Goal: Task Accomplishment & Management: Manage account settings

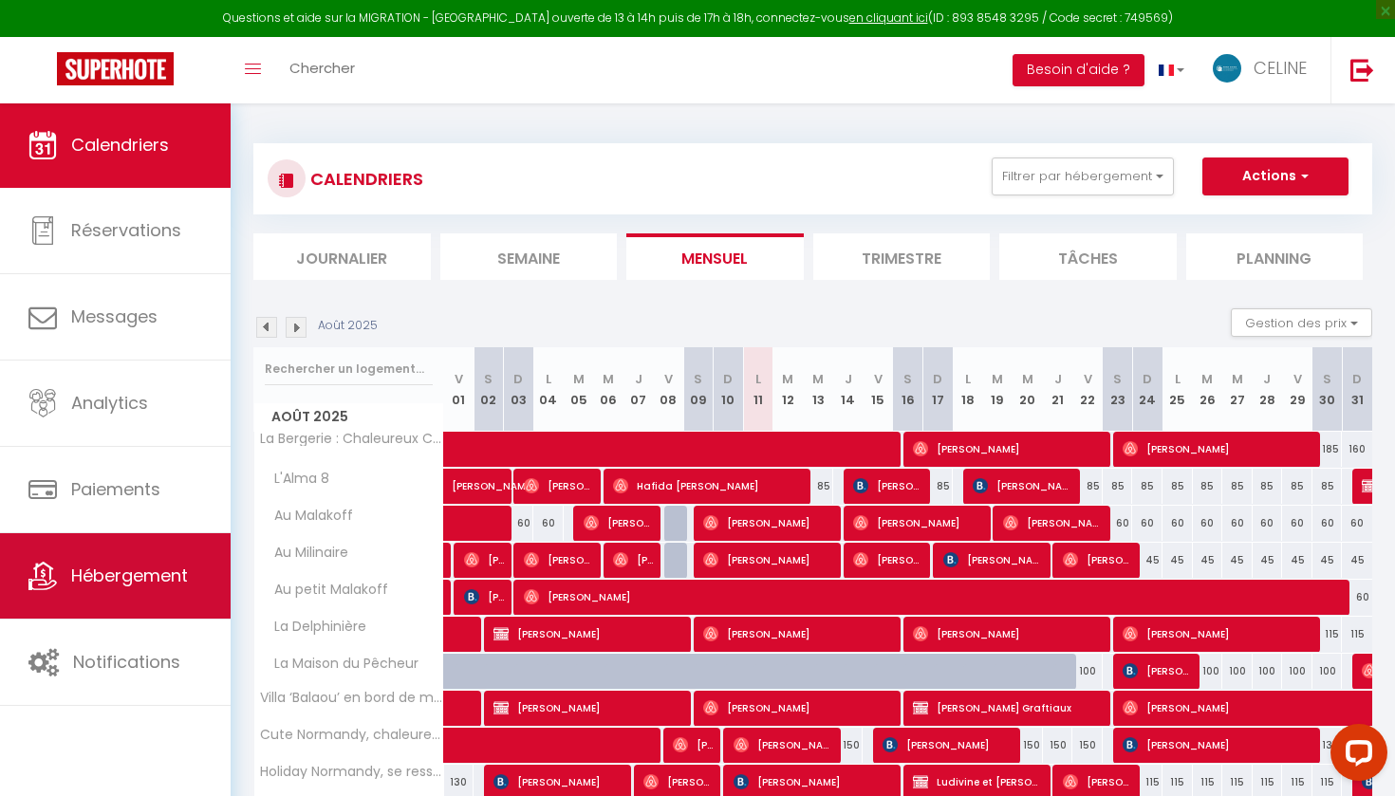
click at [162, 587] on span "Hébergement" at bounding box center [129, 576] width 117 height 24
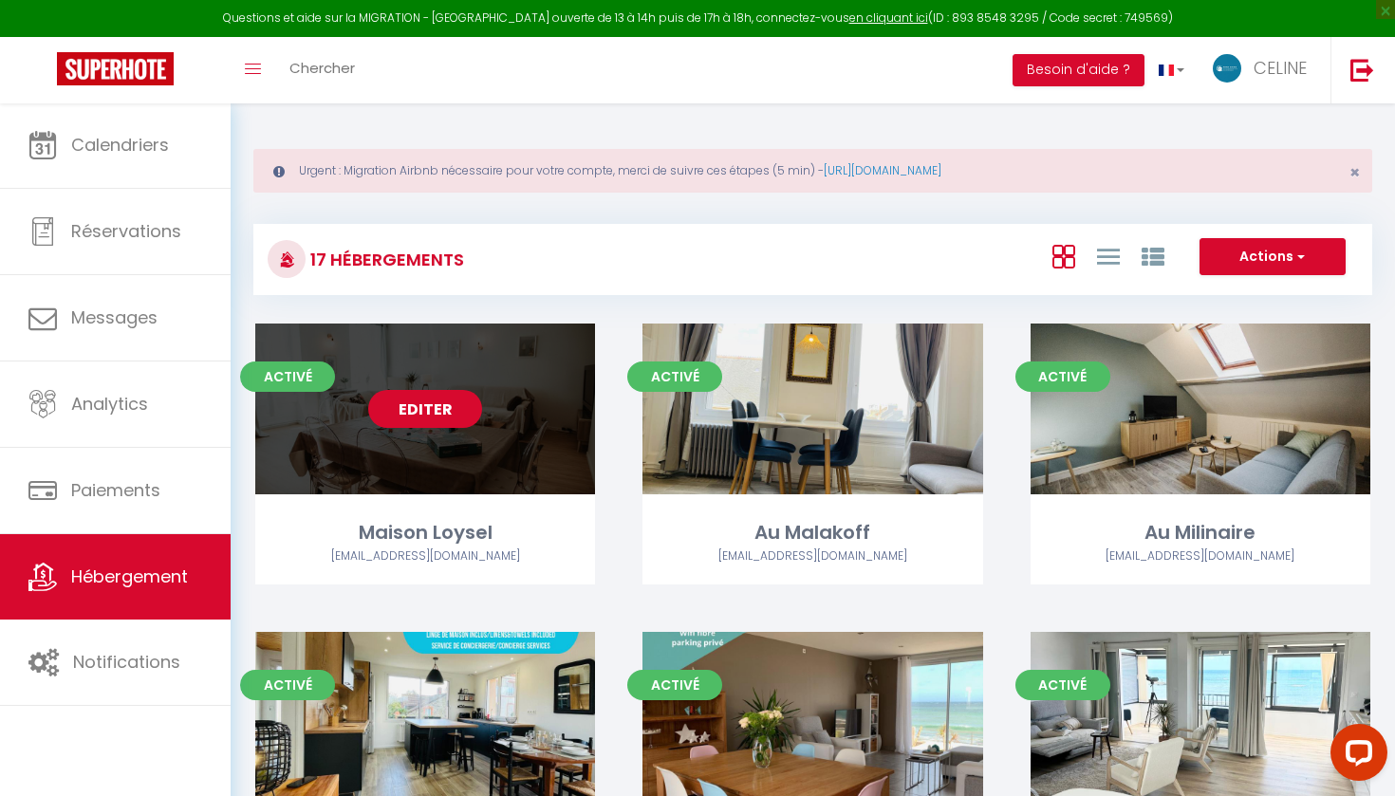
click at [417, 416] on link "Editer" at bounding box center [425, 409] width 114 height 38
select select "3"
select select "2"
select select "1"
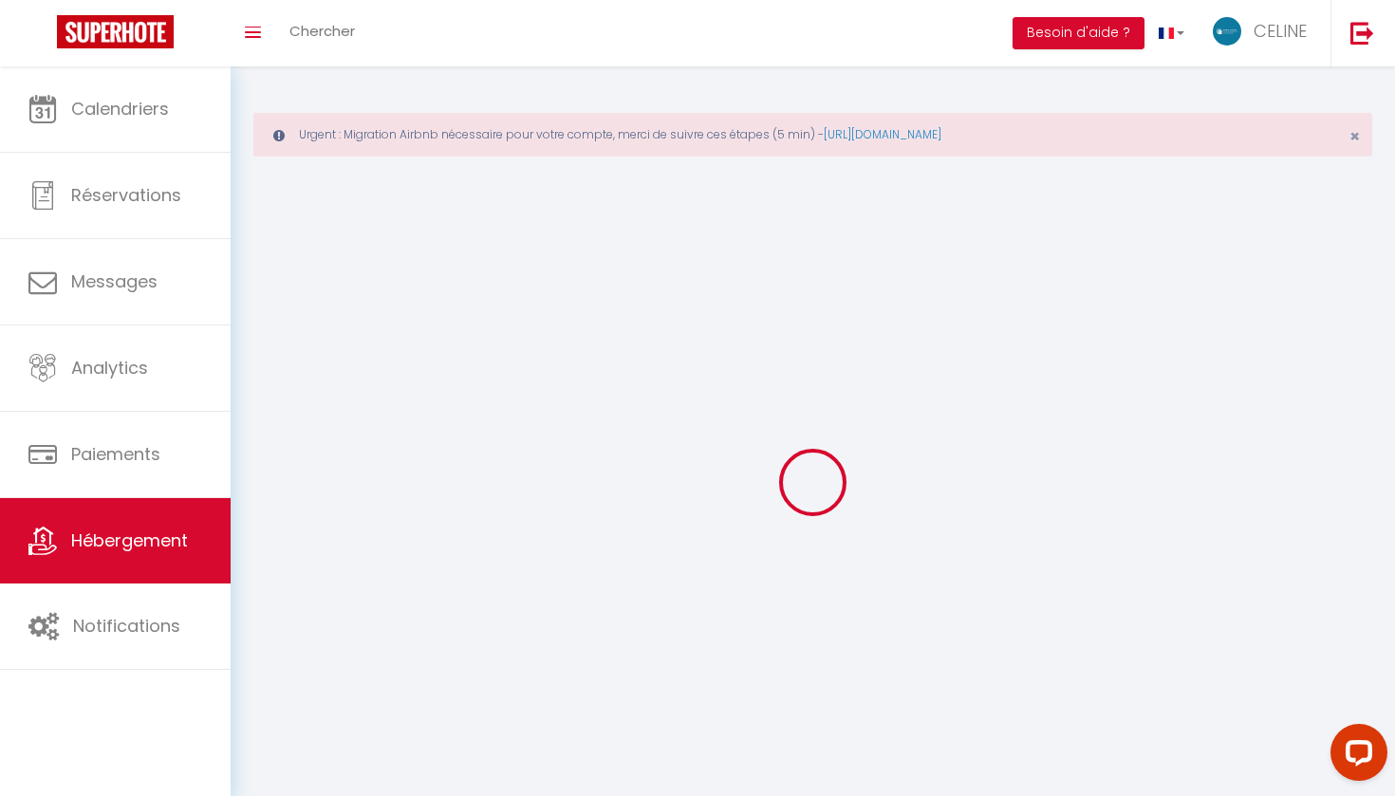
select select
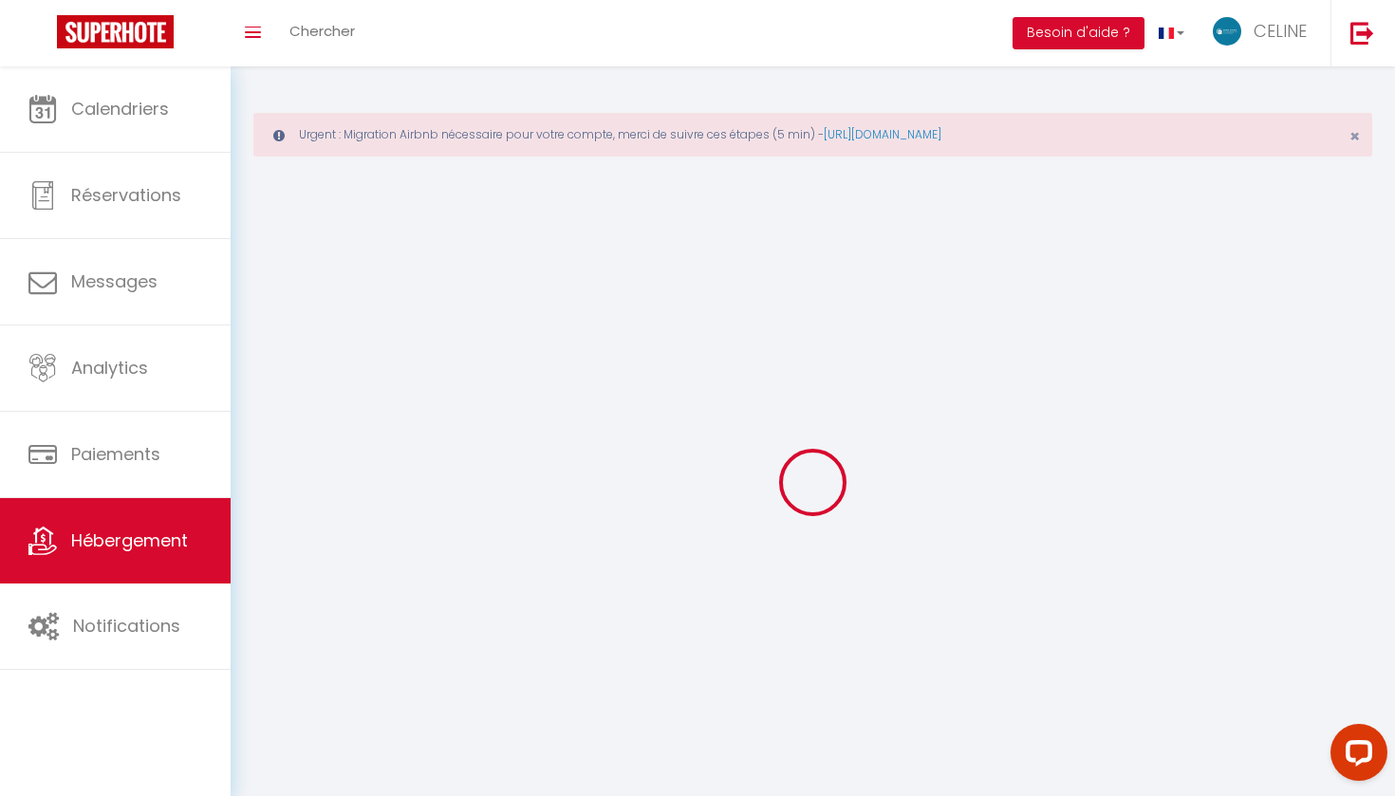
select select
checkbox input "false"
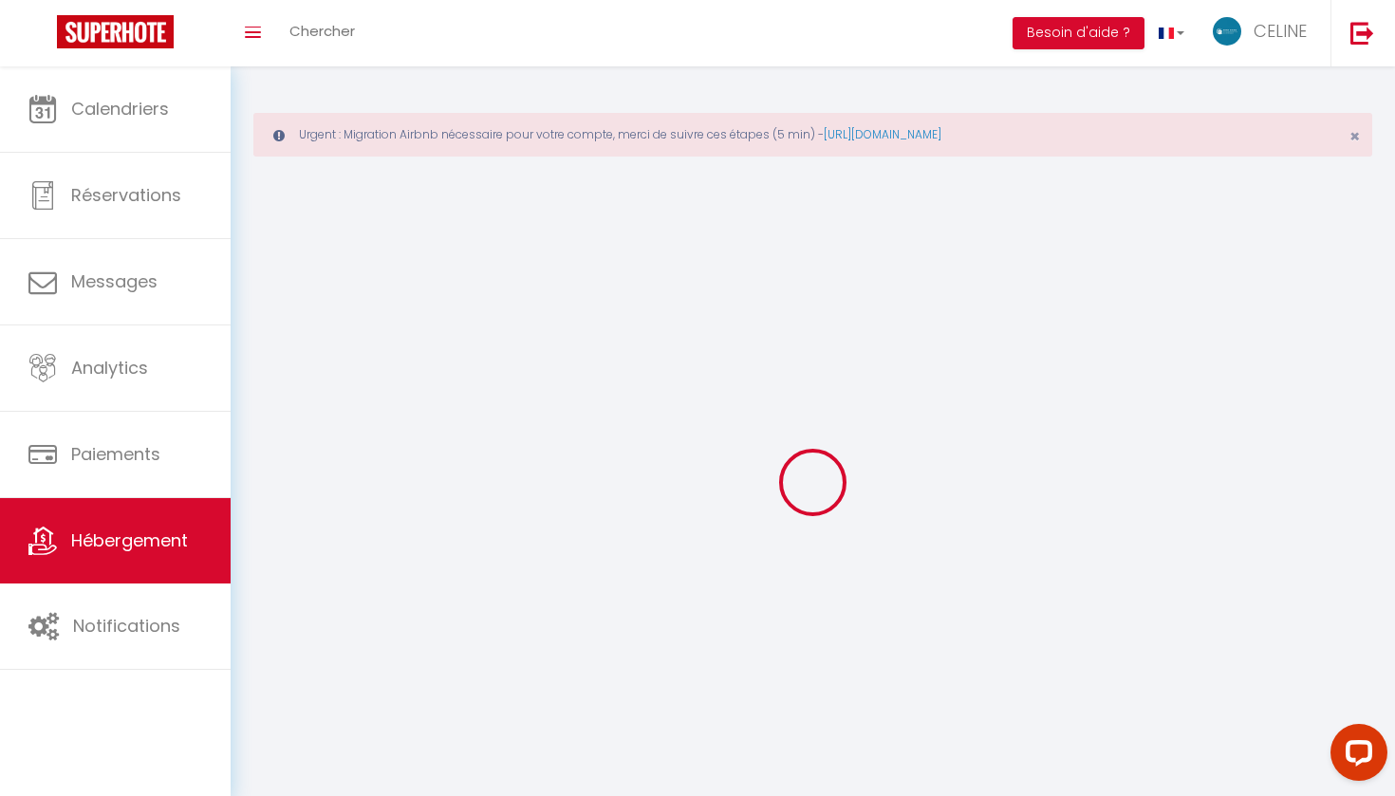
checkbox input "false"
select select
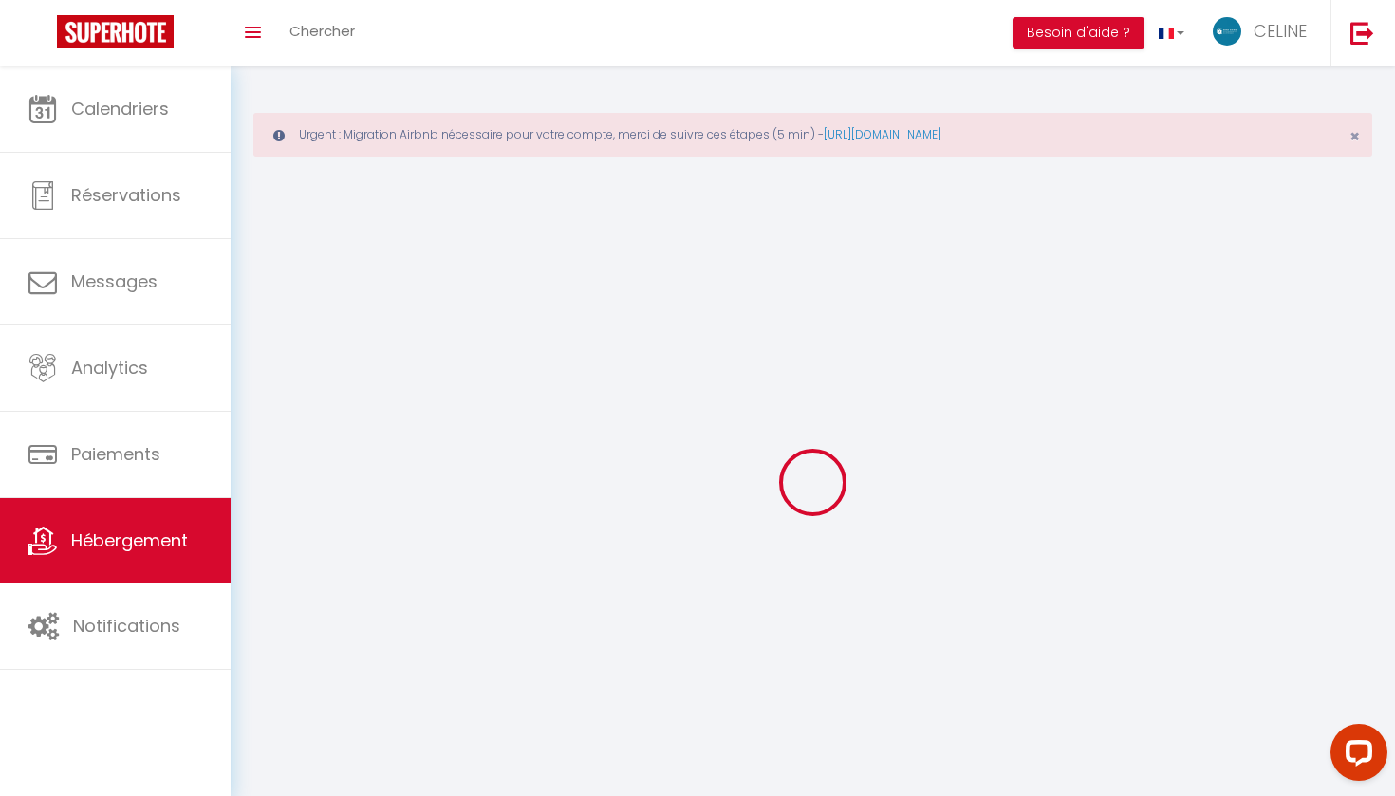
select select
checkbox input "false"
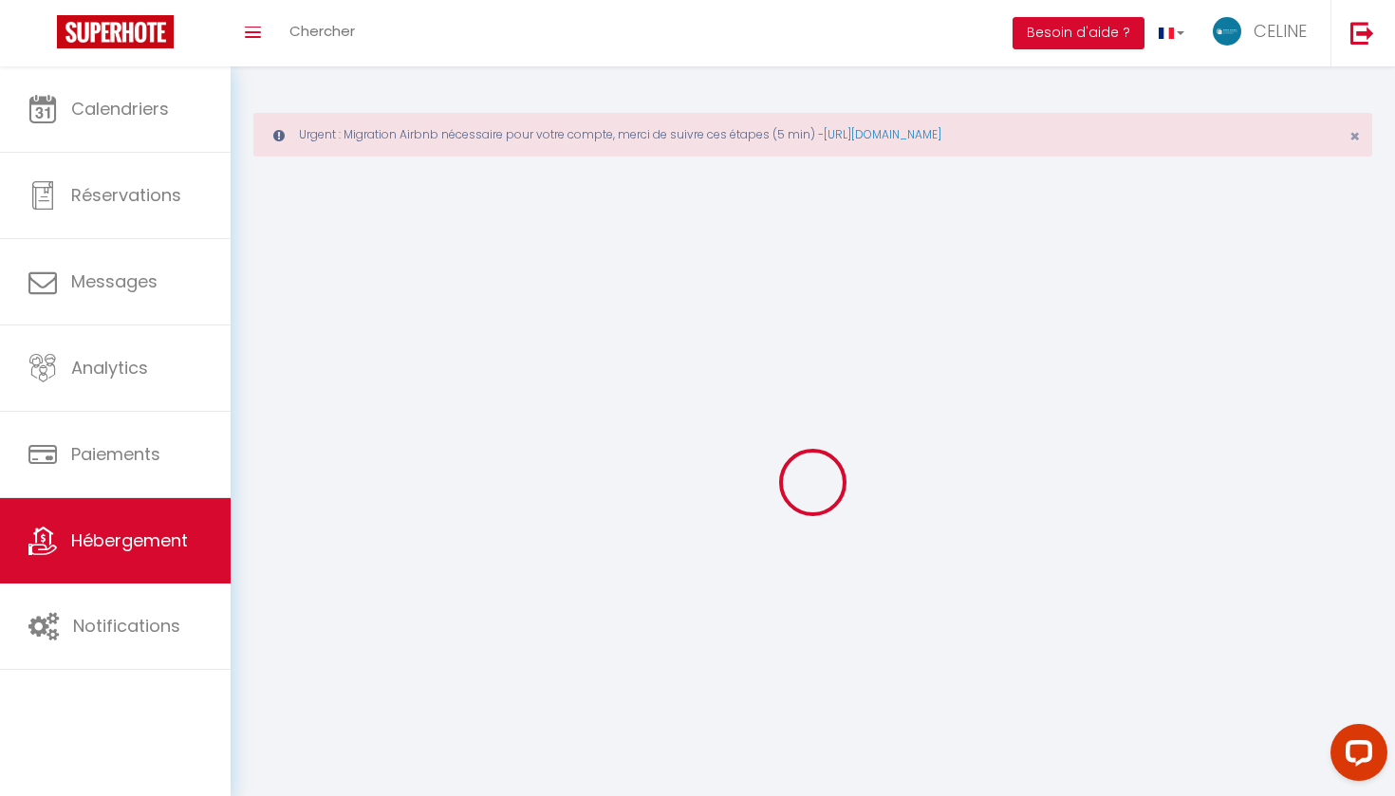
checkbox input "false"
select select
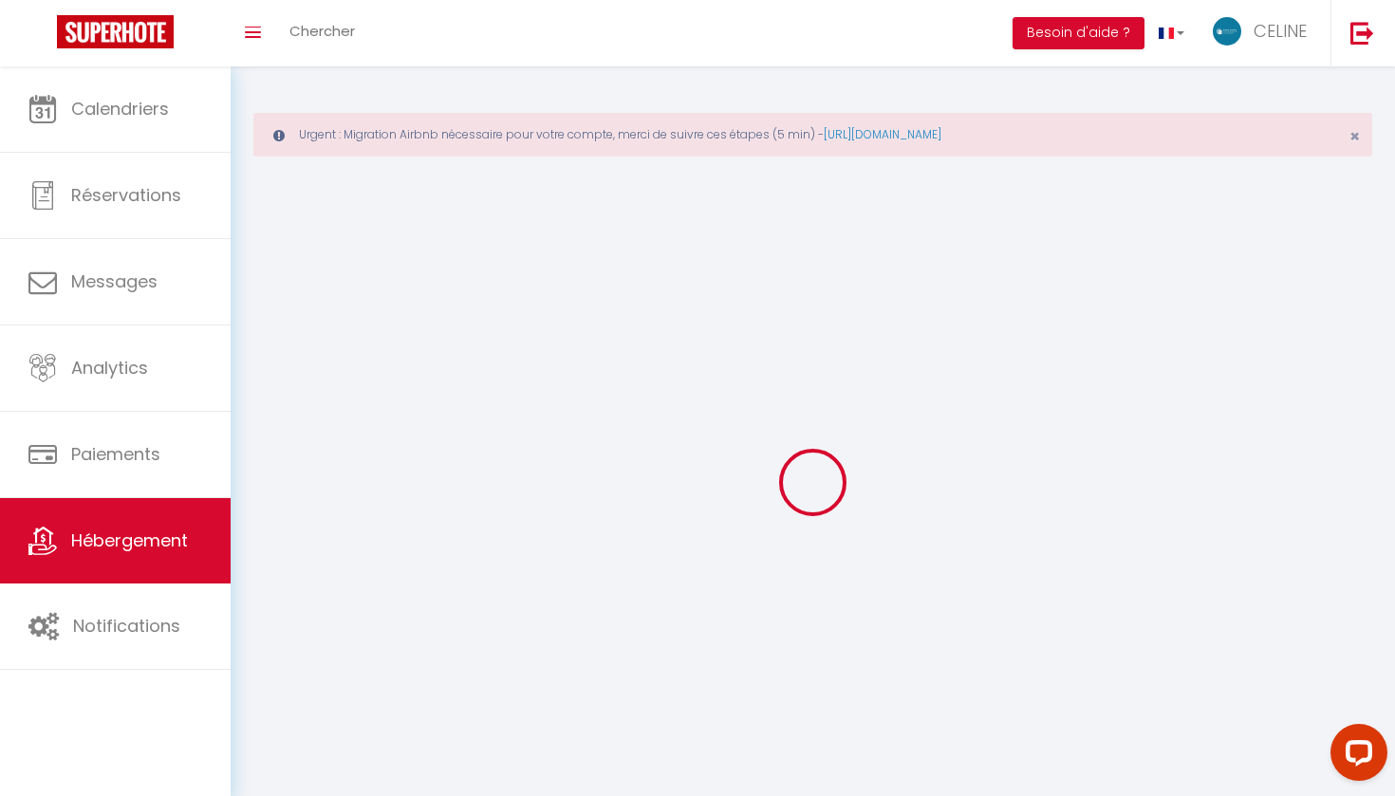
select select "1"
select select
select select "28"
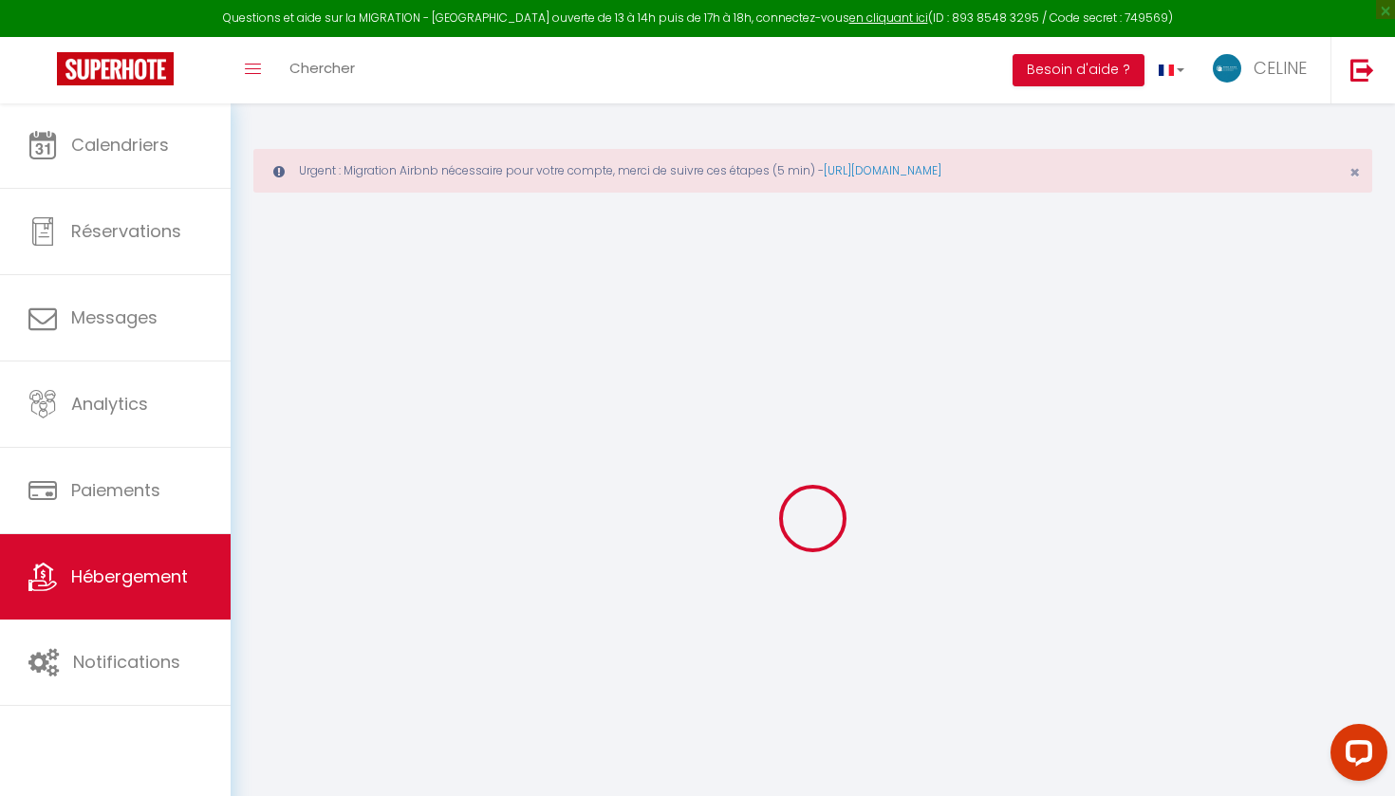
select select
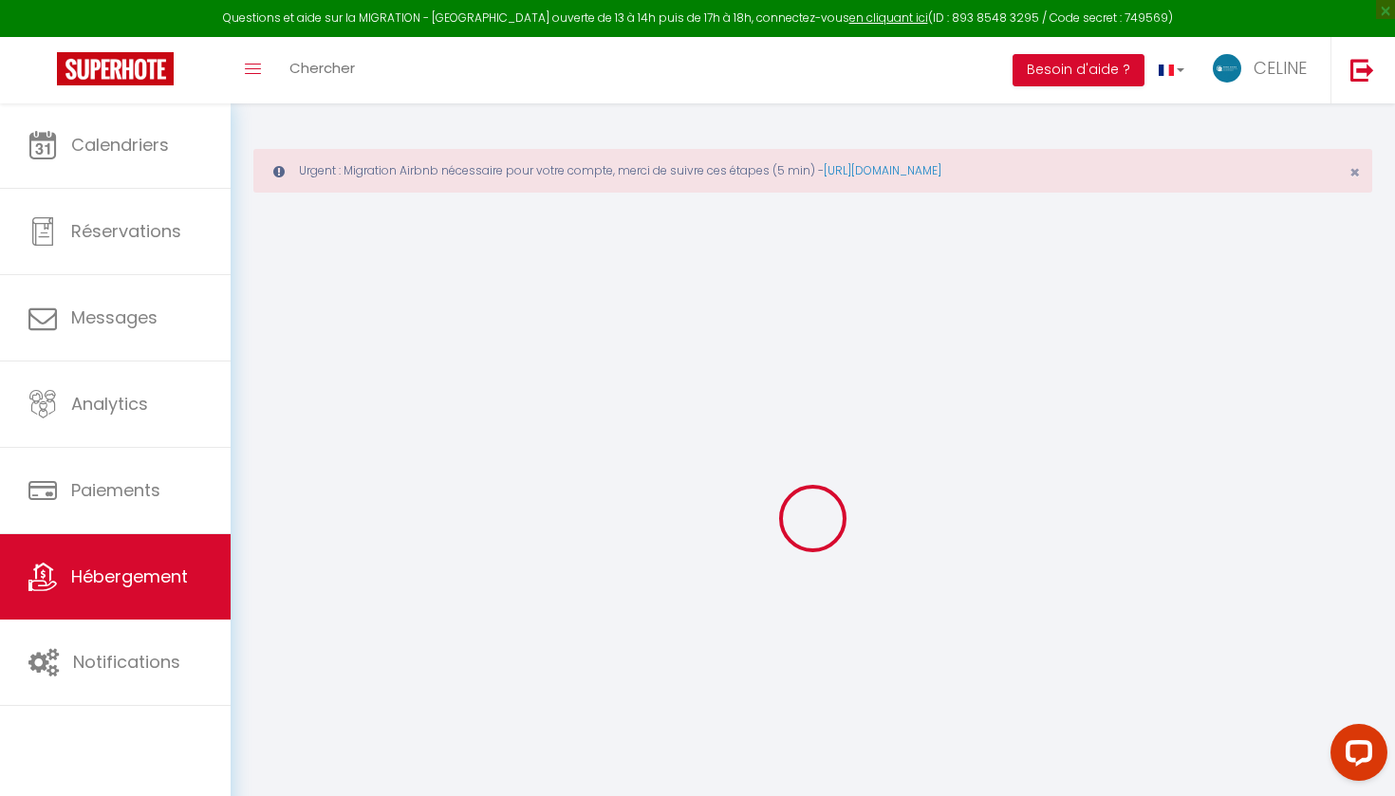
select select
checkbox input "false"
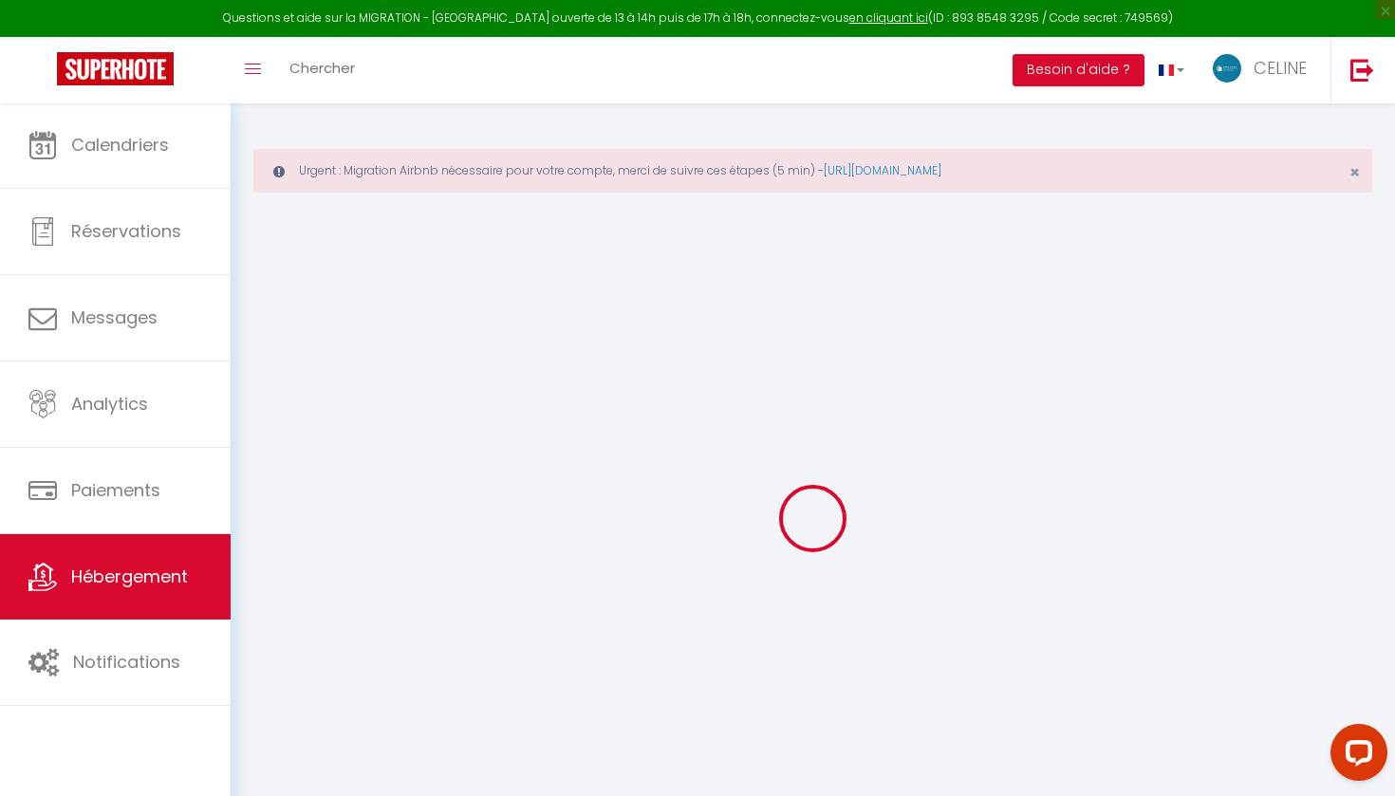
select select
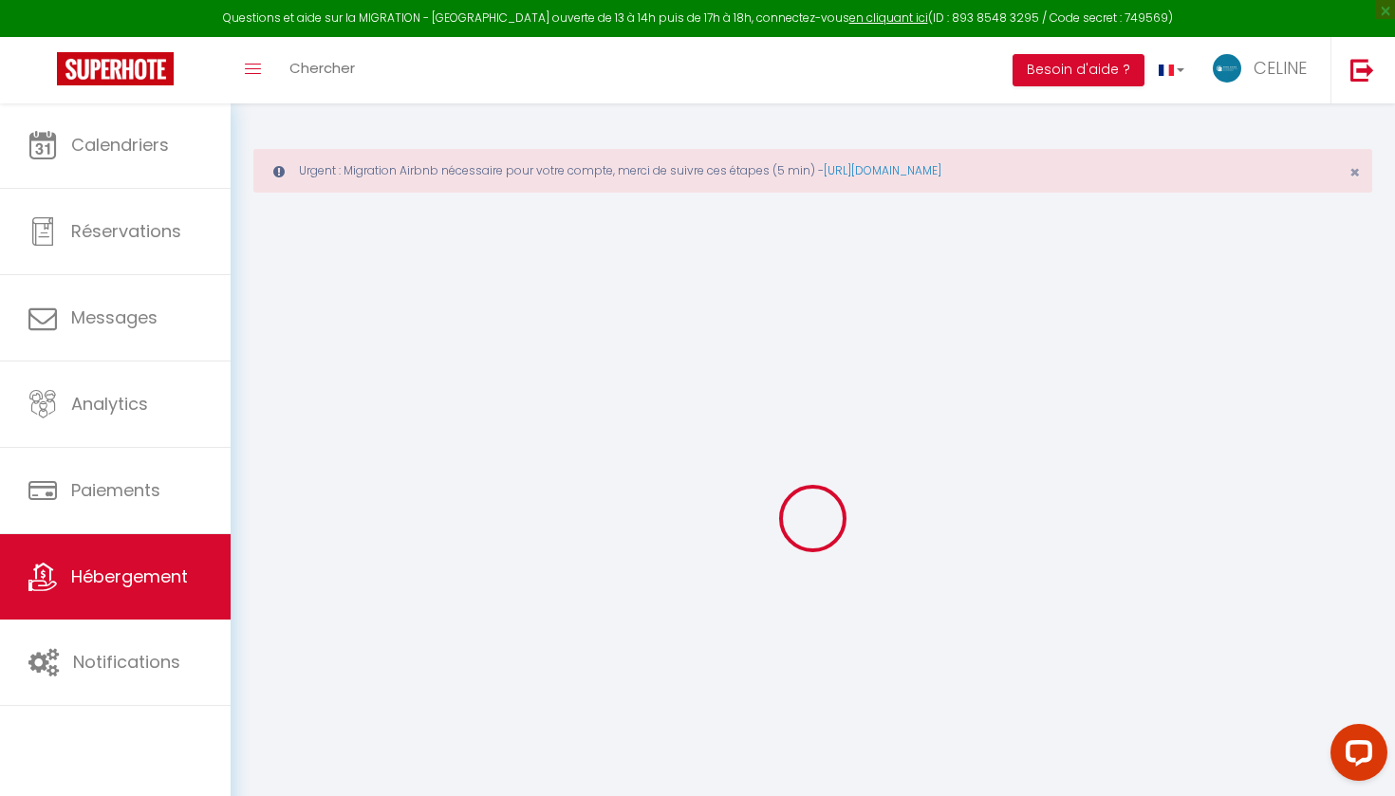
select select
checkbox input "false"
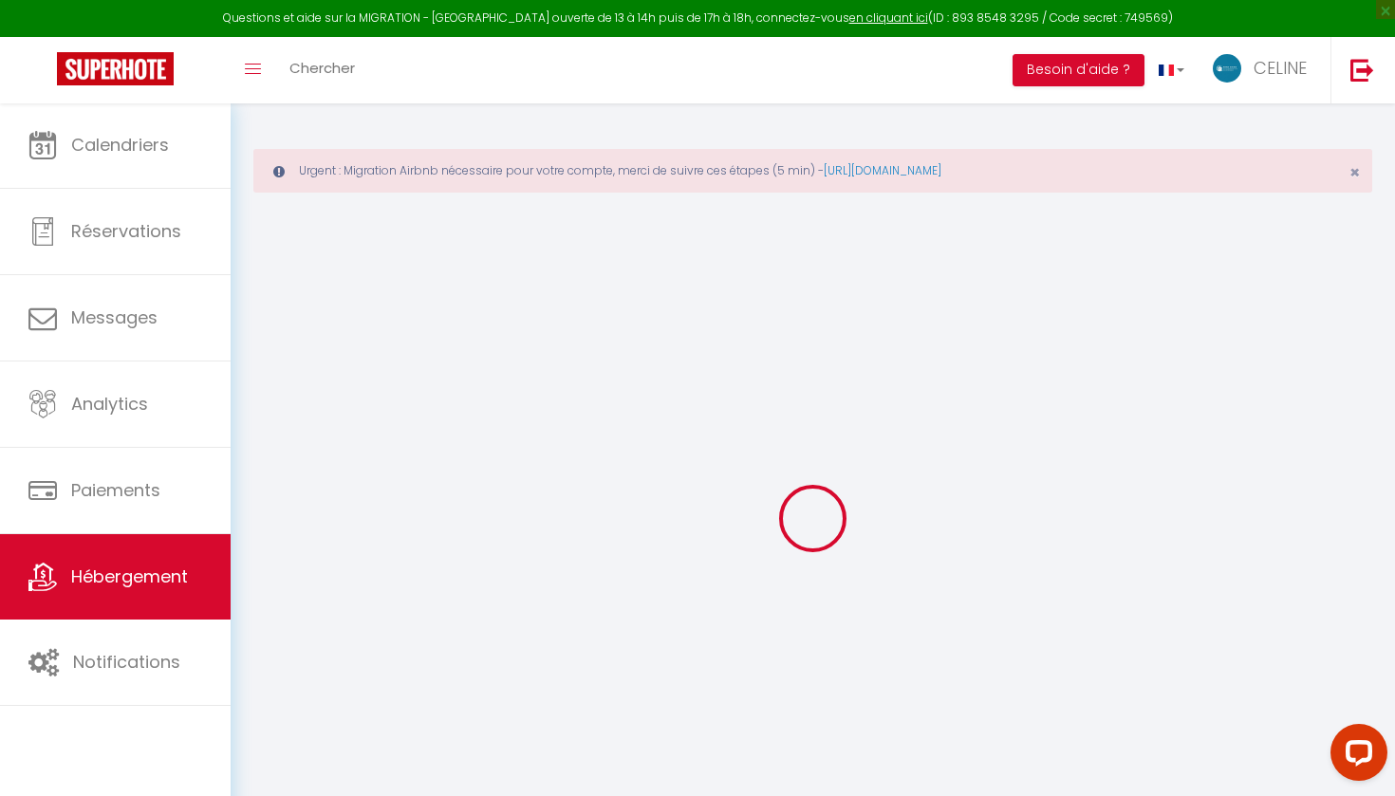
checkbox input "false"
select select
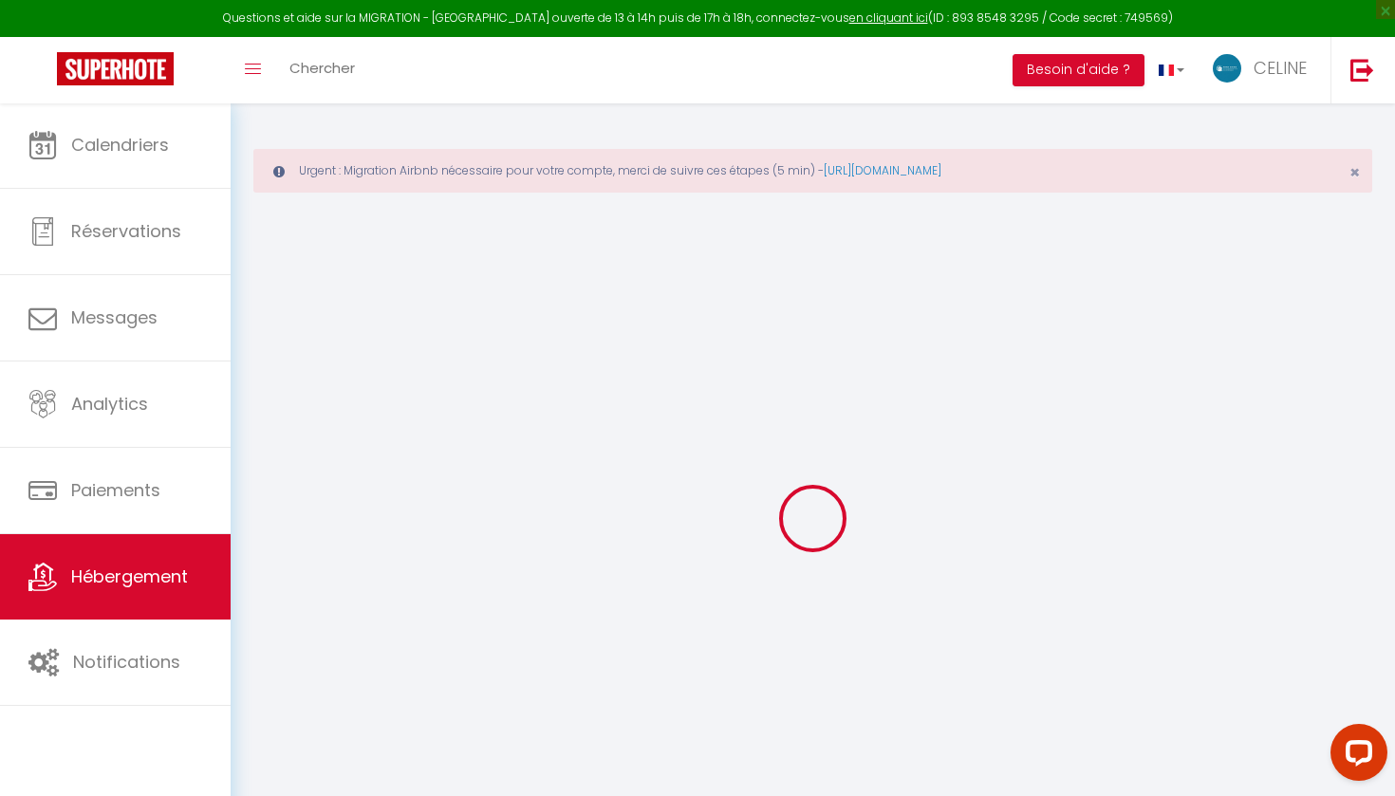
select select
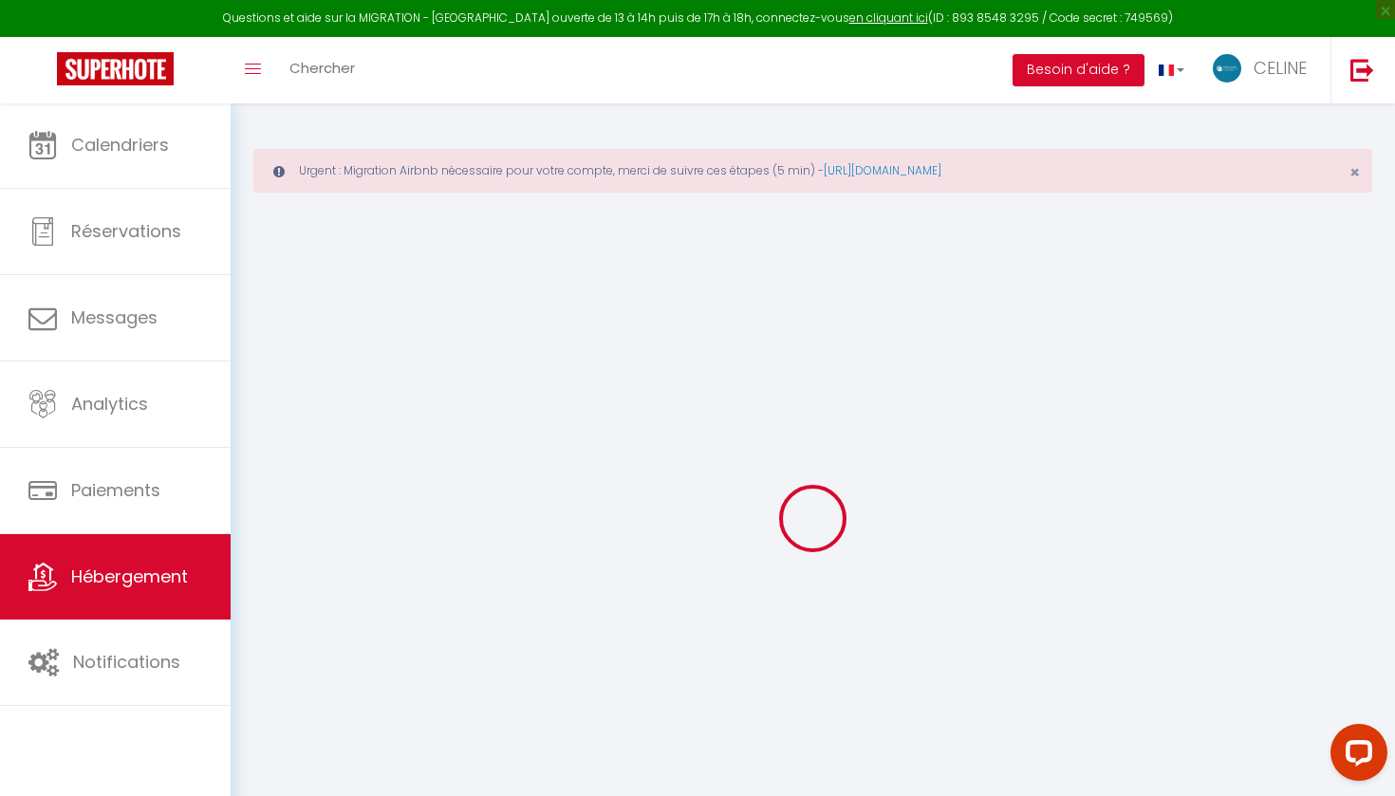
checkbox input "false"
select select
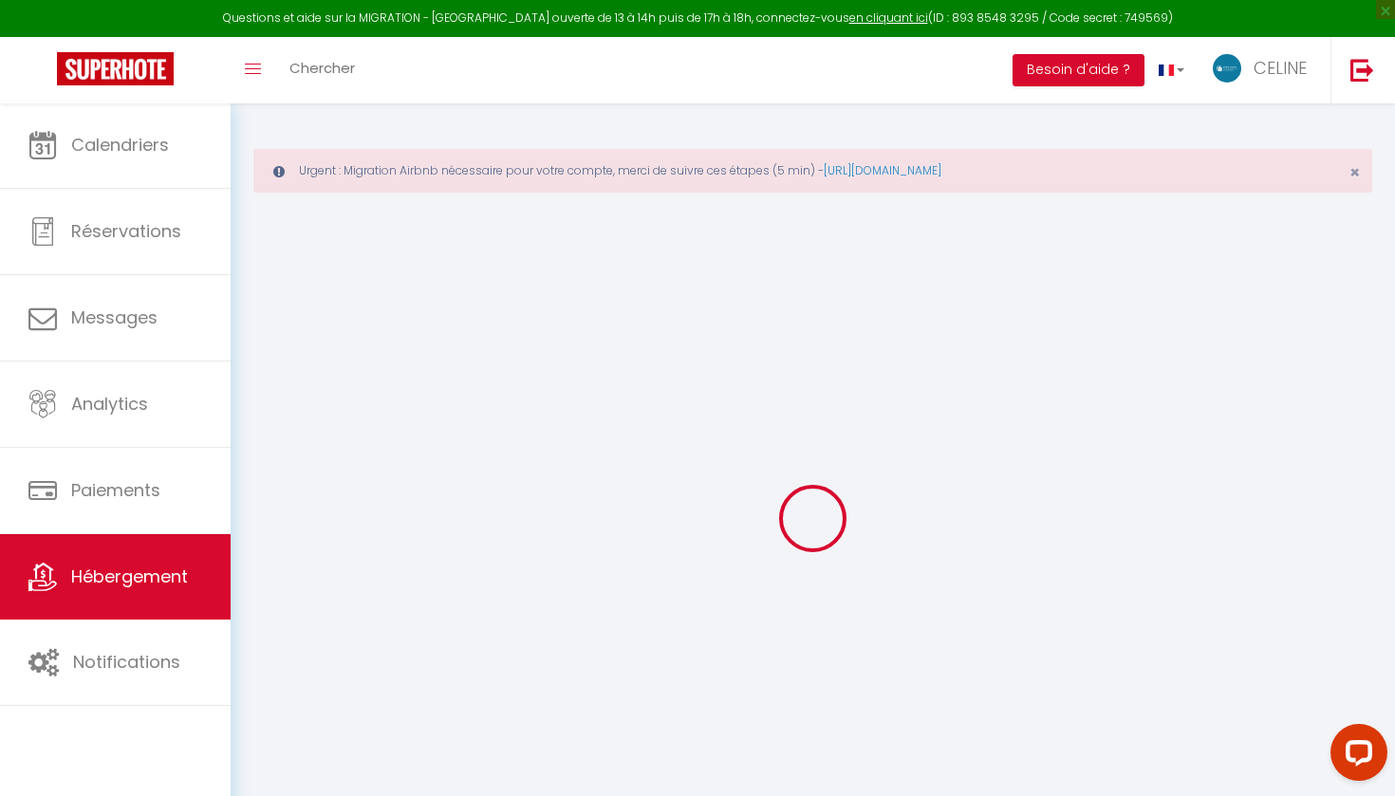
select select
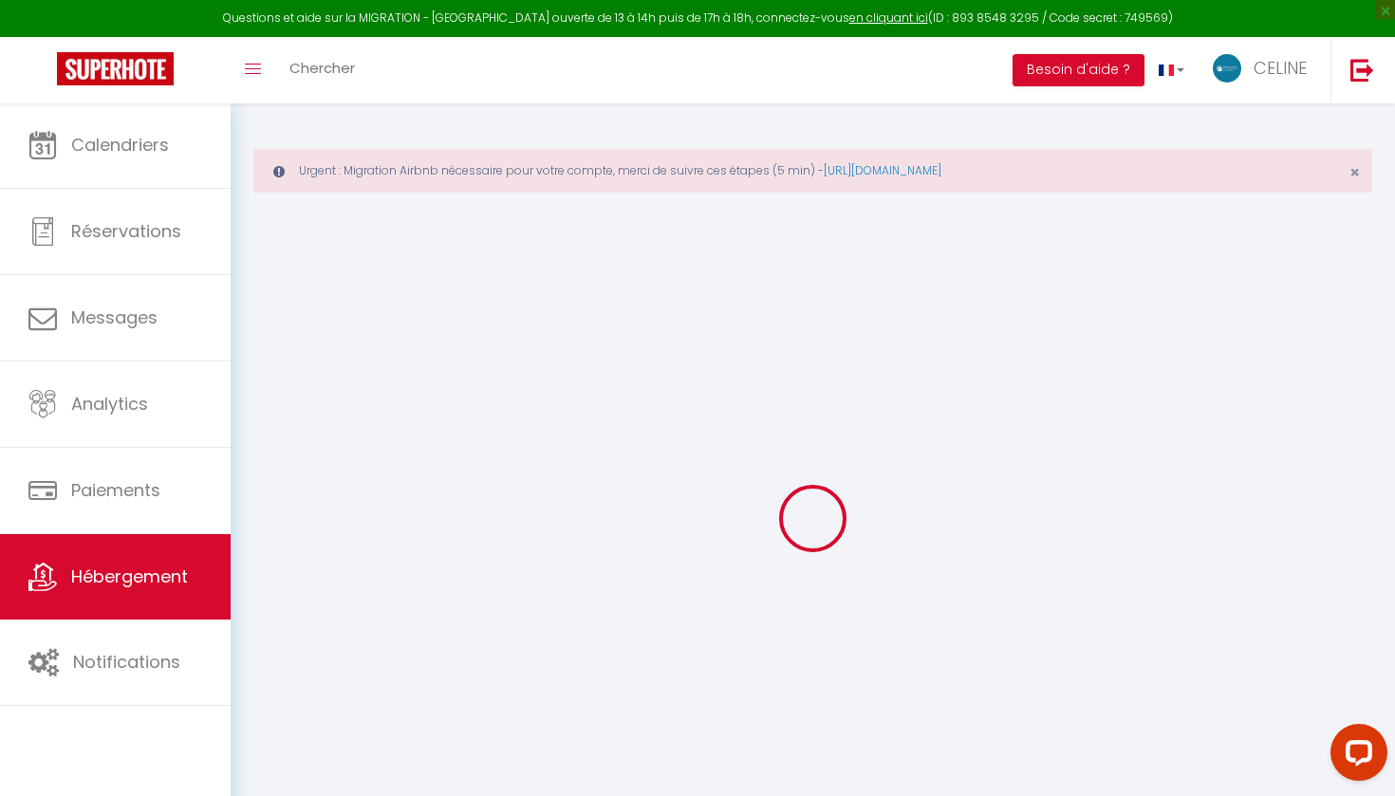
select select
checkbox input "false"
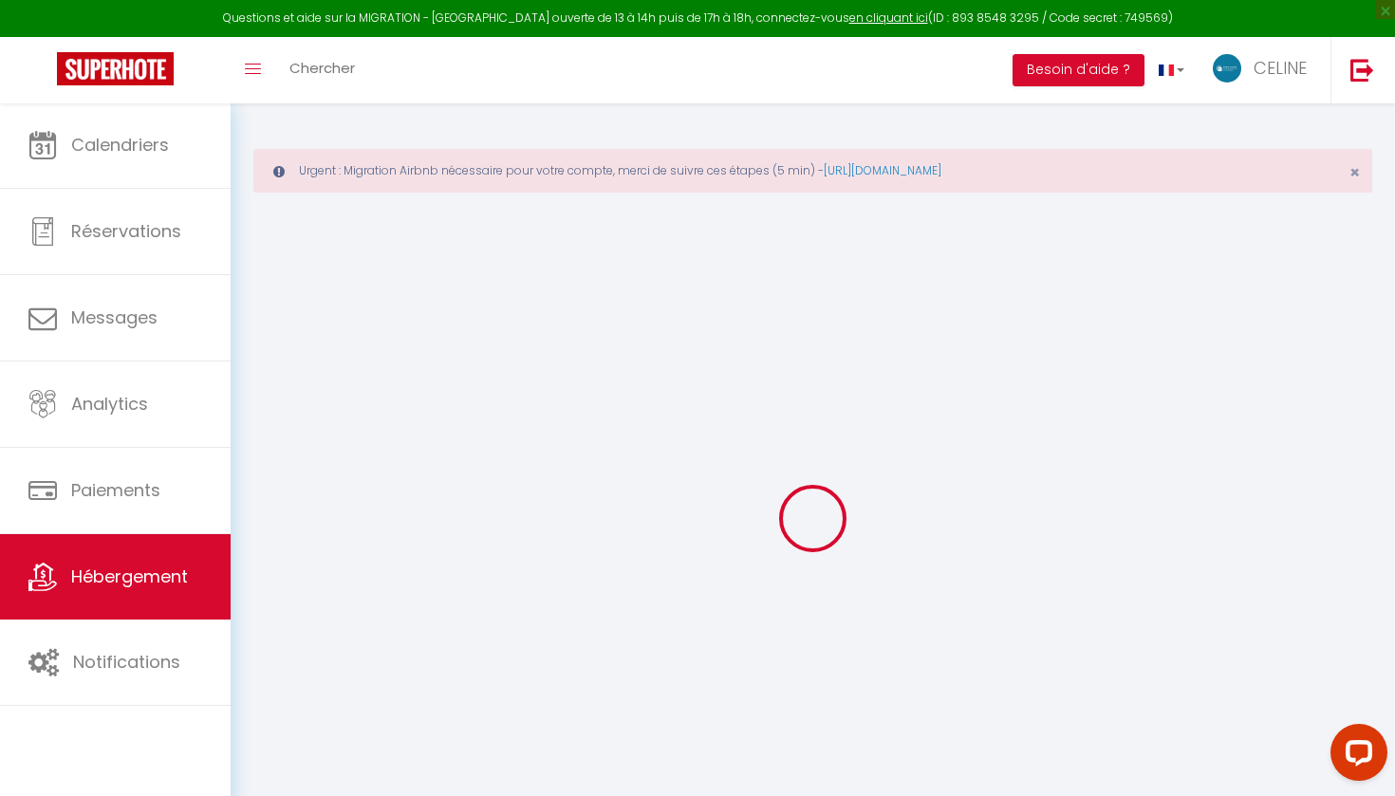
checkbox input "false"
select select
type input "Maison Loysel"
type input "[PERSON_NAME]"
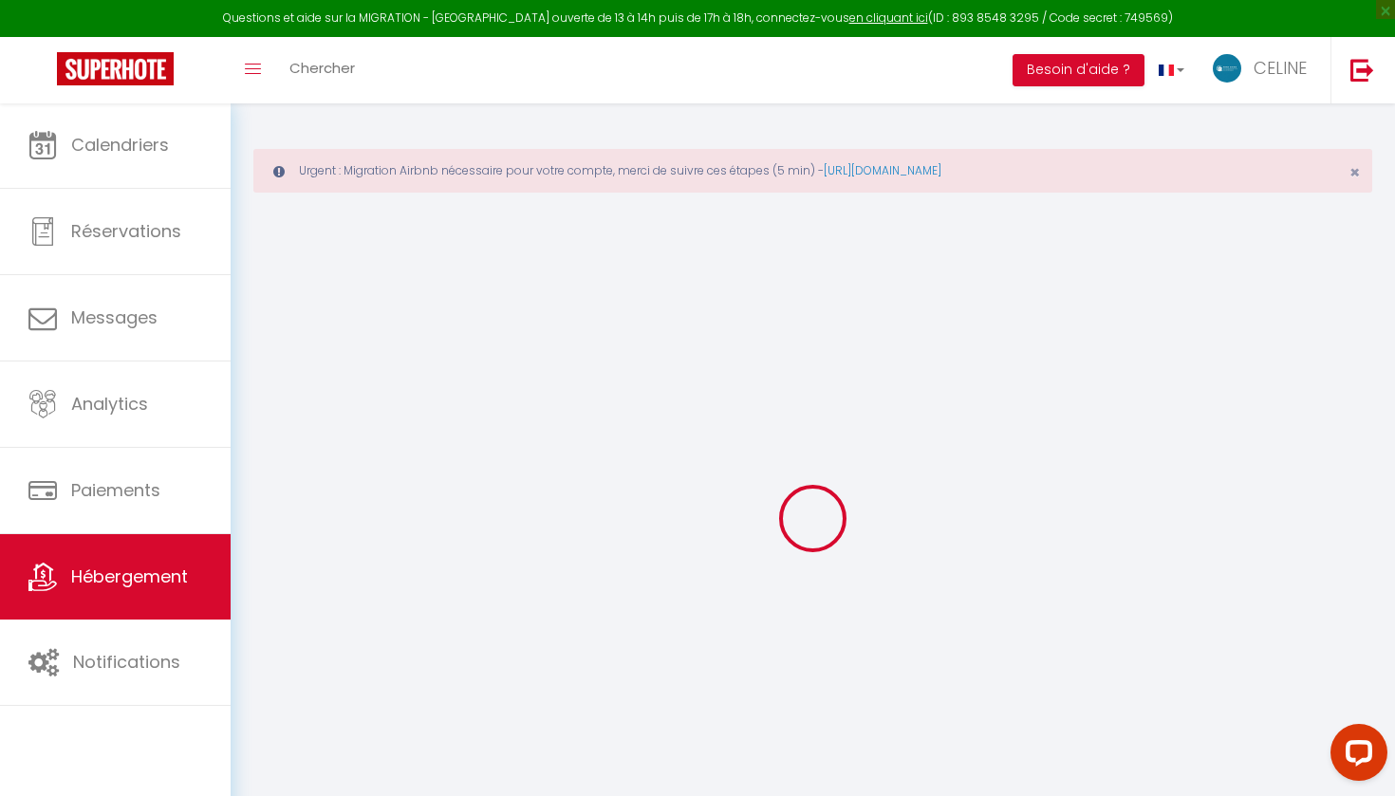
type input "Poyet"
type input "[STREET_ADDRESS]"
type input "50100"
type input "Cherbourg en [GEOGRAPHIC_DATA]"
select select "houses"
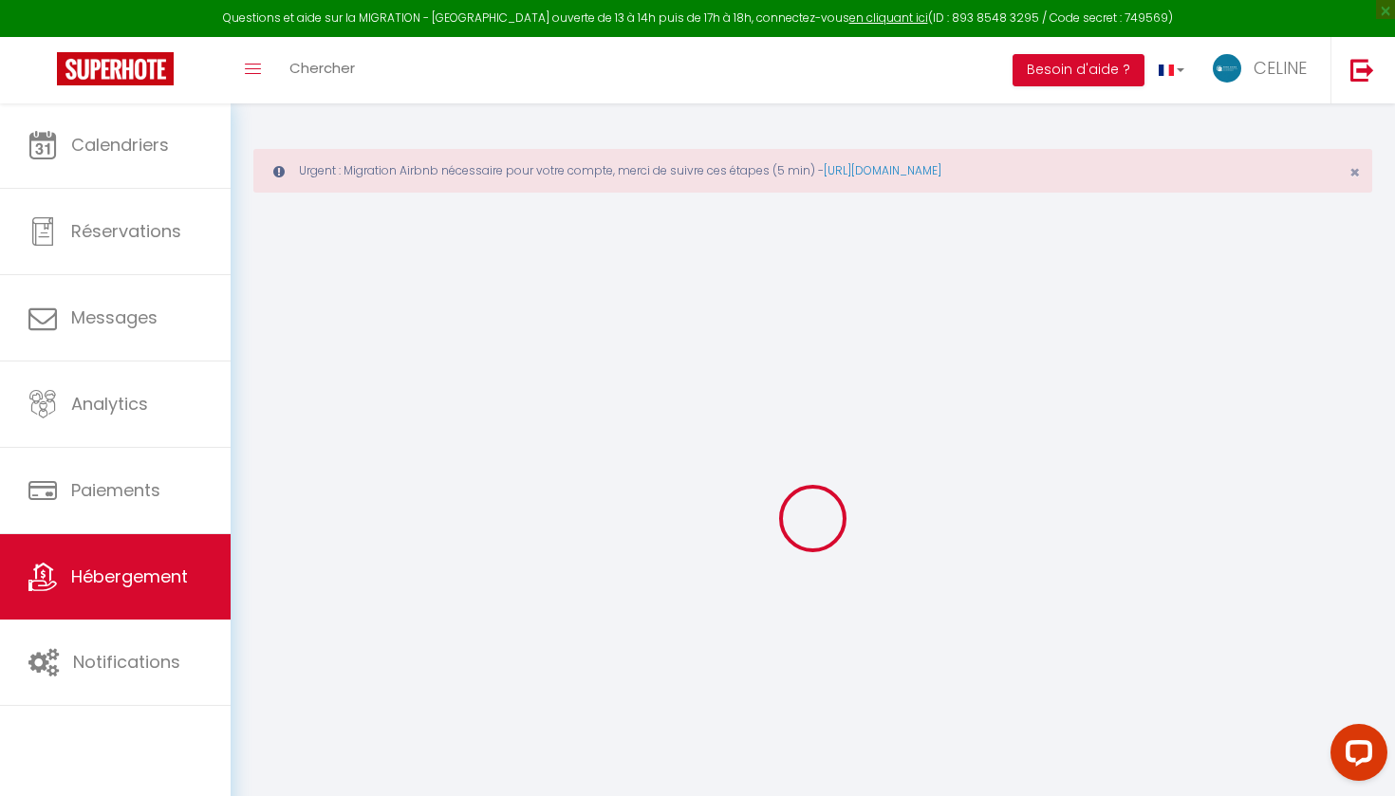
select select "5"
select select "3"
select select "2"
type input "100"
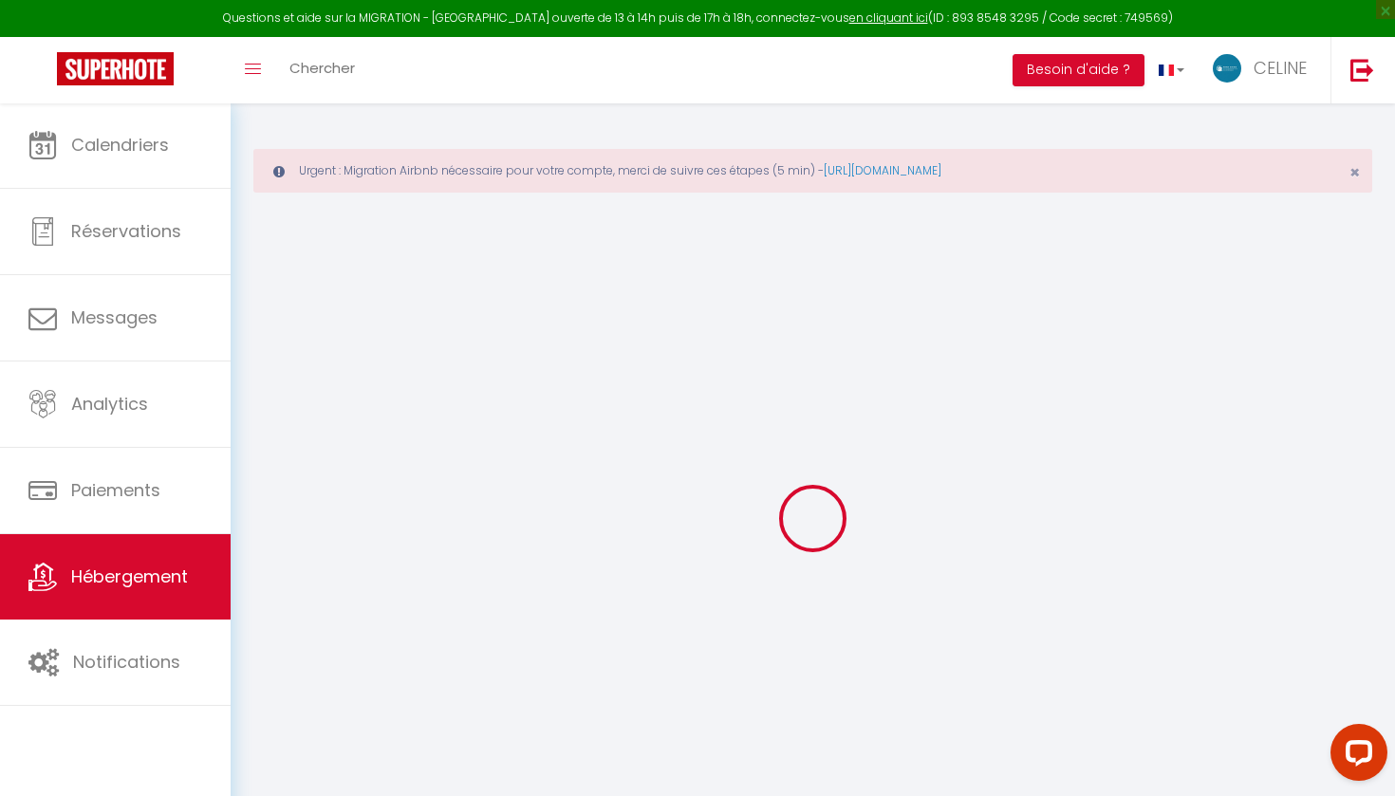
type input "90"
type input "5"
type input "500"
select select
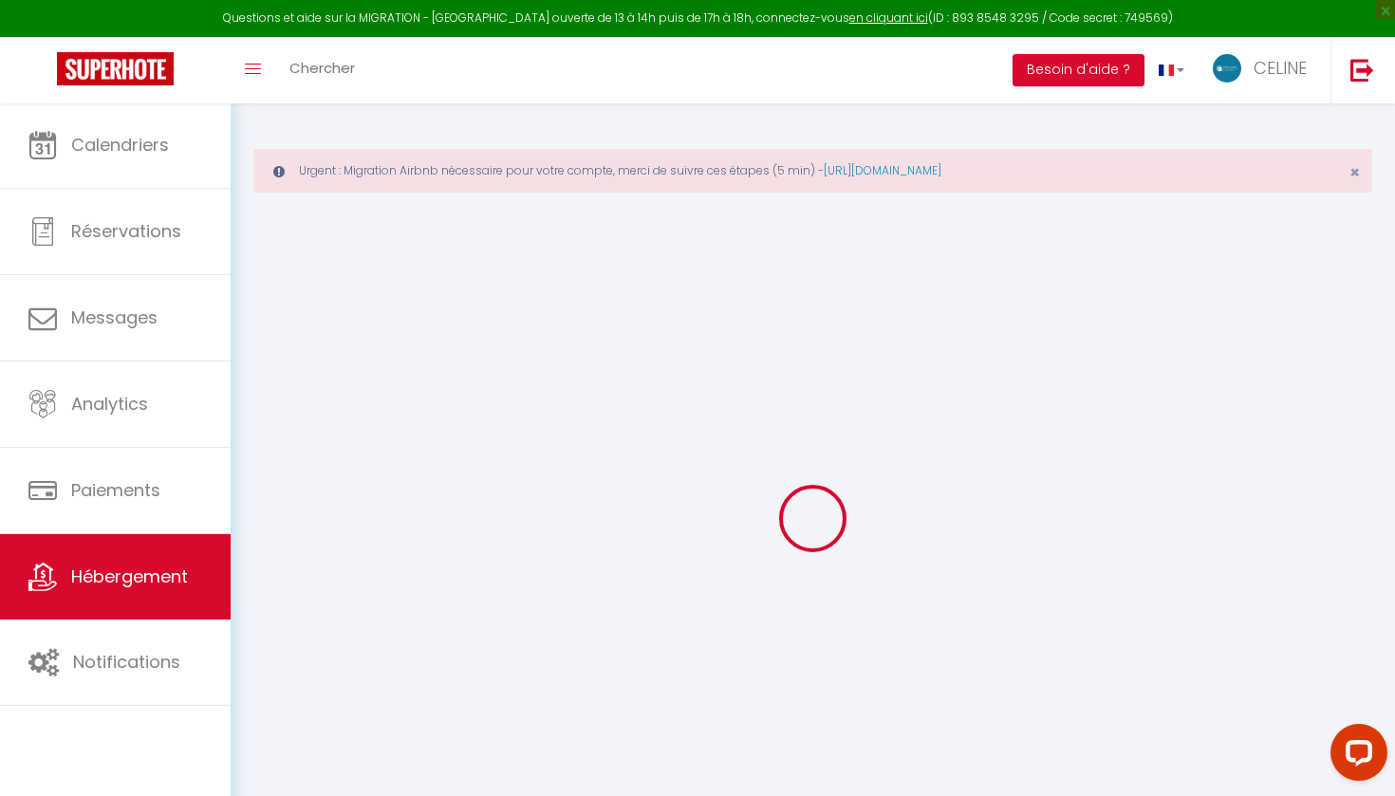
select select
type input "[STREET_ADDRESS]"
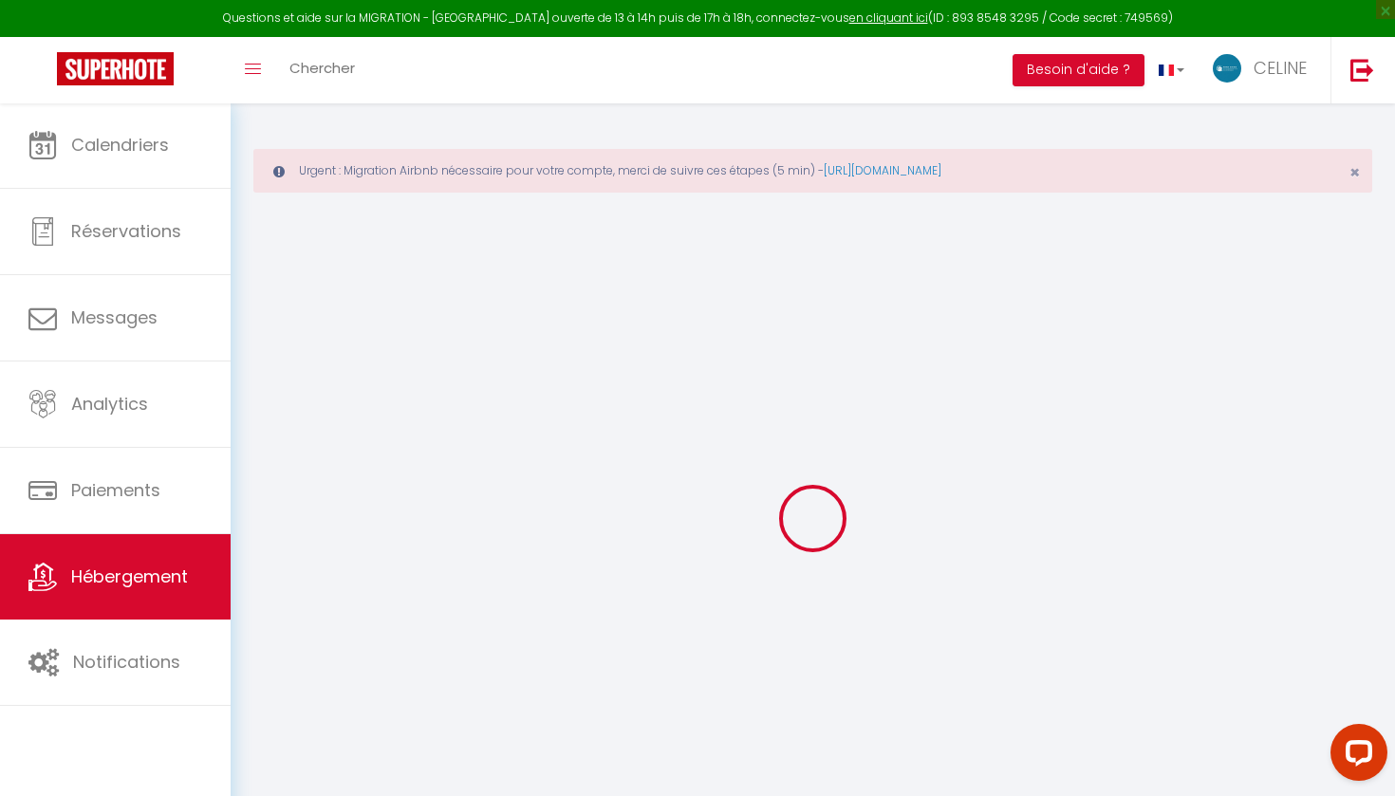
type input "50100"
type input "Cherbourg en [GEOGRAPHIC_DATA]"
type input "[EMAIL_ADDRESS][DOMAIN_NAME]"
select select "10453"
checkbox input "false"
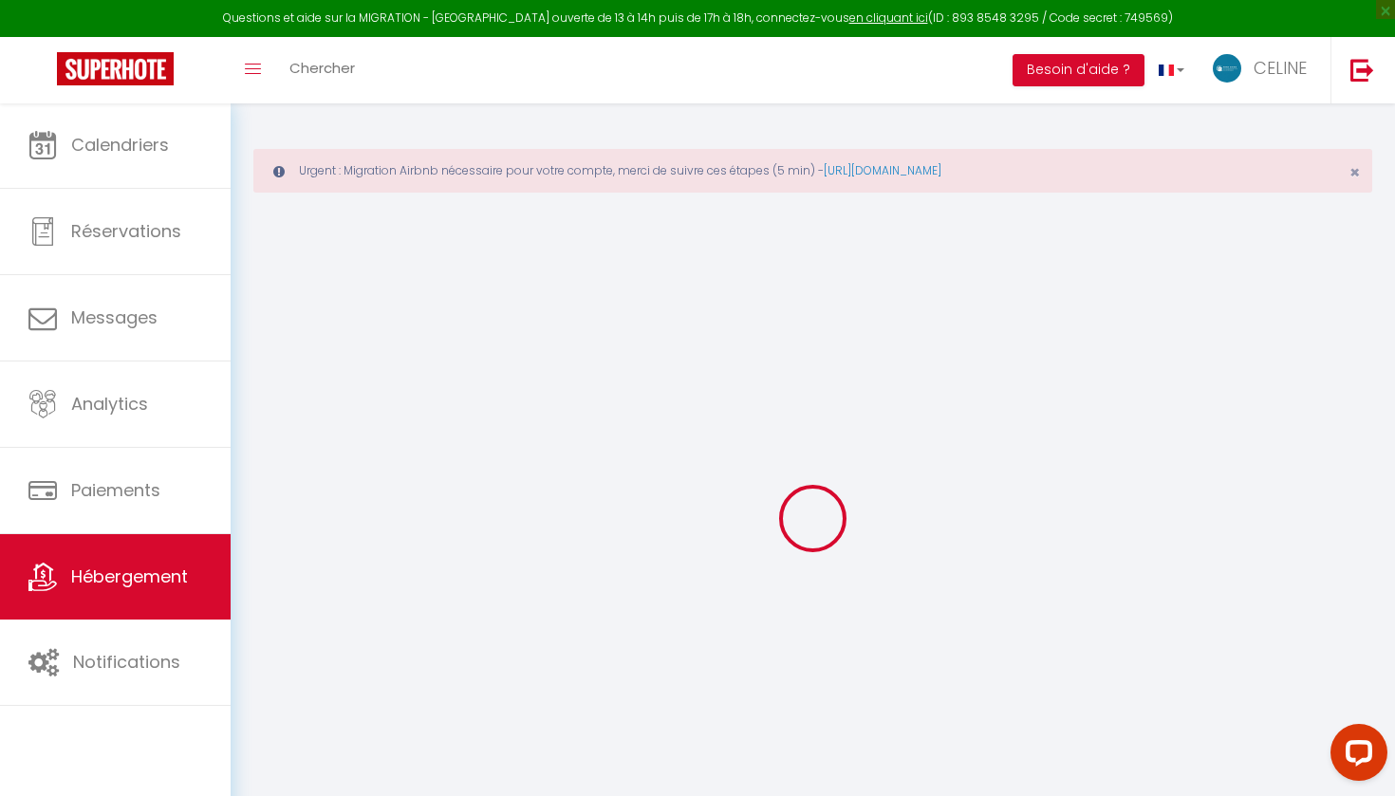
checkbox input "false"
radio input "true"
type input "0"
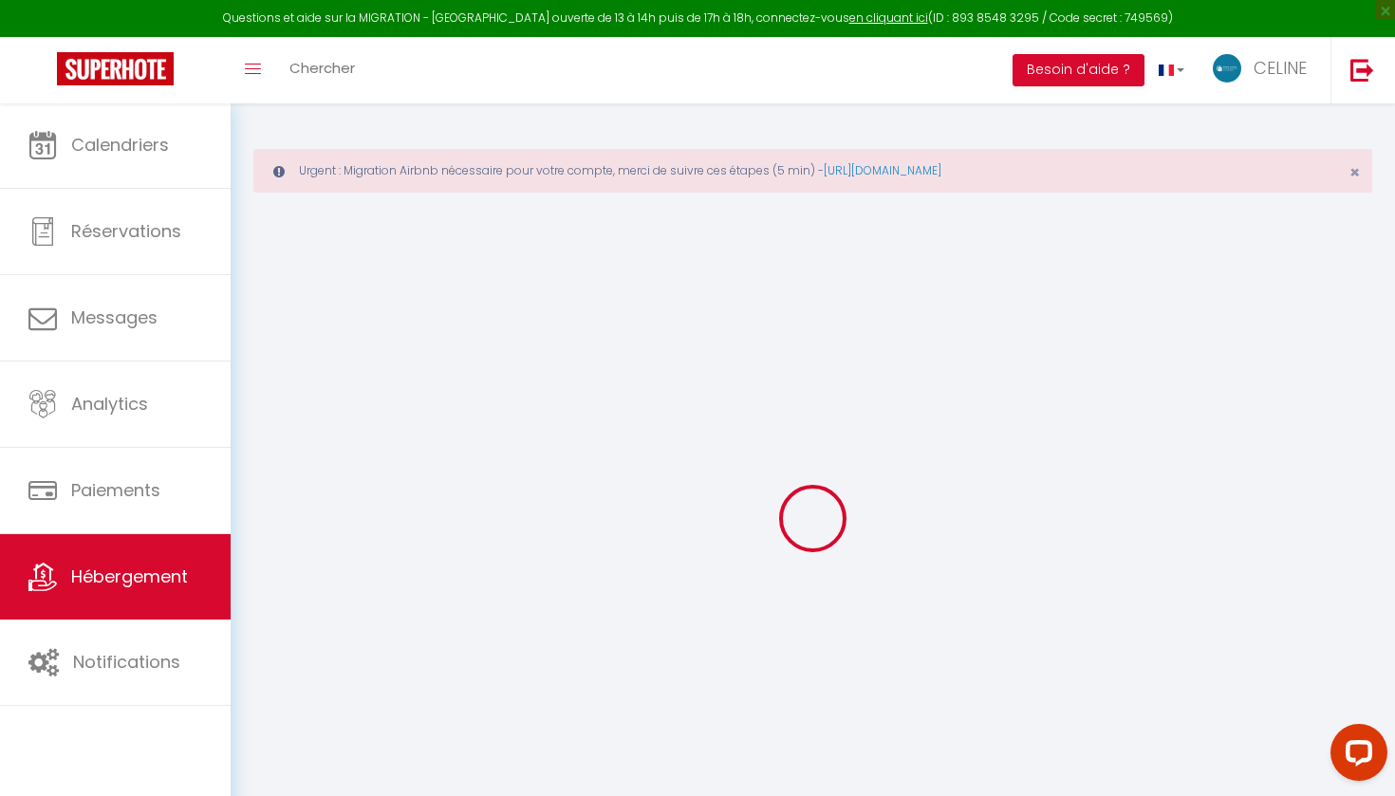
type input "0"
select select
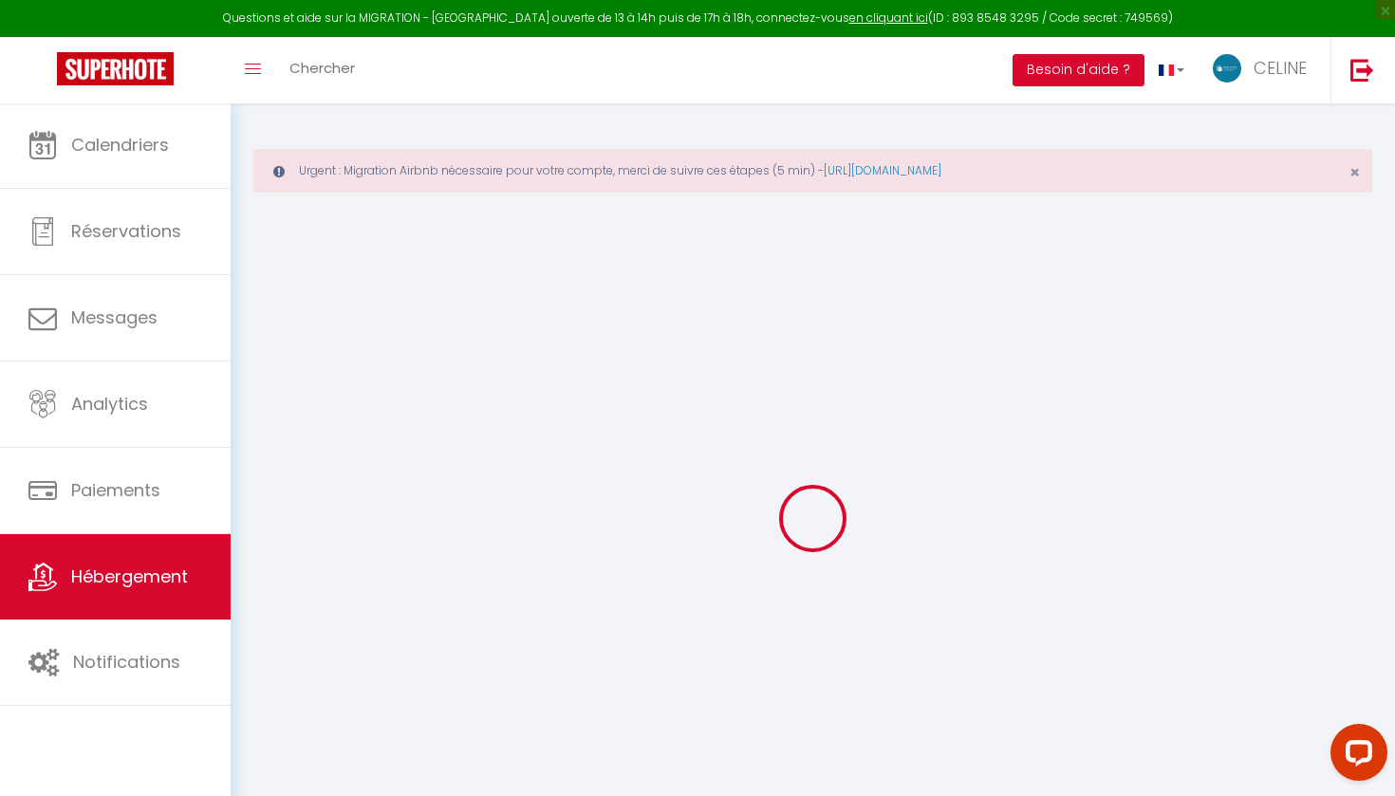
select select
checkbox input "false"
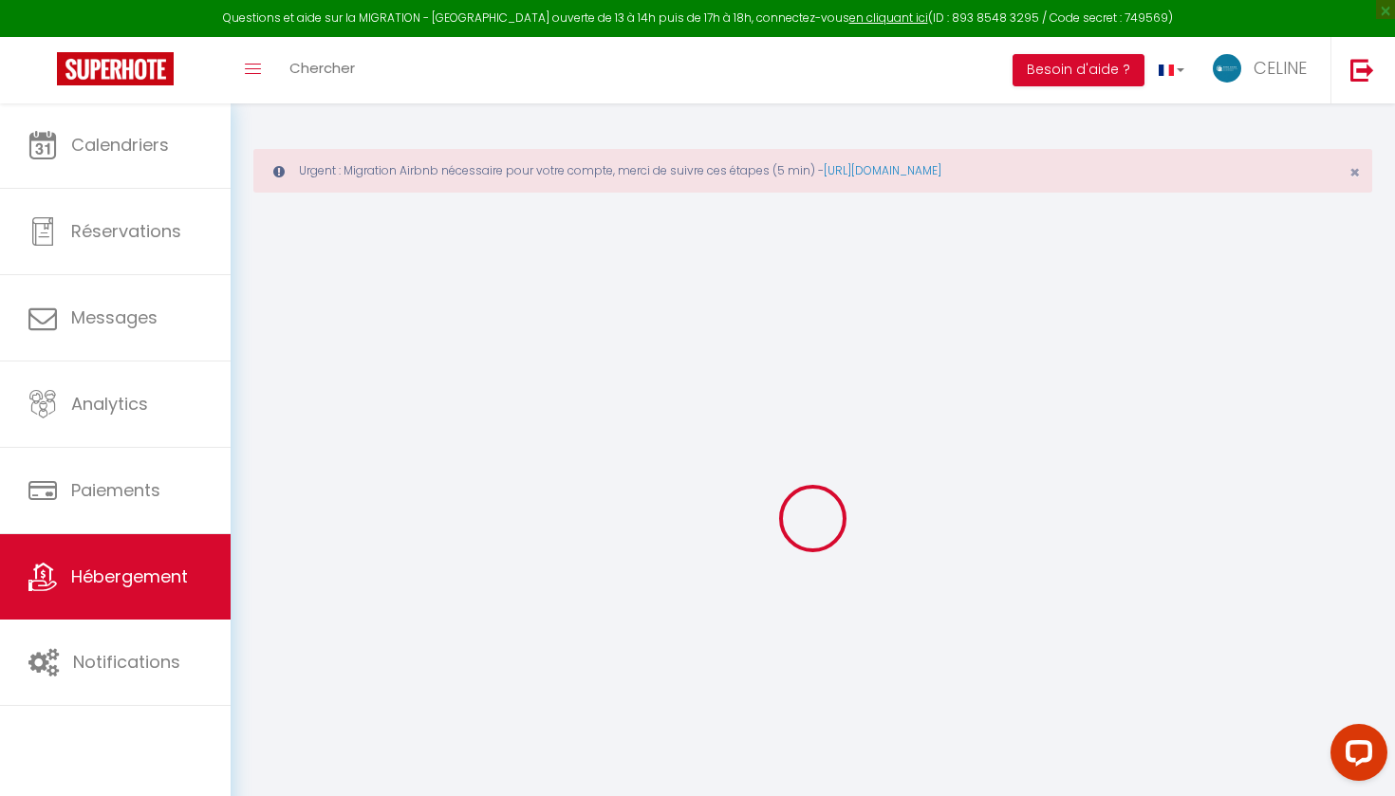
checkbox input "false"
select select
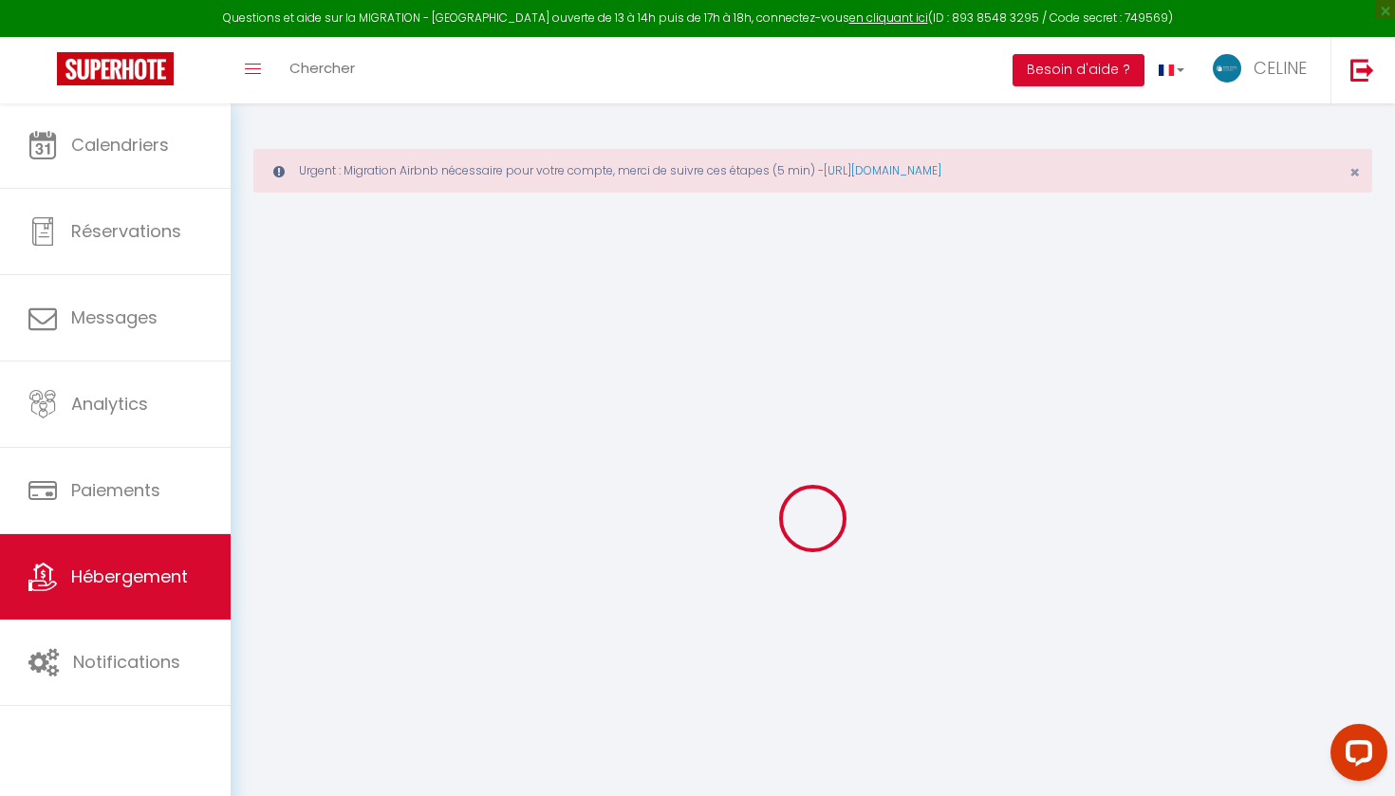
select select
checkbox input "false"
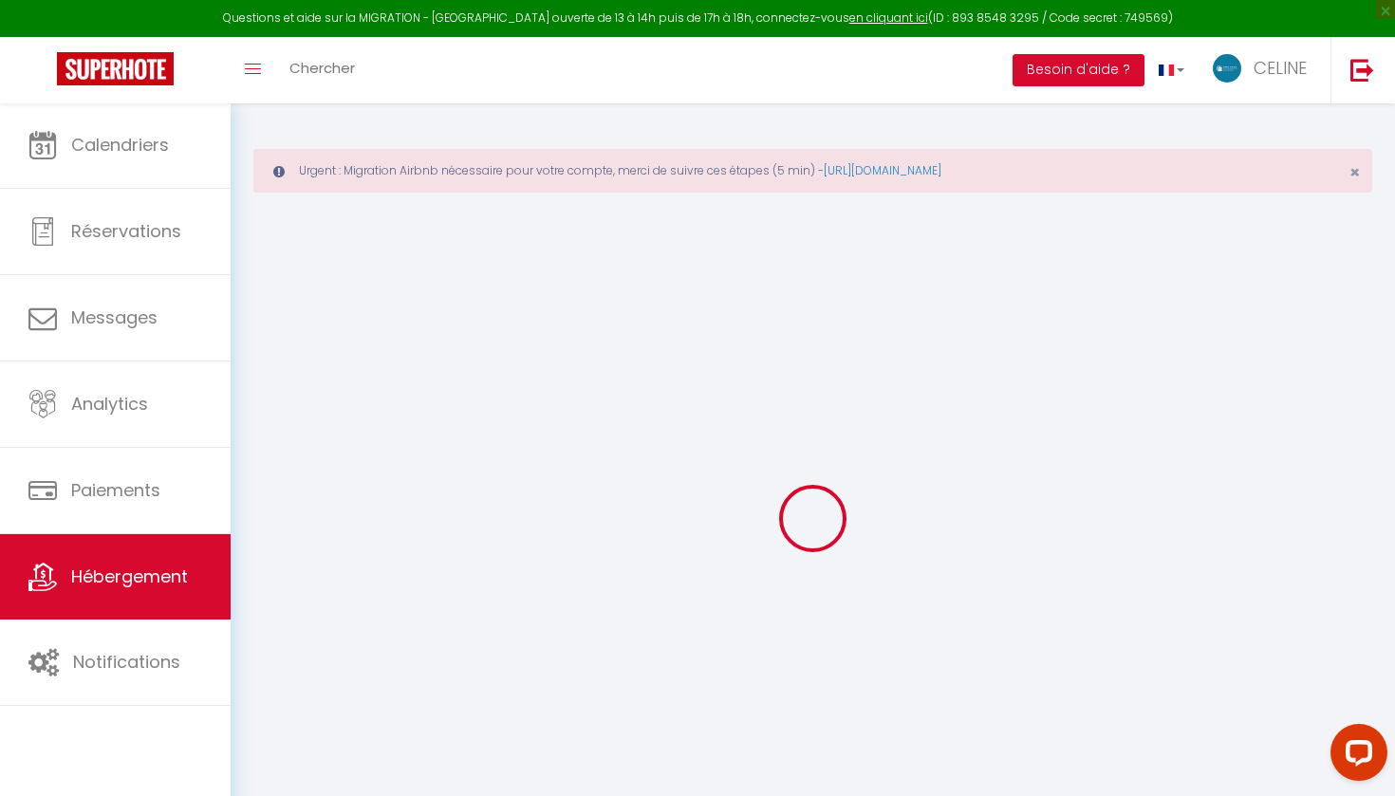
checkbox input "false"
select select "16:00"
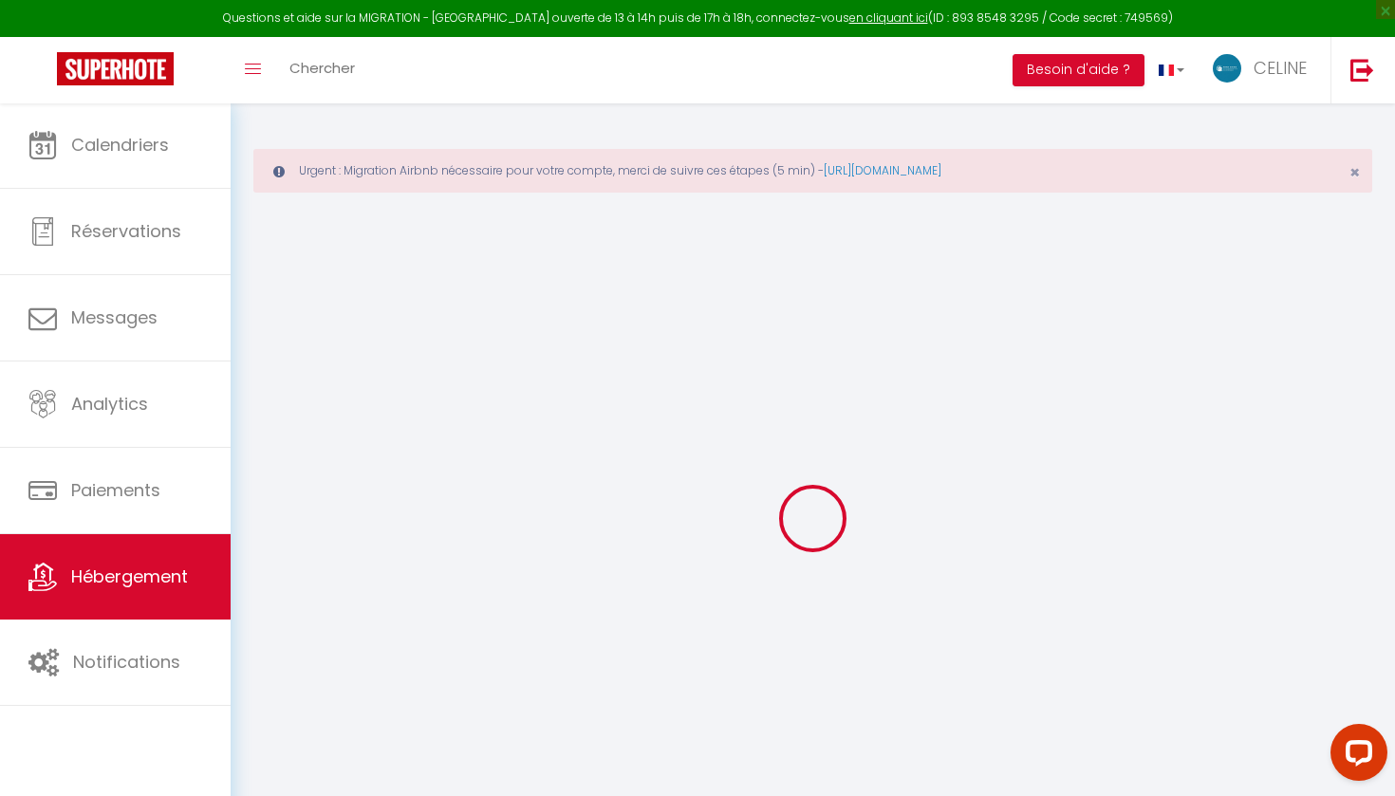
select select "23:45"
select select "11:00"
select select "15"
checkbox input "false"
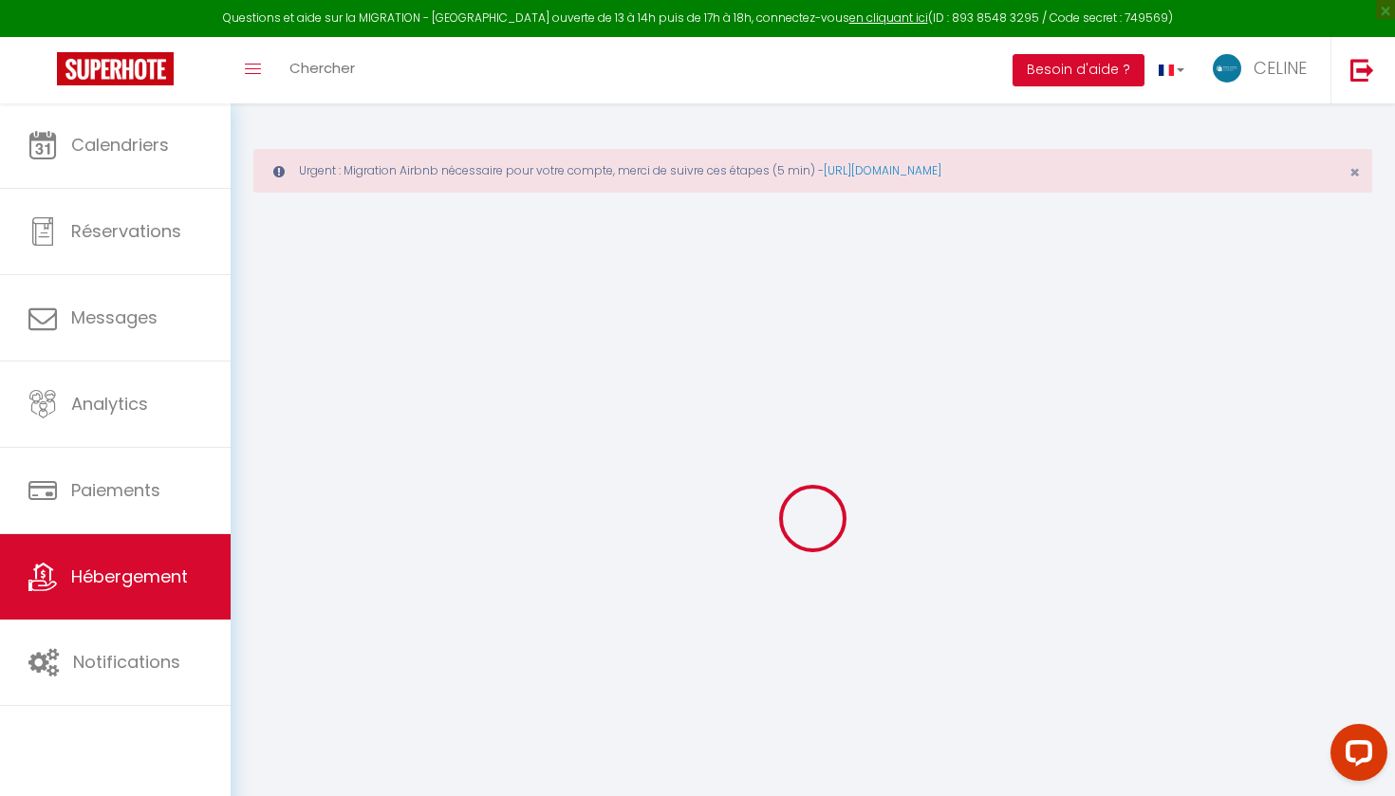
checkbox input "false"
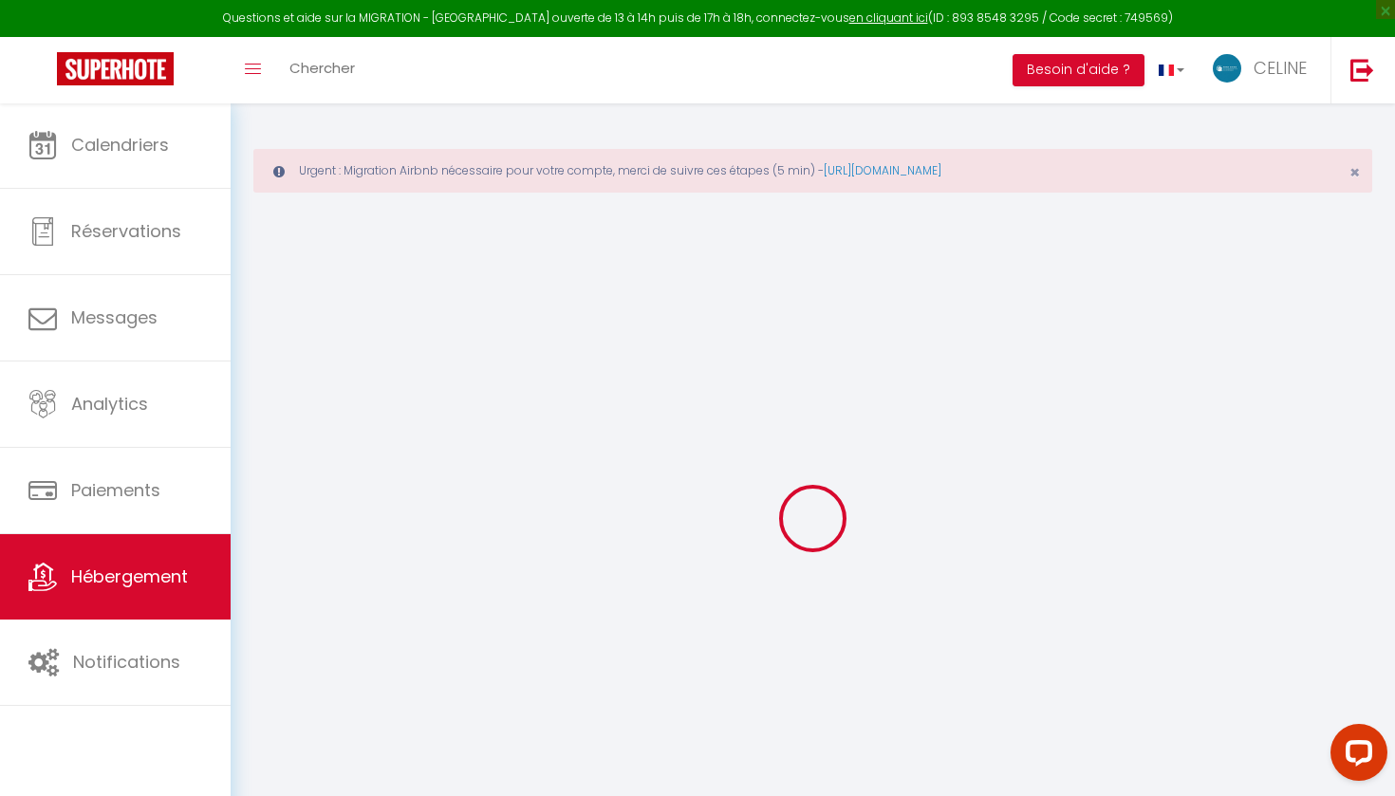
checkbox input "false"
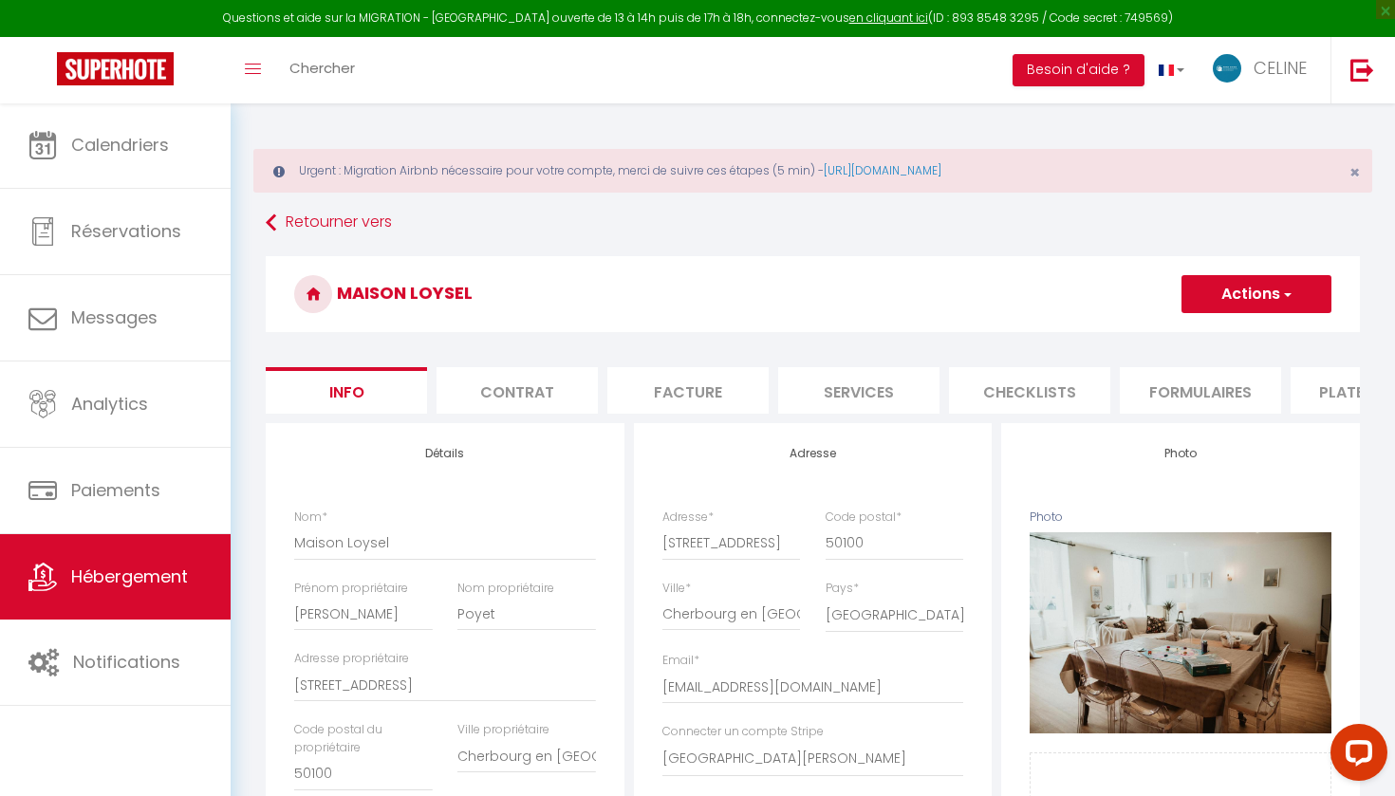
checkbox input "false"
click at [939, 163] on link "[URL][DOMAIN_NAME]" at bounding box center [883, 170] width 118 height 16
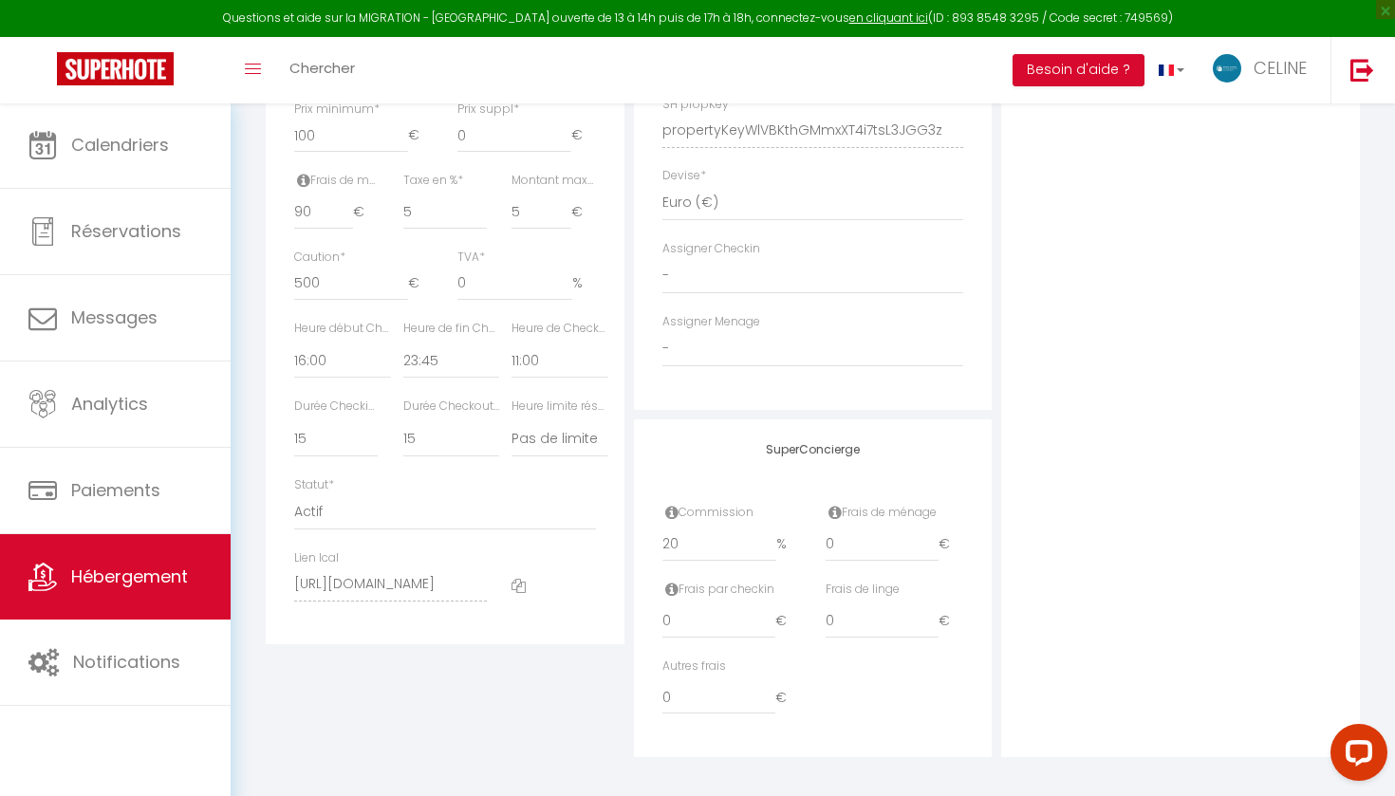
scroll to position [945, 0]
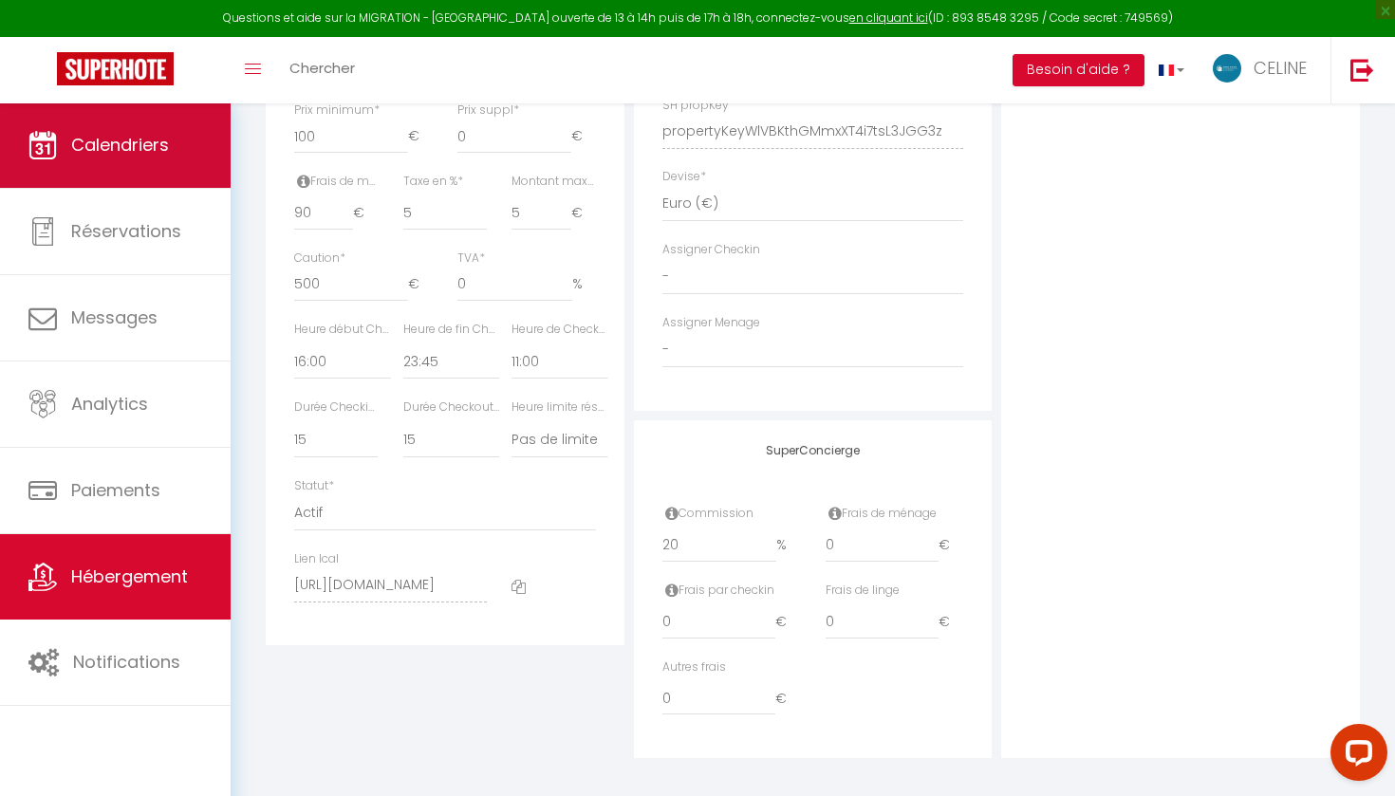
click at [155, 162] on link "Calendriers" at bounding box center [115, 144] width 231 height 85
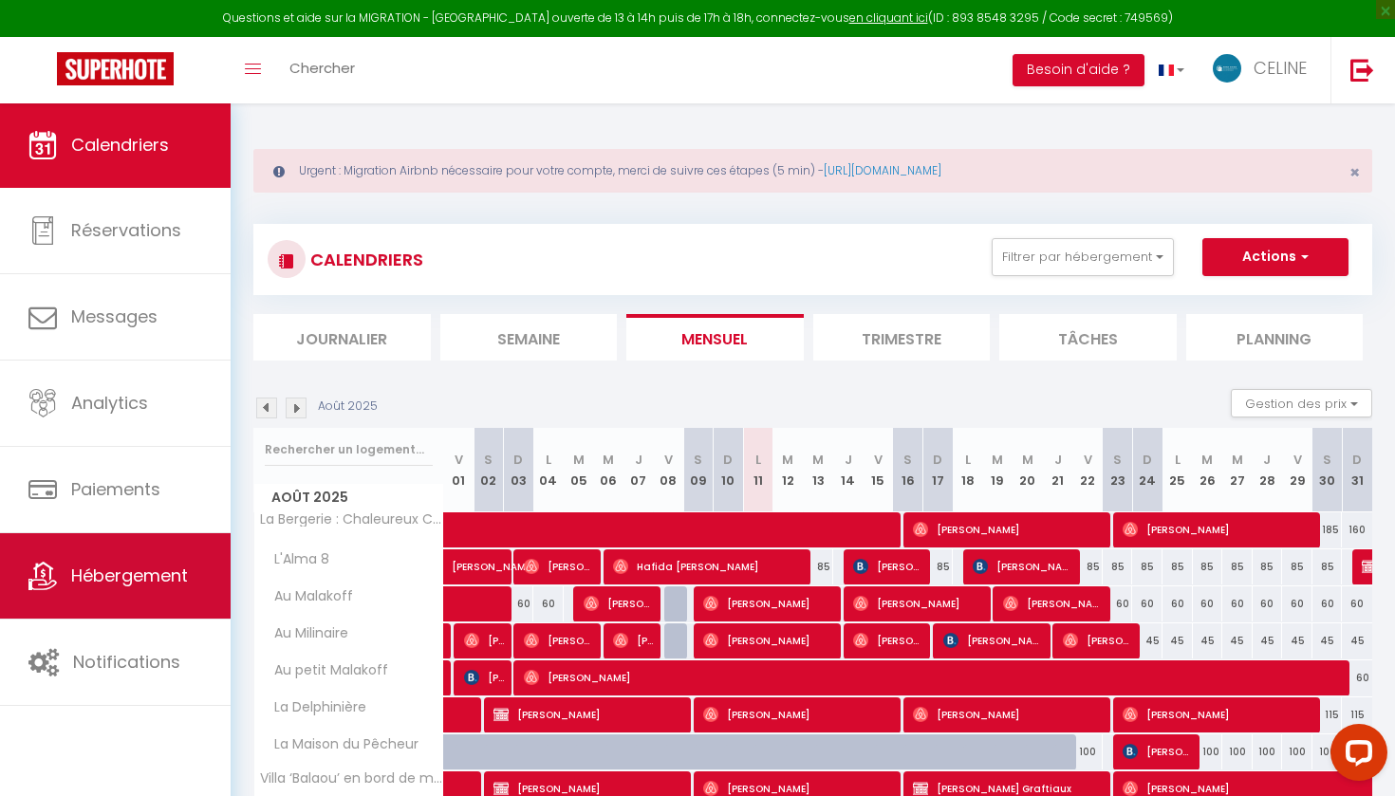
click at [185, 605] on link "Hébergement" at bounding box center [115, 575] width 231 height 85
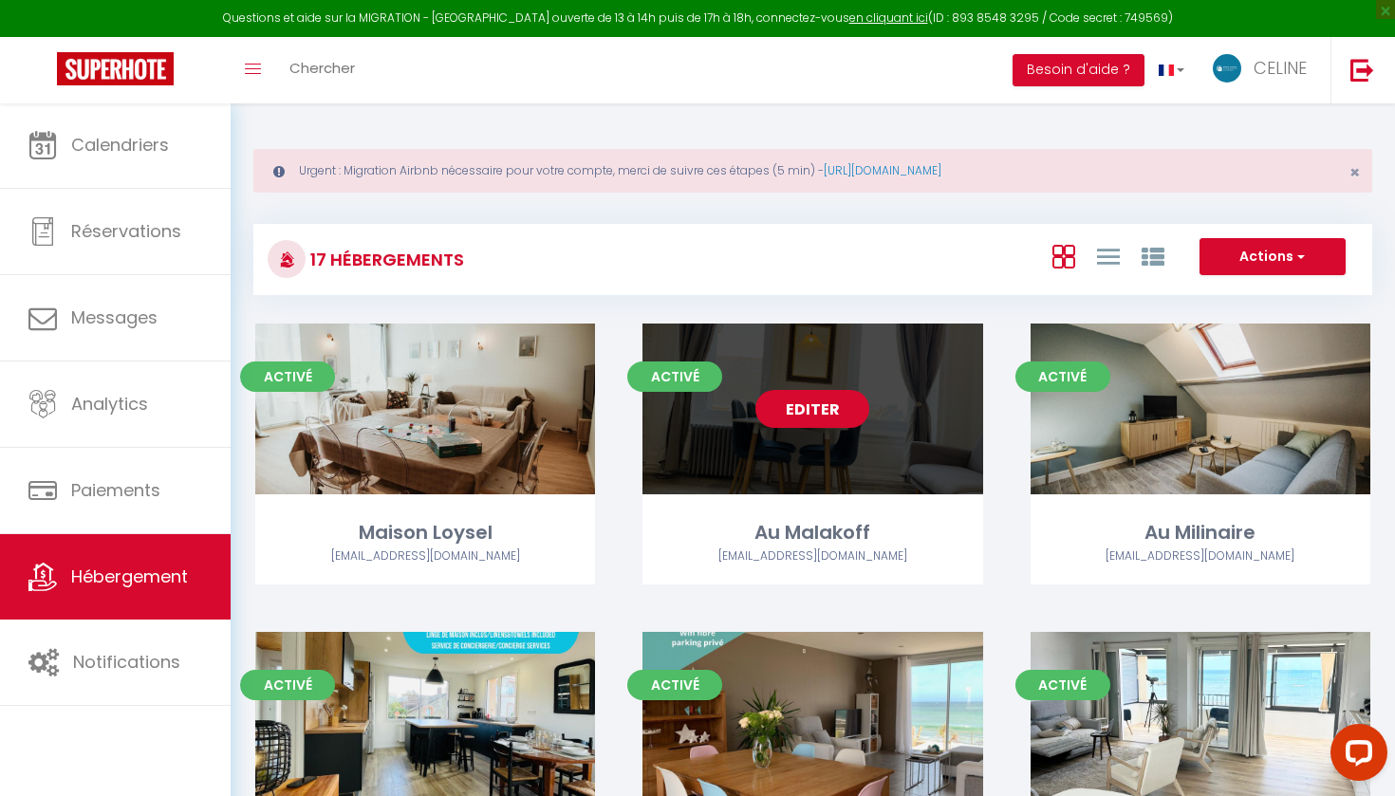
click at [817, 418] on link "Editer" at bounding box center [812, 409] width 114 height 38
select select "3"
select select "2"
select select "1"
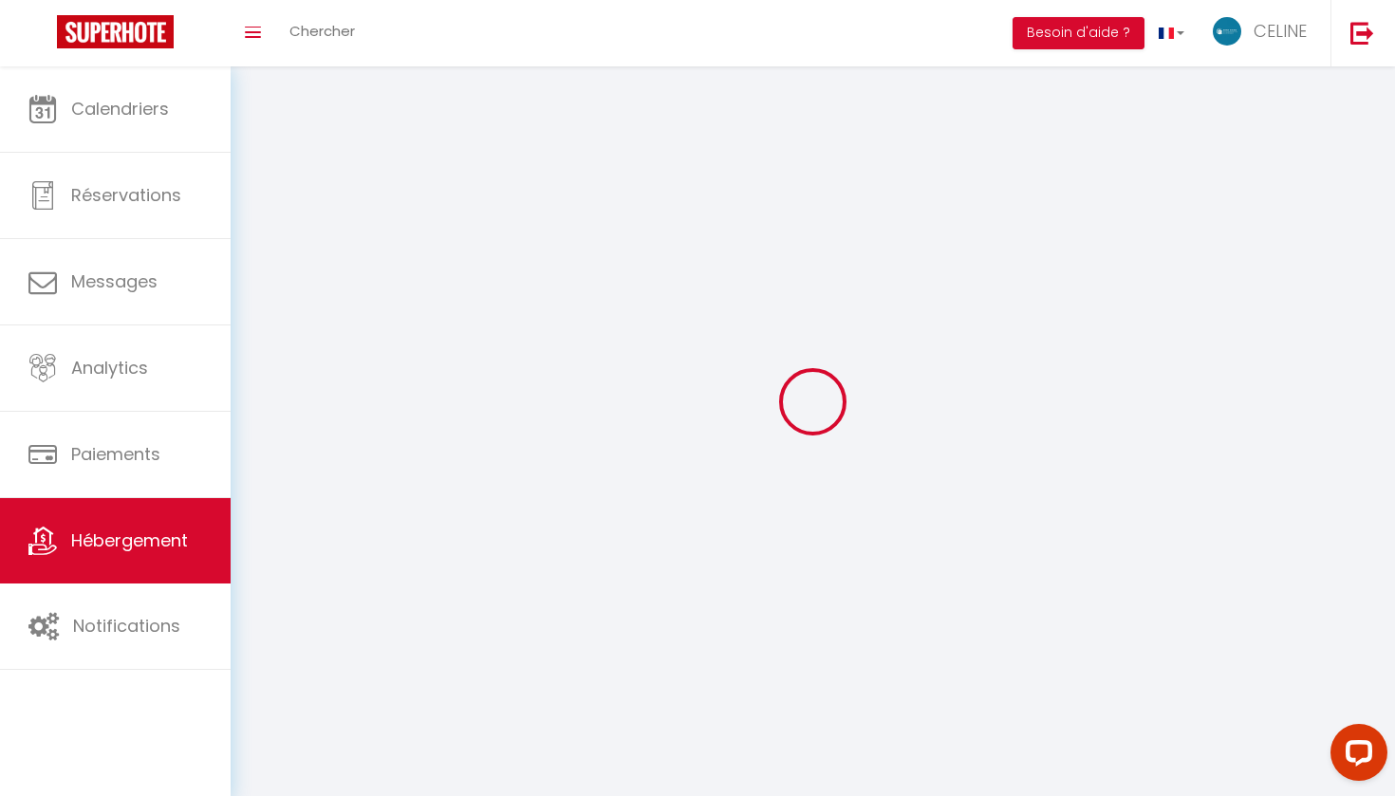
select select
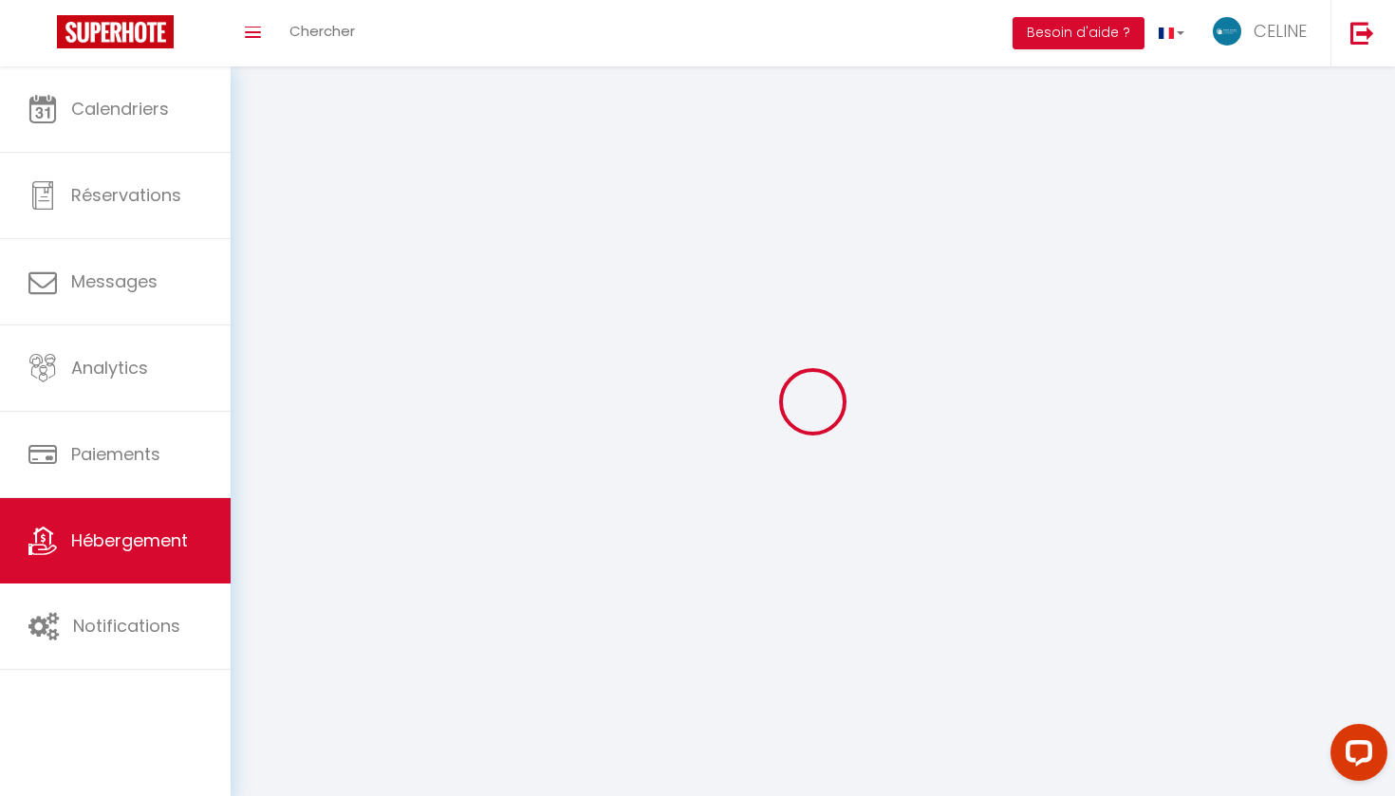
select select
checkbox input "false"
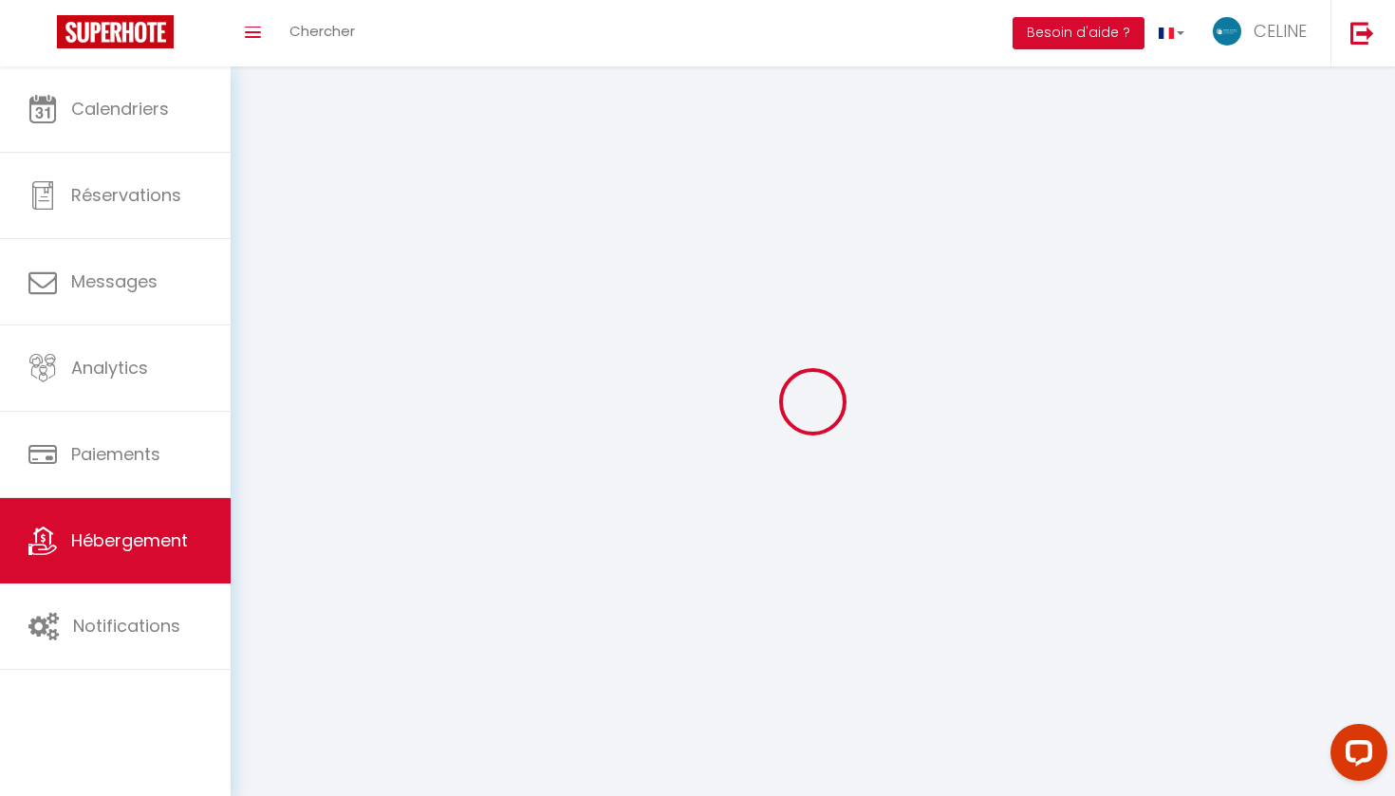
checkbox input "false"
select select
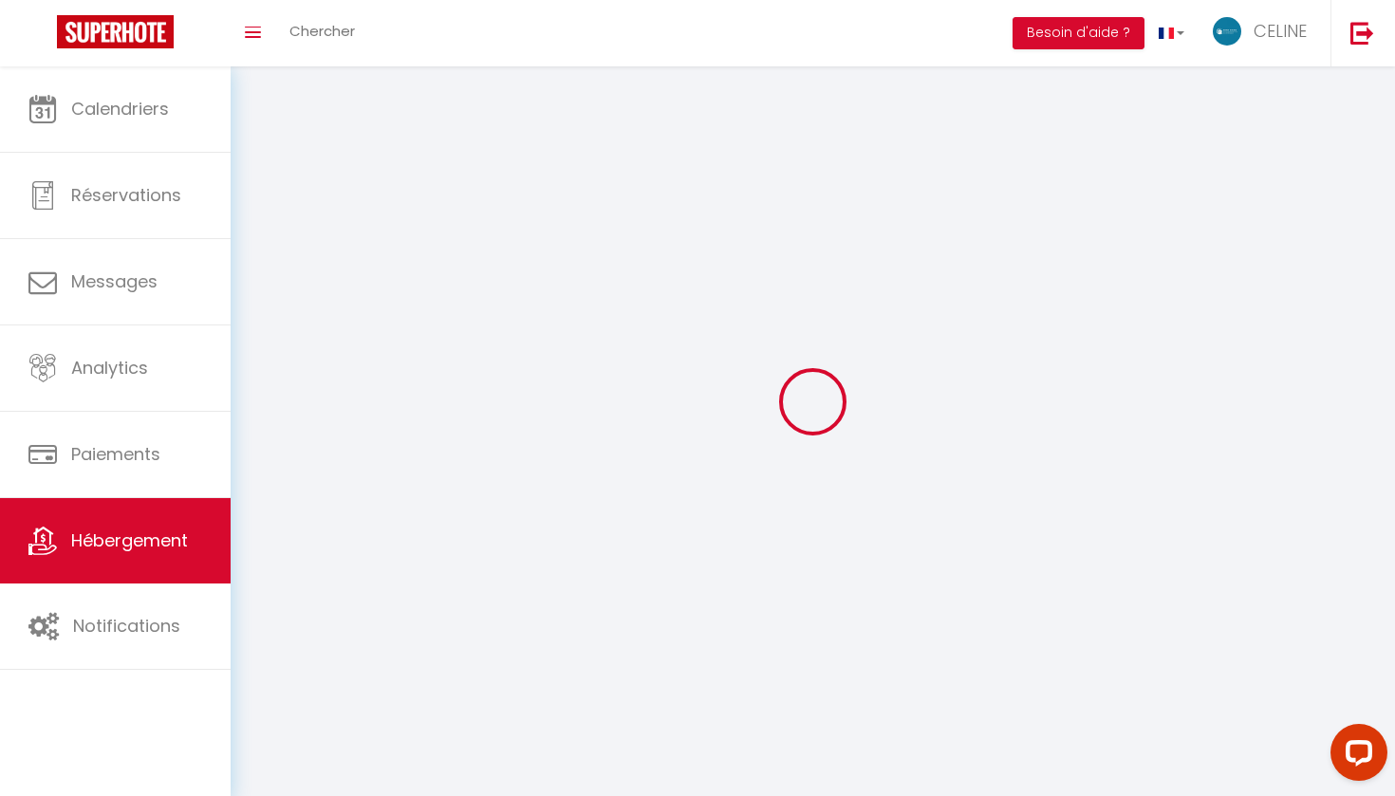
select select
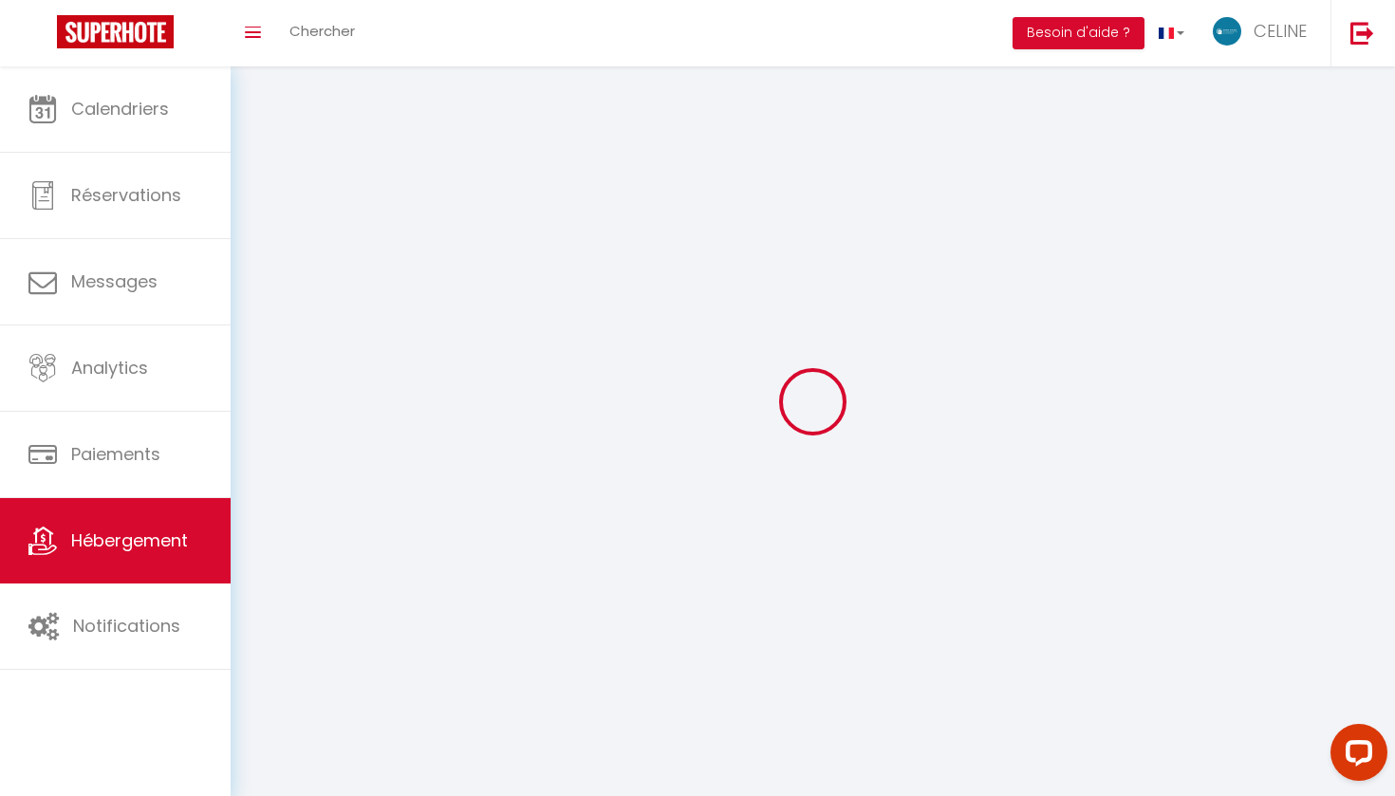
checkbox input "false"
select select
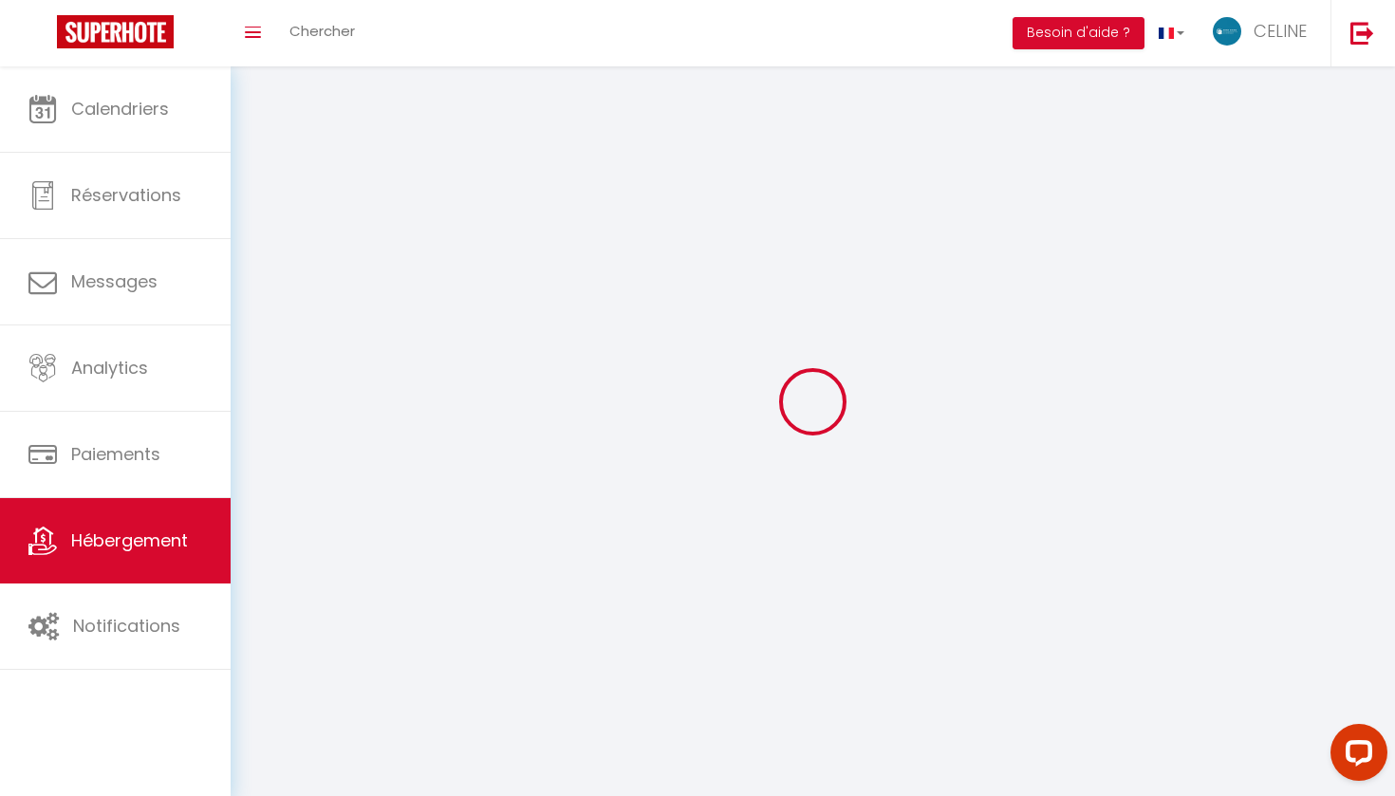
select select
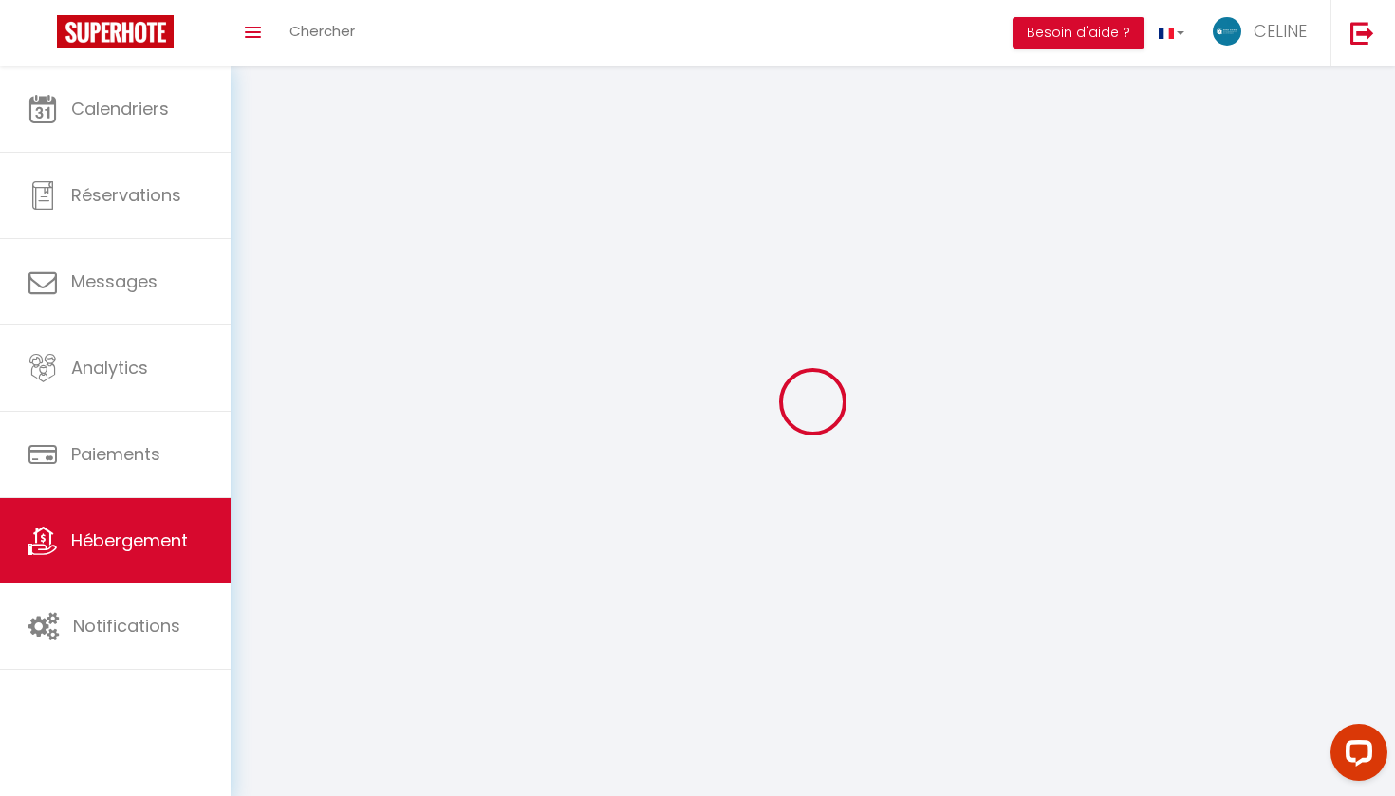
select select
checkbox input "false"
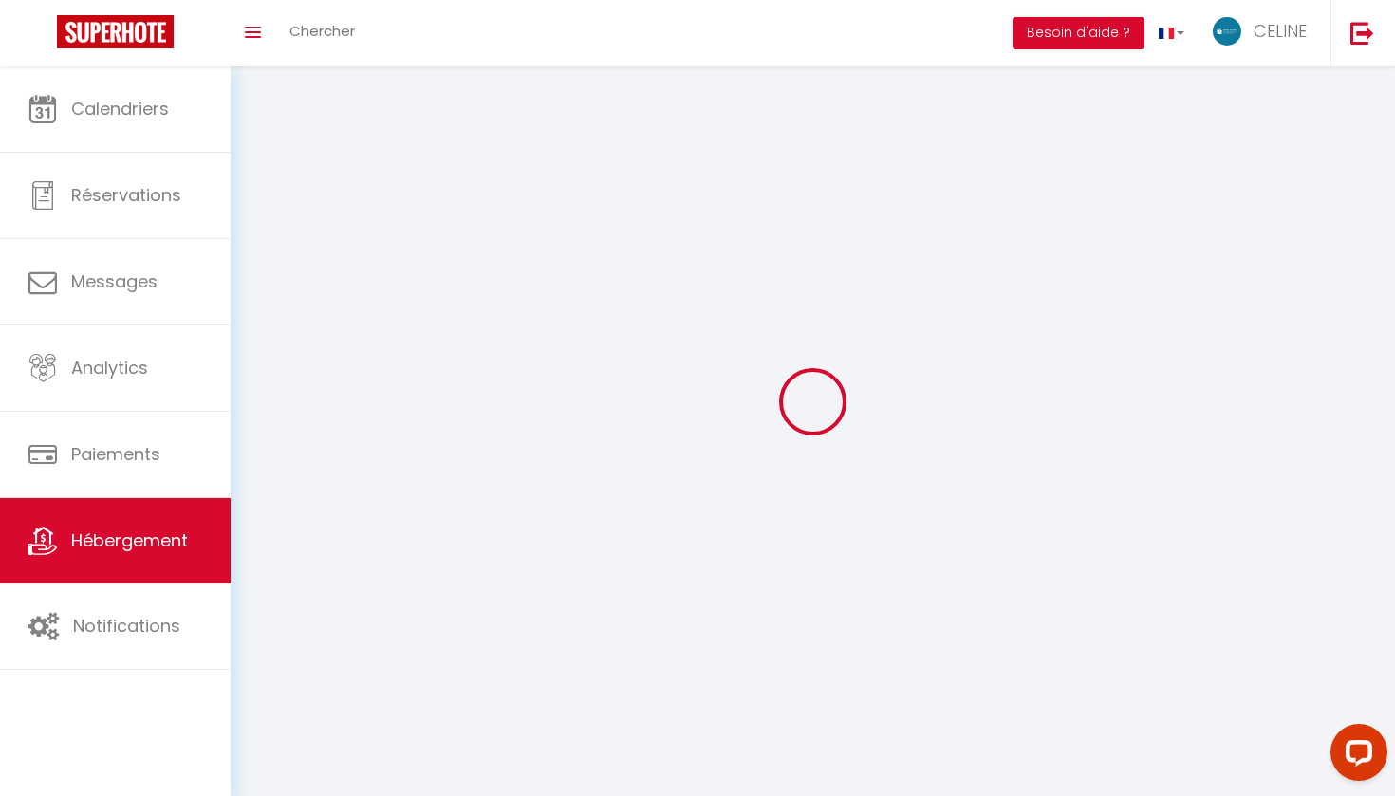
checkbox input "false"
select select
select select "1"
select select "28"
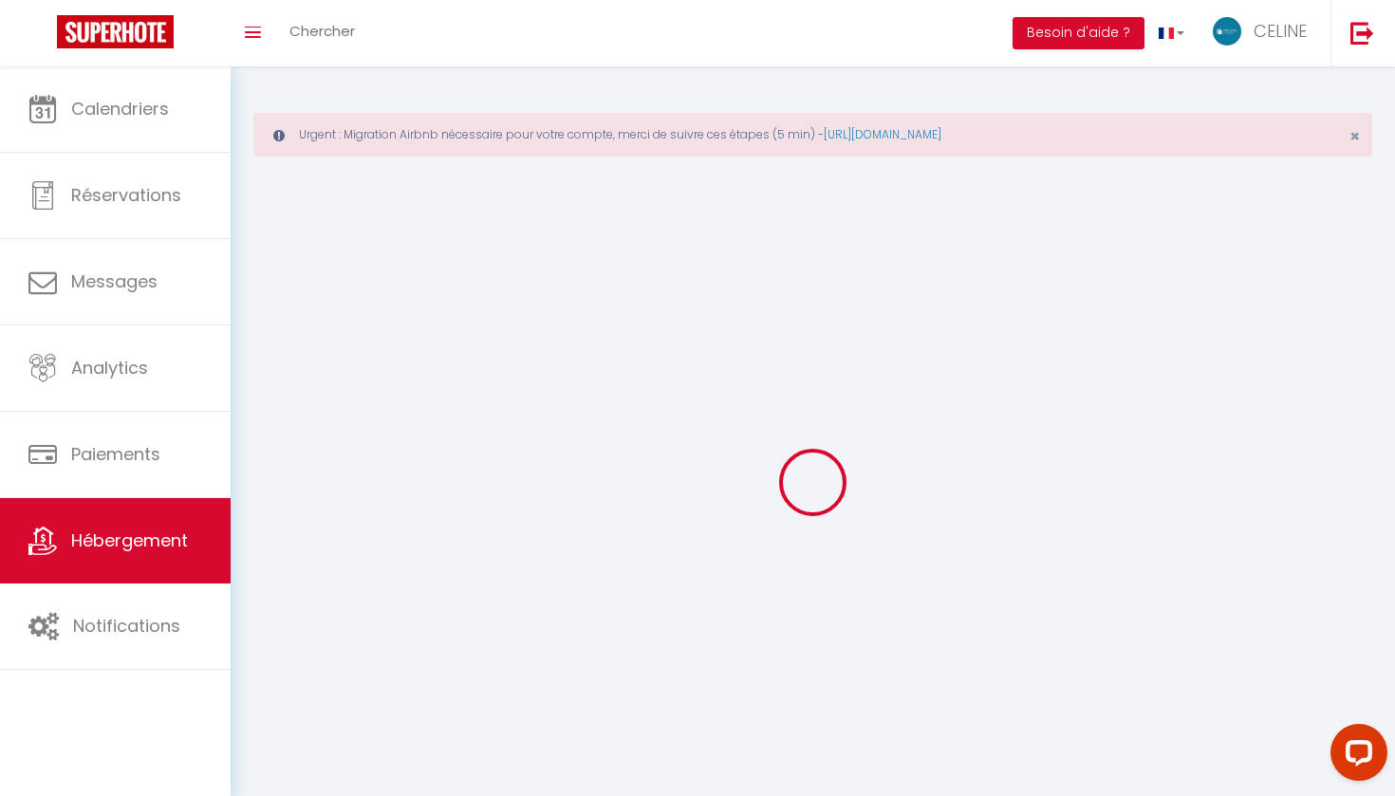
select select
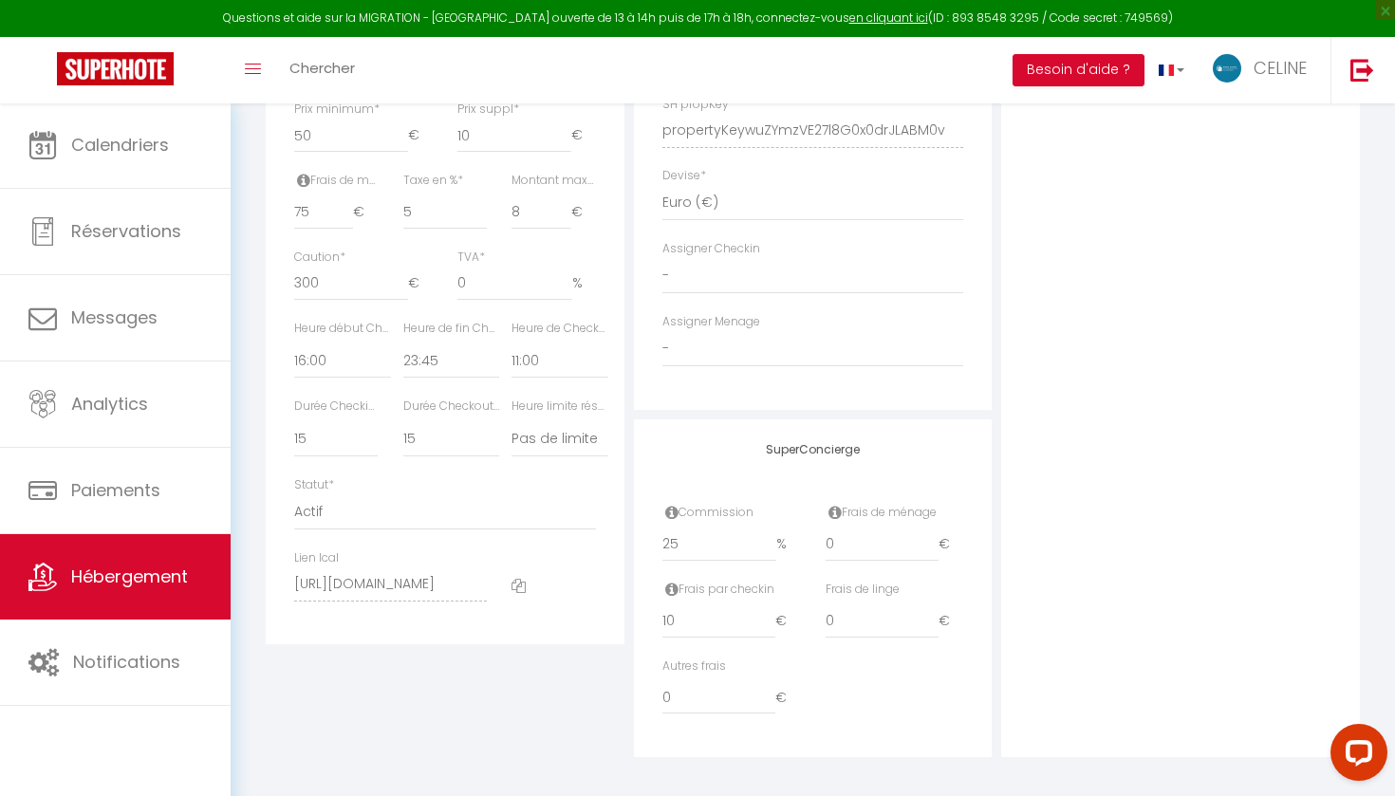
scroll to position [945, 0]
click at [198, 589] on link "Hébergement" at bounding box center [115, 576] width 231 height 85
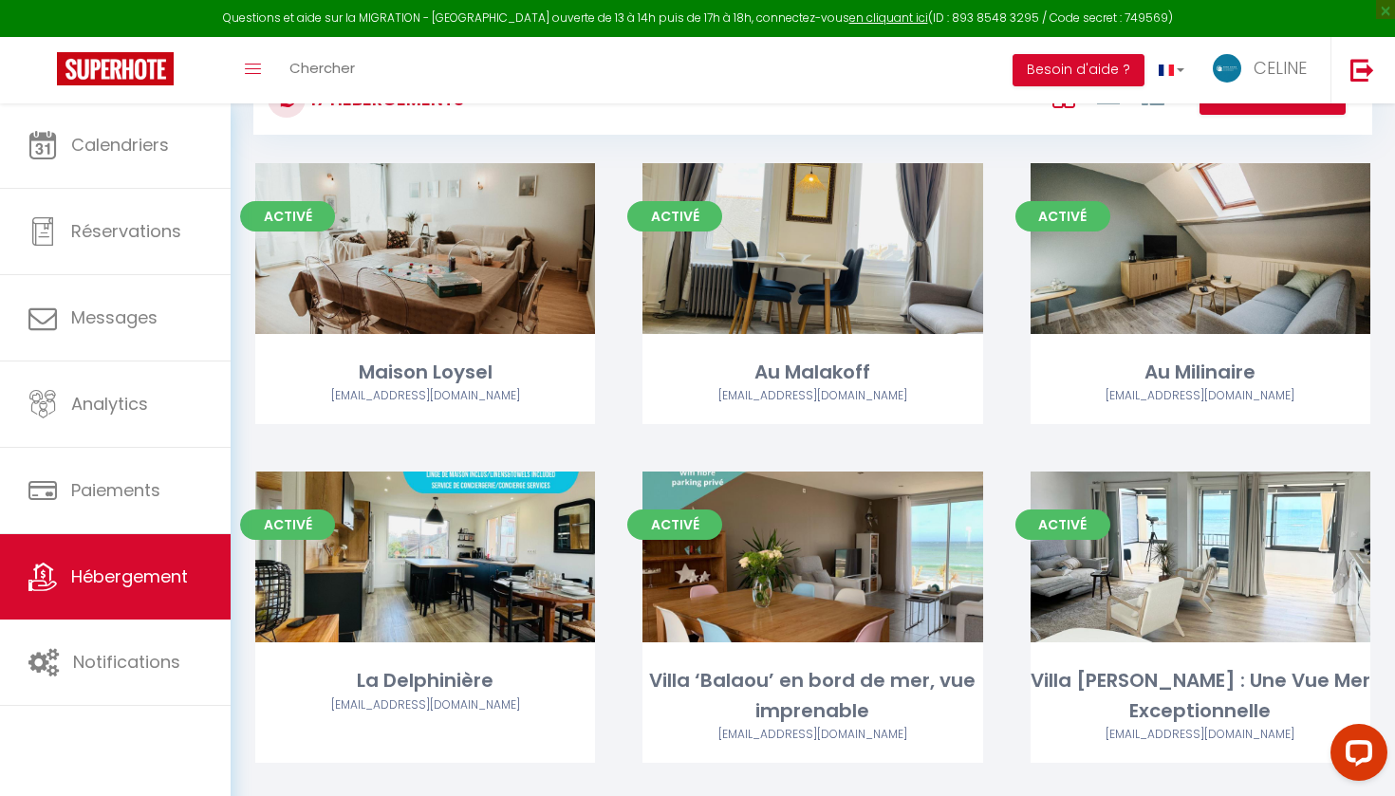
scroll to position [158, 0]
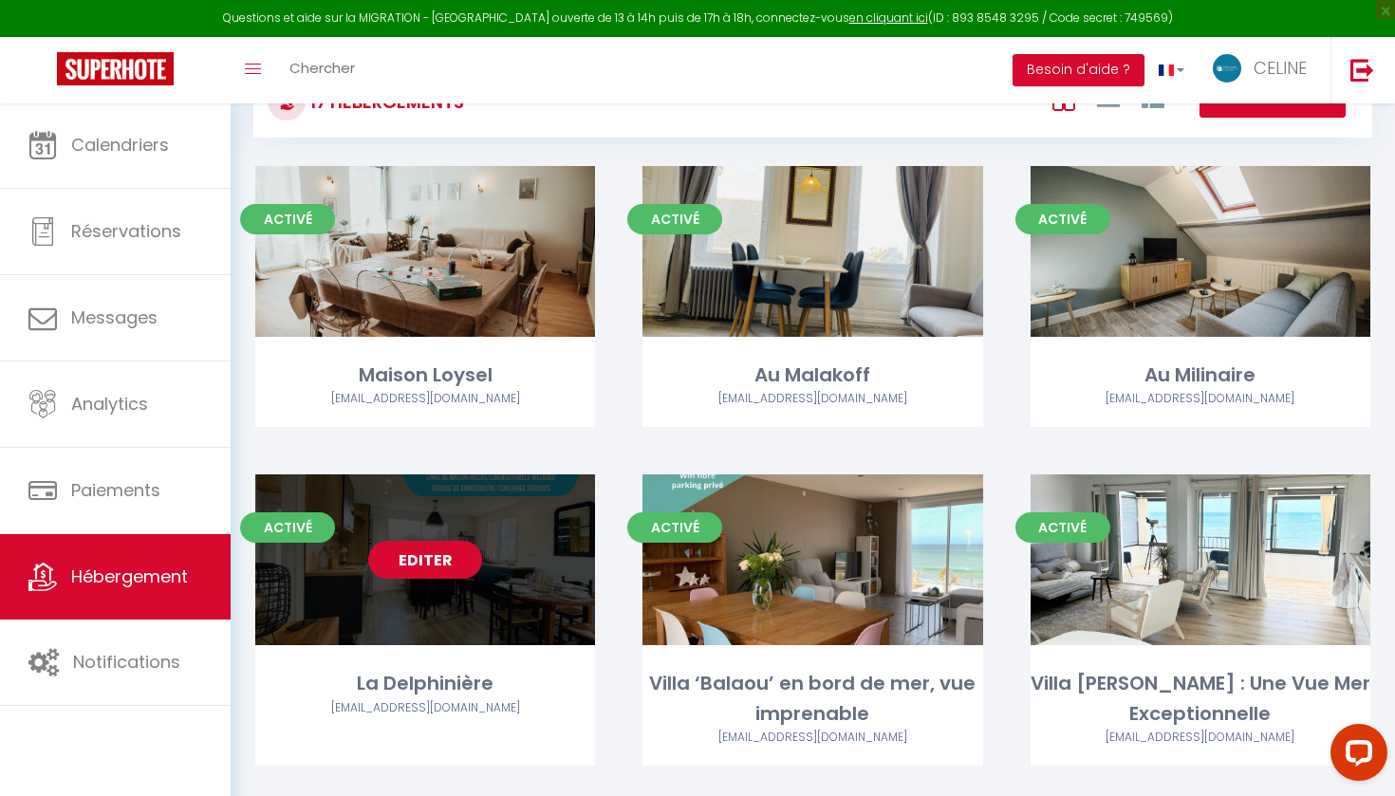
click at [412, 573] on link "Editer" at bounding box center [425, 560] width 114 height 38
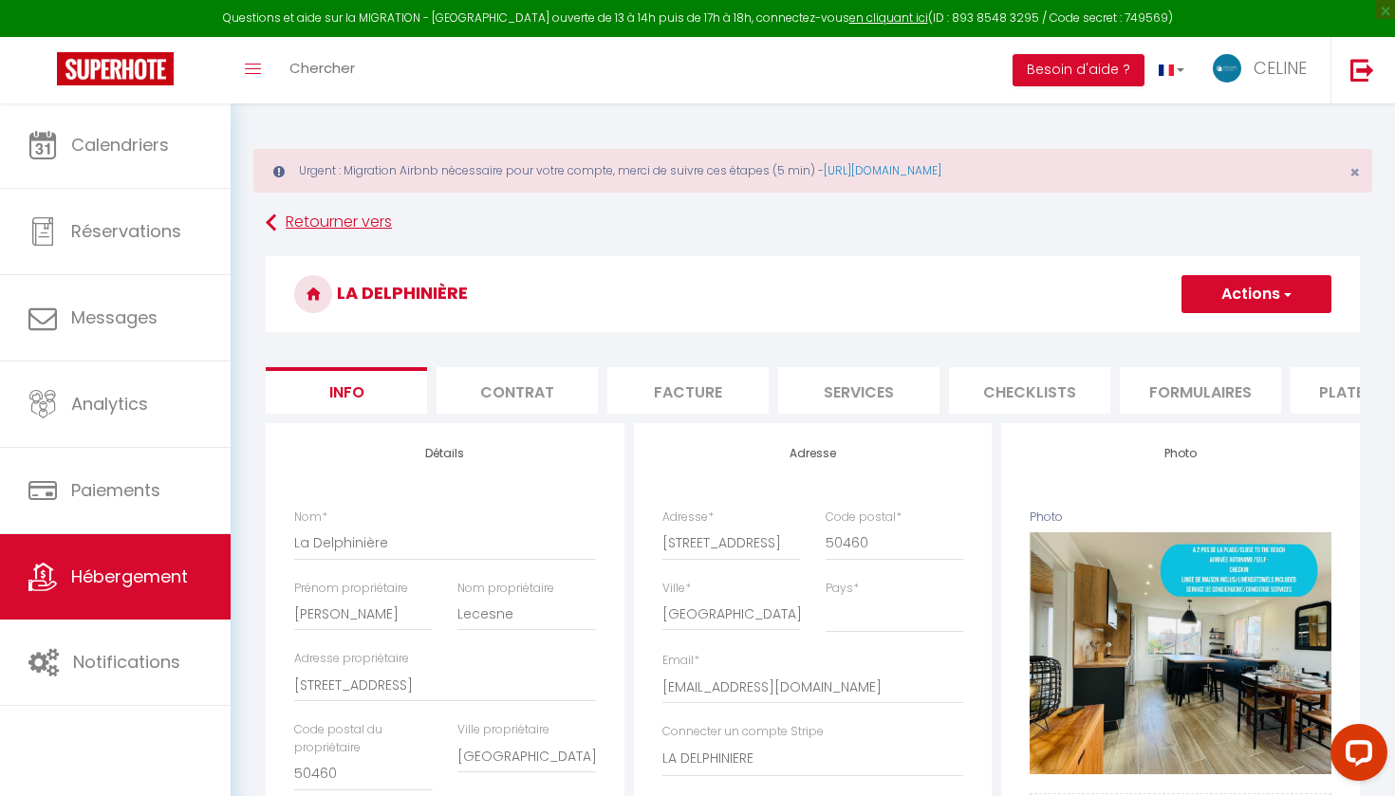
click at [276, 215] on icon at bounding box center [271, 223] width 10 height 34
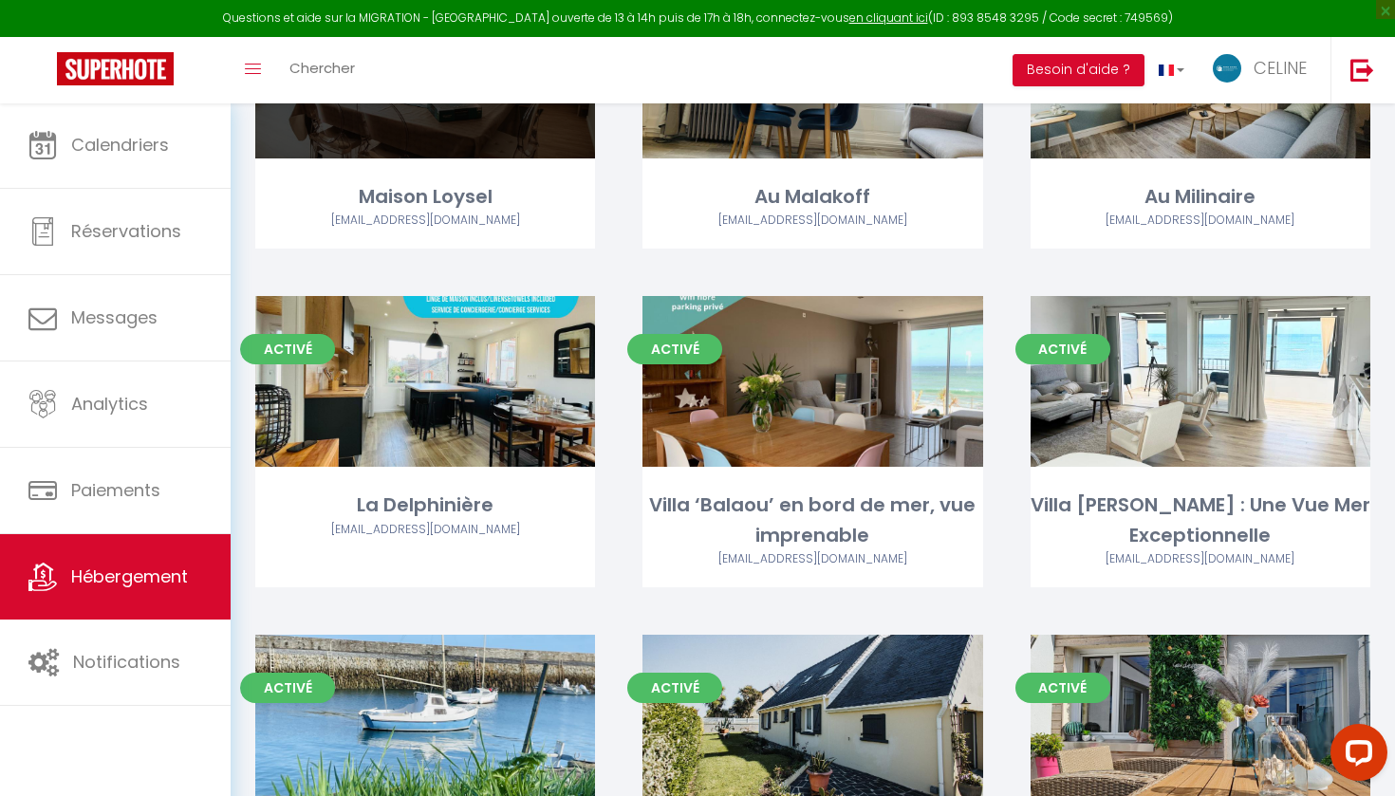
scroll to position [367, 0]
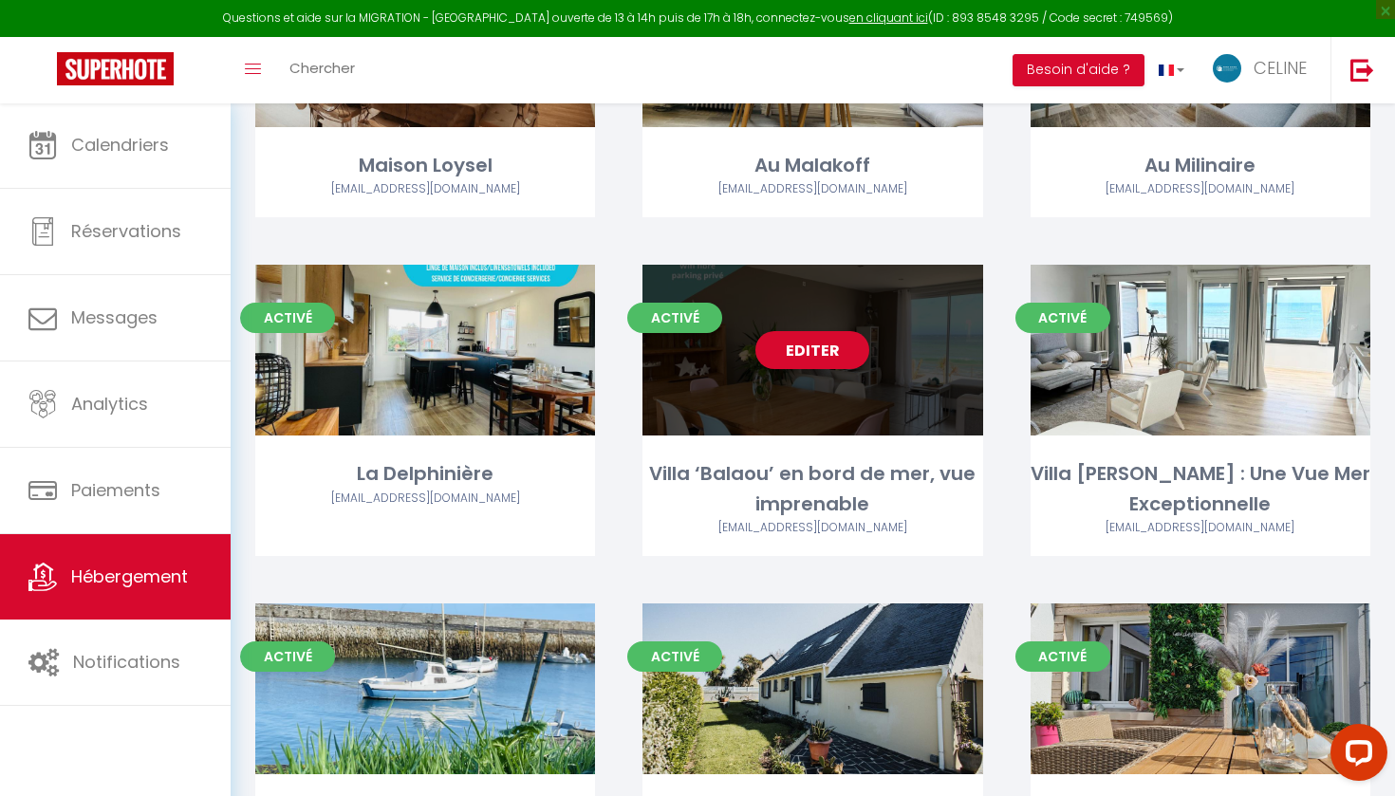
click at [810, 469] on div "Villa ‘Balaou’ en bord de mer, vue imprenable" at bounding box center [812, 489] width 340 height 60
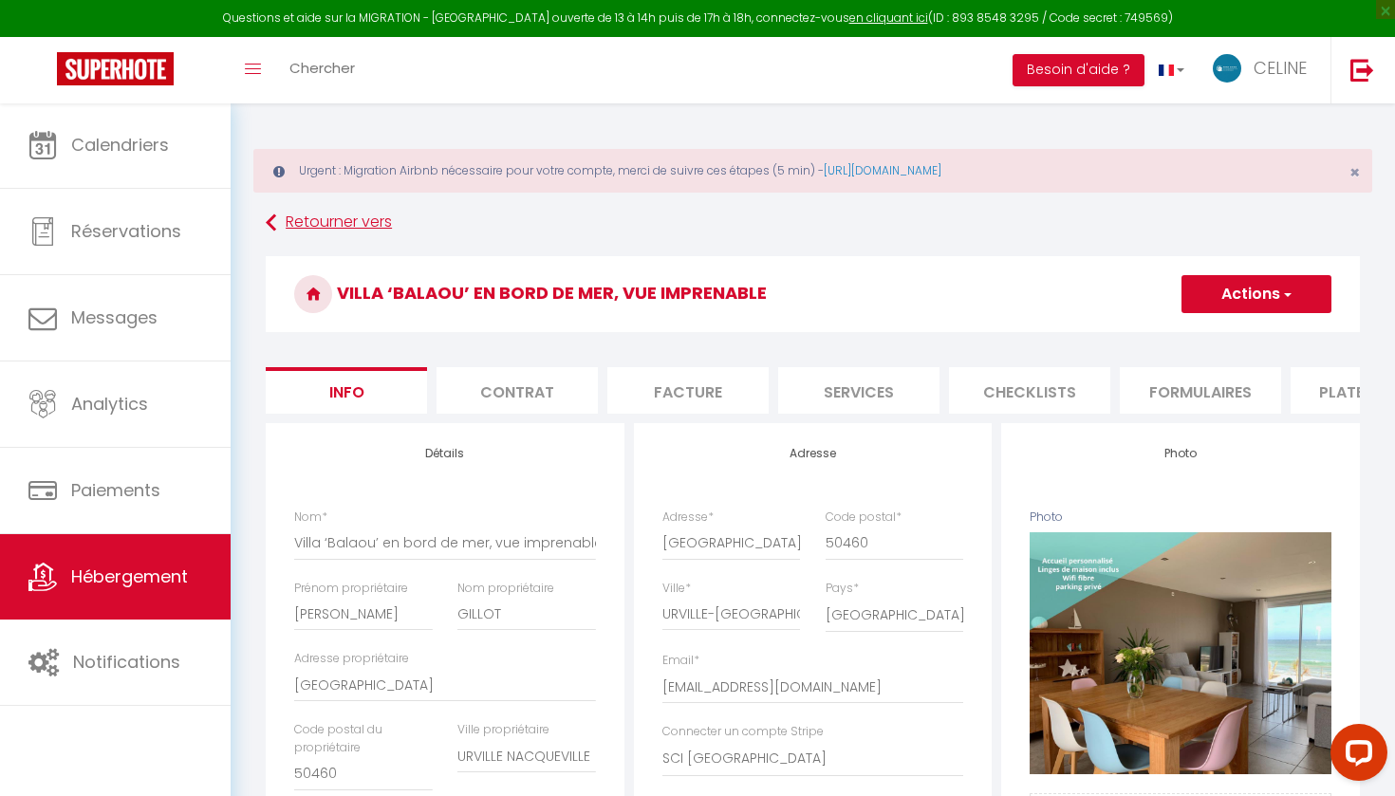
click at [269, 231] on icon at bounding box center [271, 223] width 10 height 34
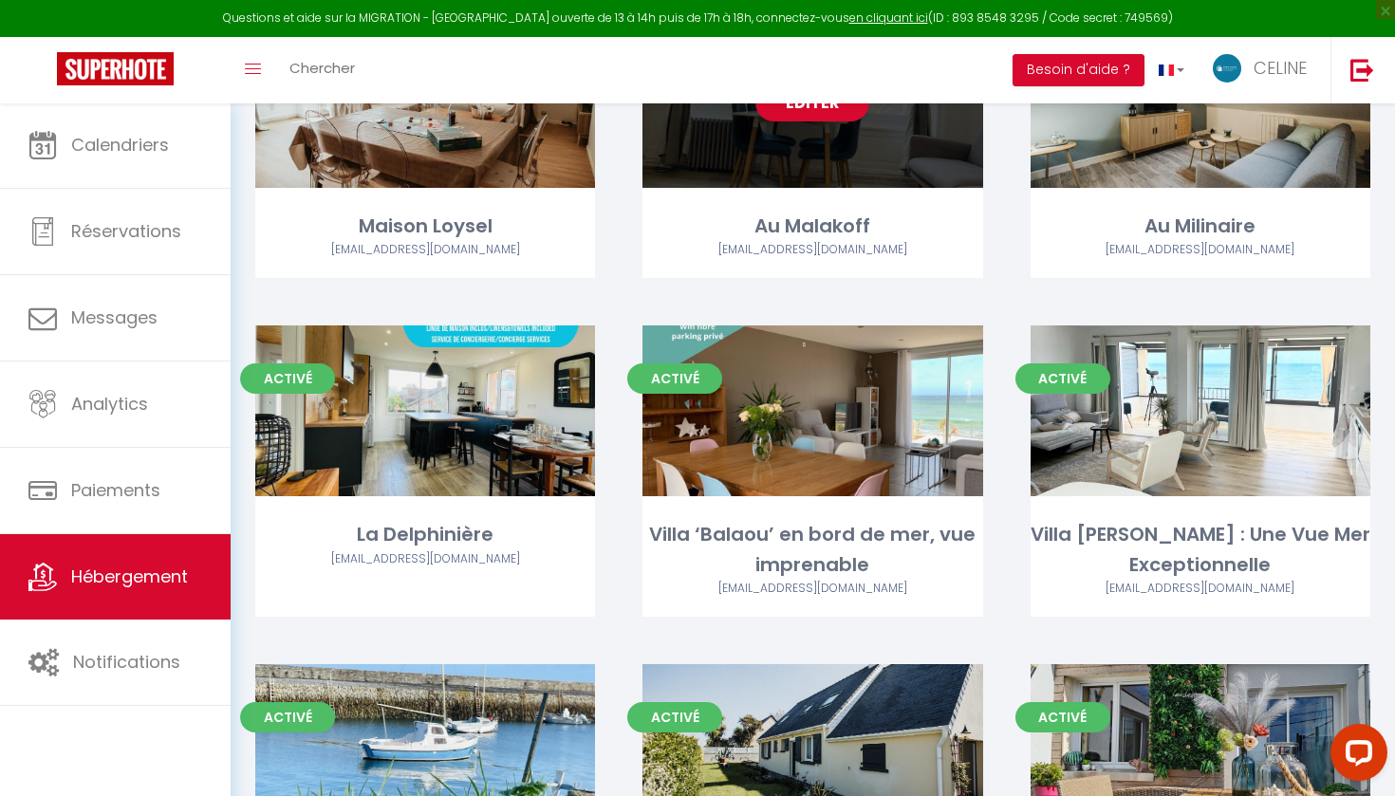
scroll to position [493, 0]
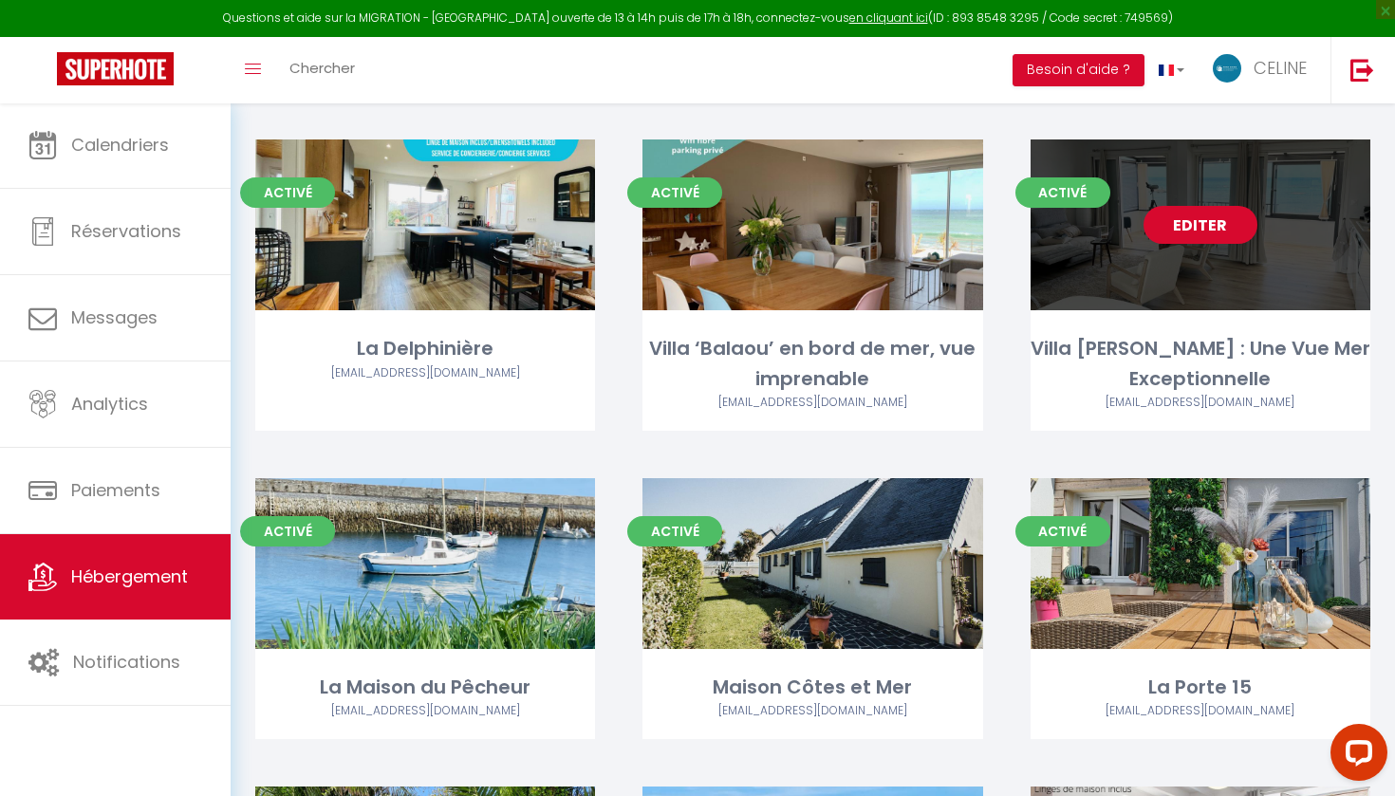
click at [1177, 237] on link "Editer" at bounding box center [1201, 225] width 114 height 38
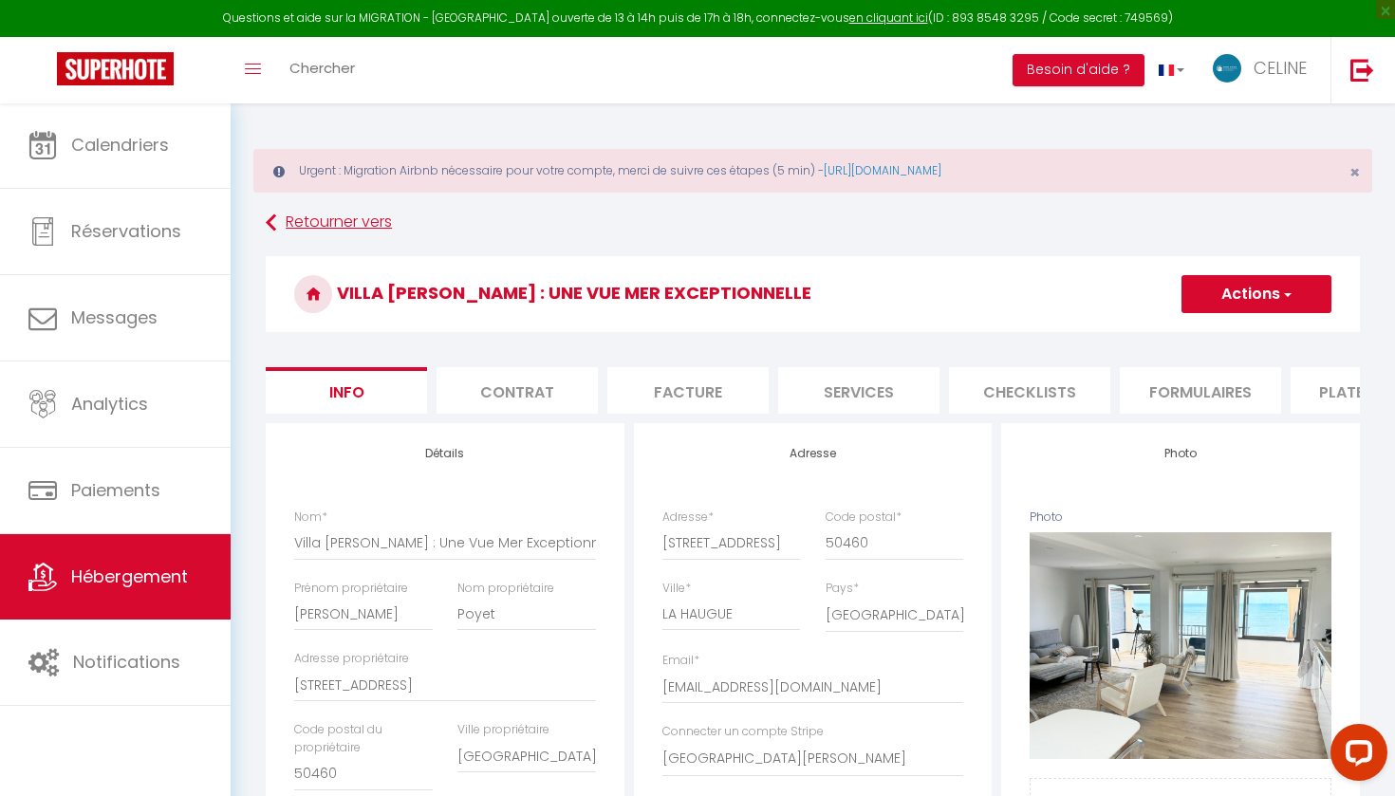
click at [271, 220] on icon at bounding box center [271, 223] width 10 height 34
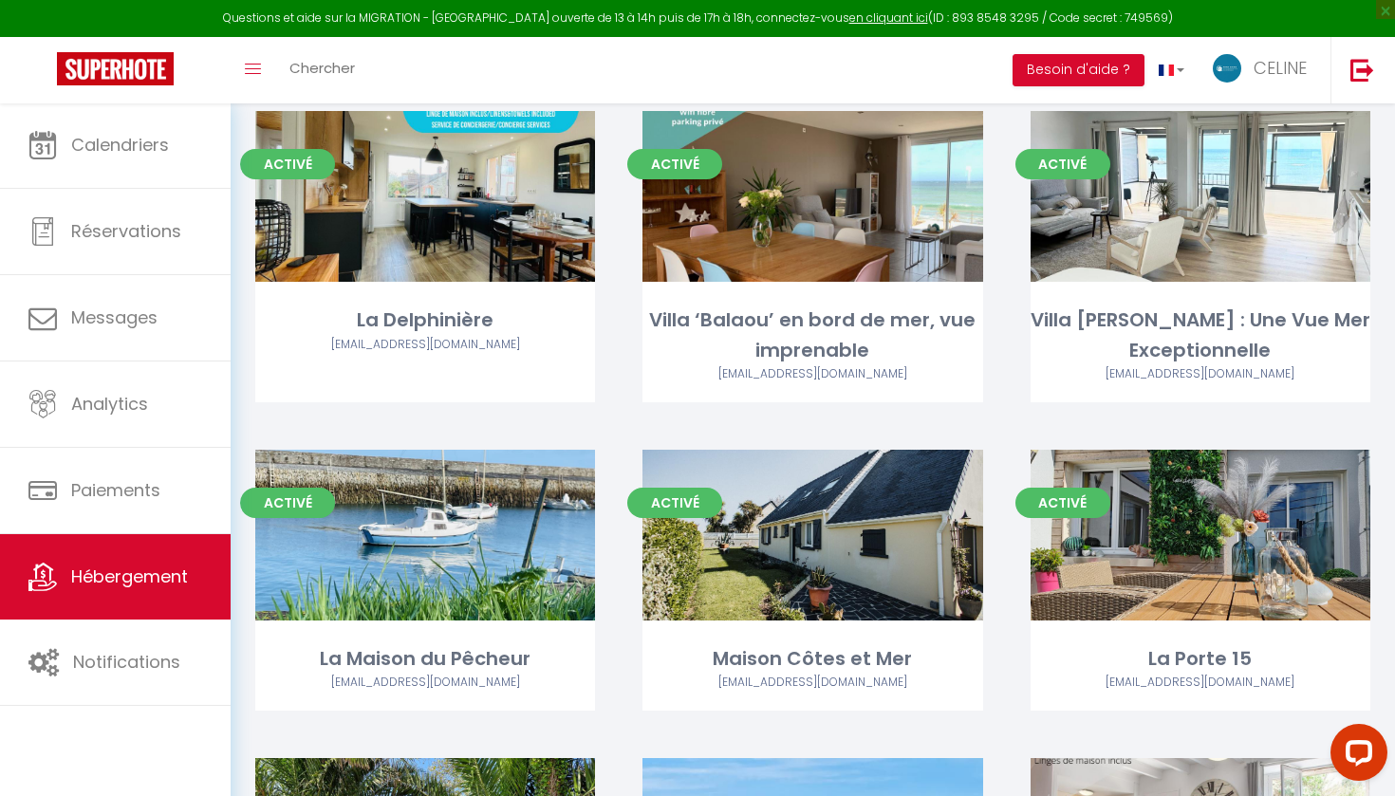
scroll to position [558, 0]
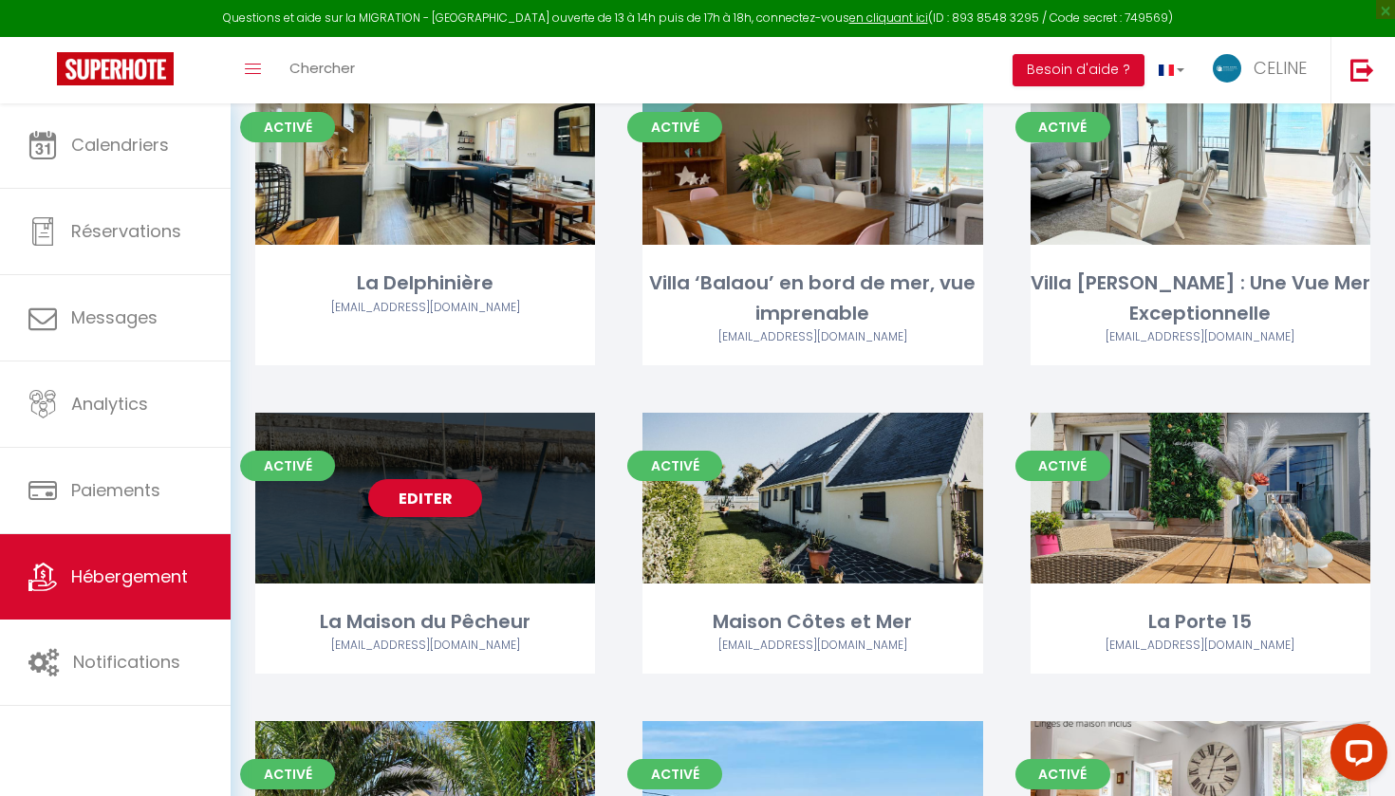
click at [456, 503] on link "Editer" at bounding box center [425, 498] width 114 height 38
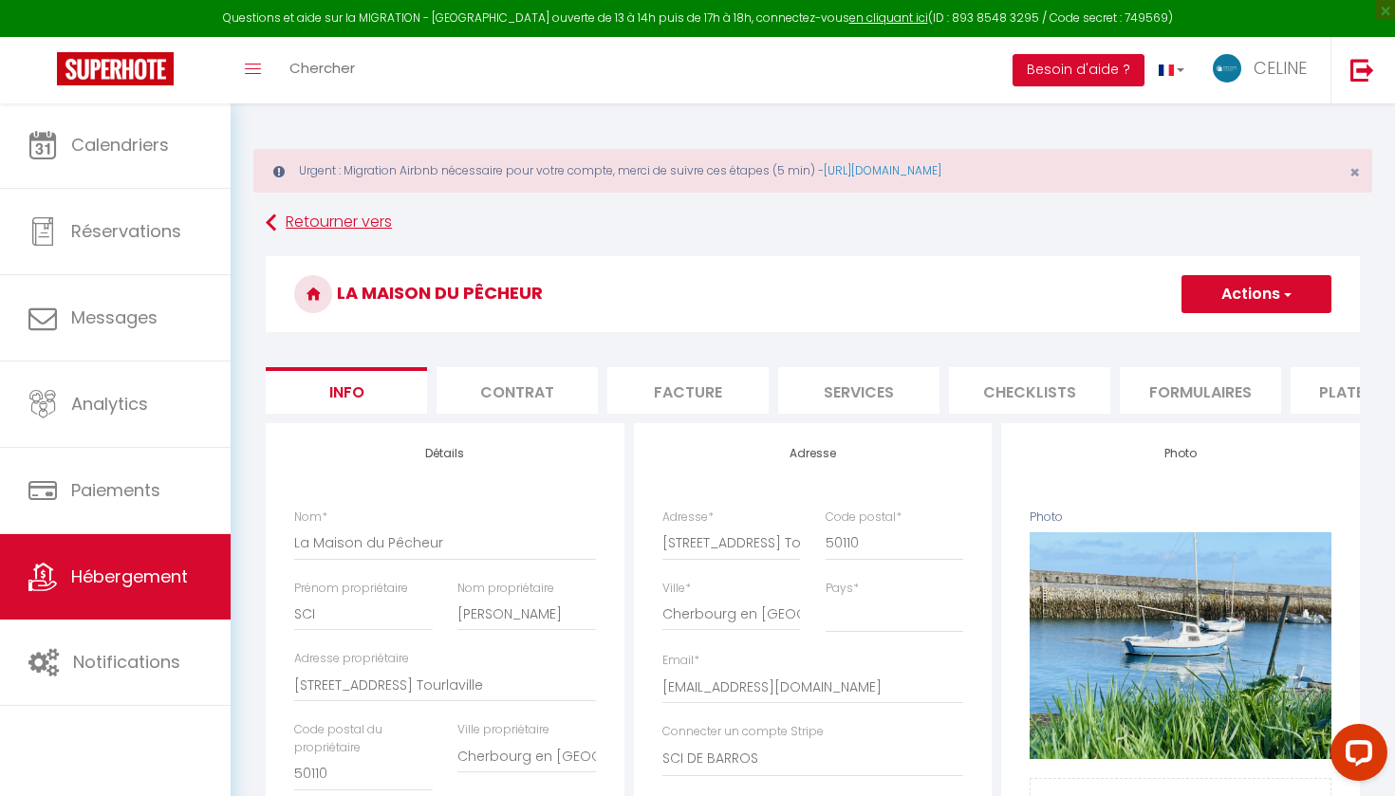
click at [299, 223] on link "Retourner vers" at bounding box center [813, 223] width 1094 height 34
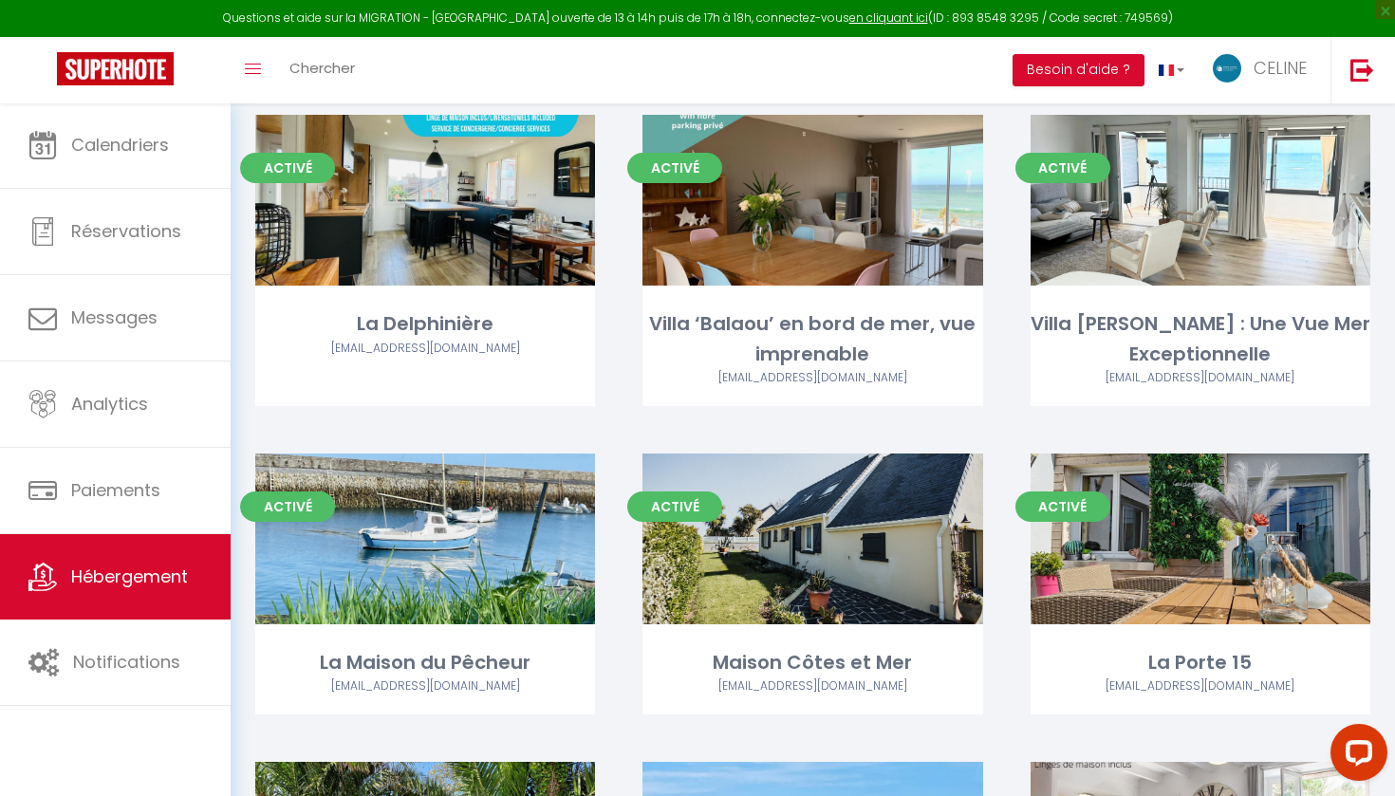
scroll to position [640, 0]
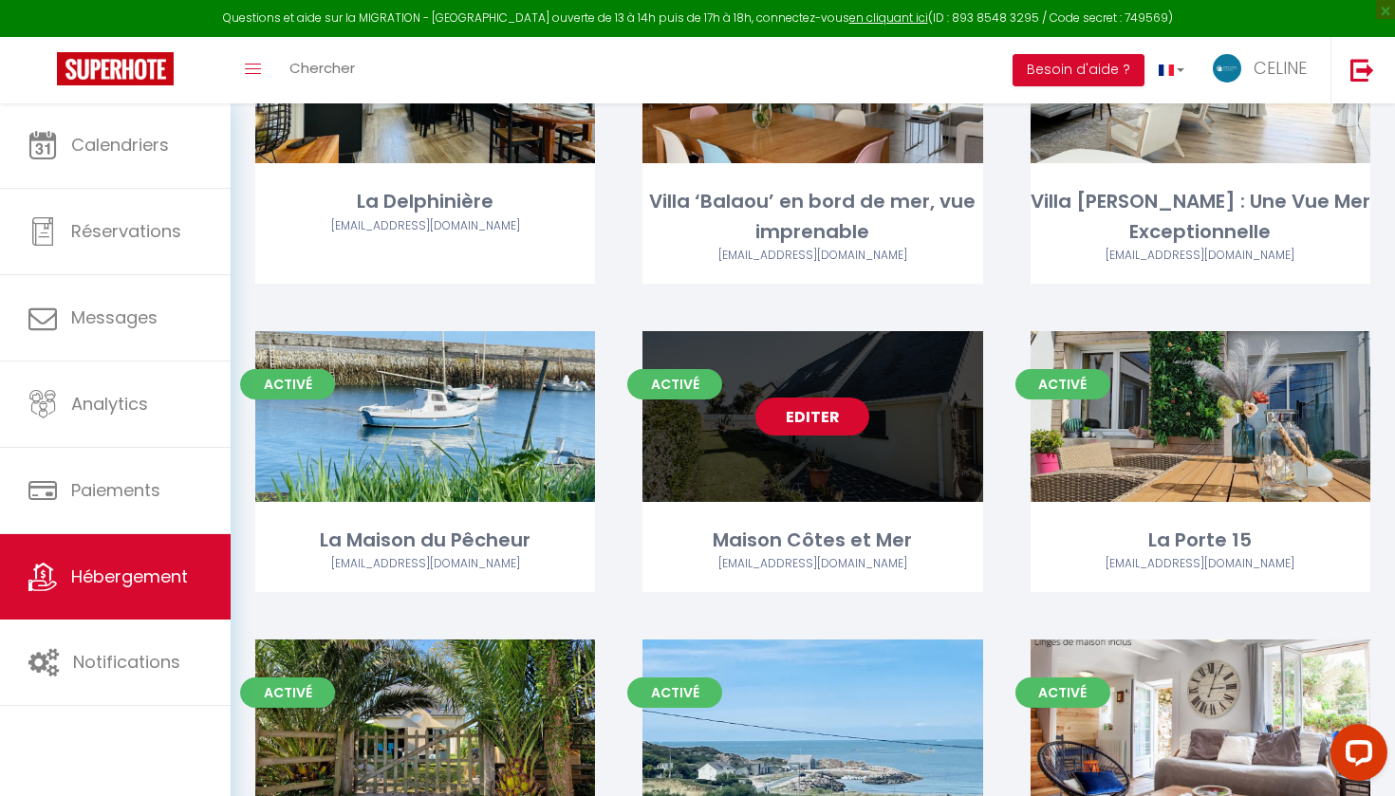
click at [800, 427] on link "Editer" at bounding box center [812, 417] width 114 height 38
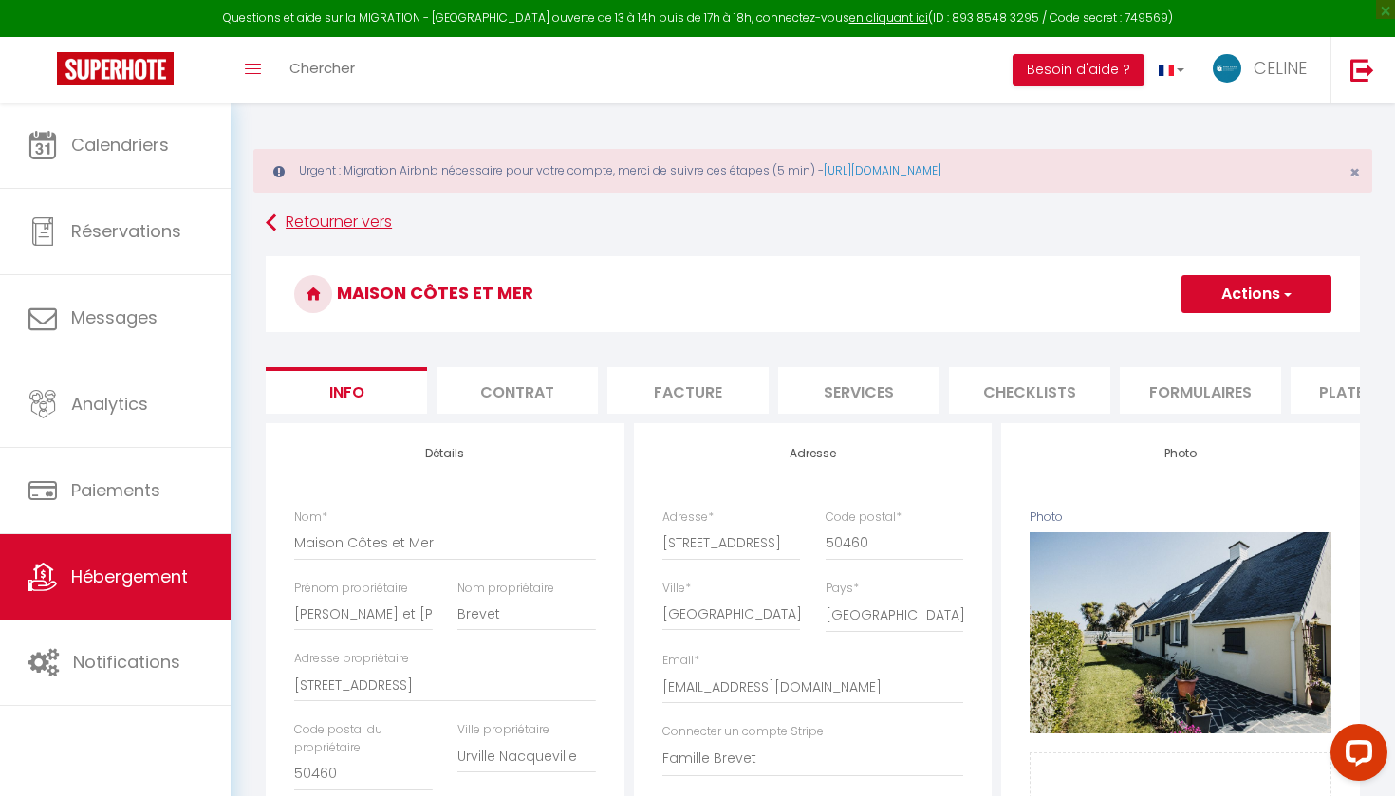
click at [276, 219] on icon at bounding box center [271, 223] width 10 height 34
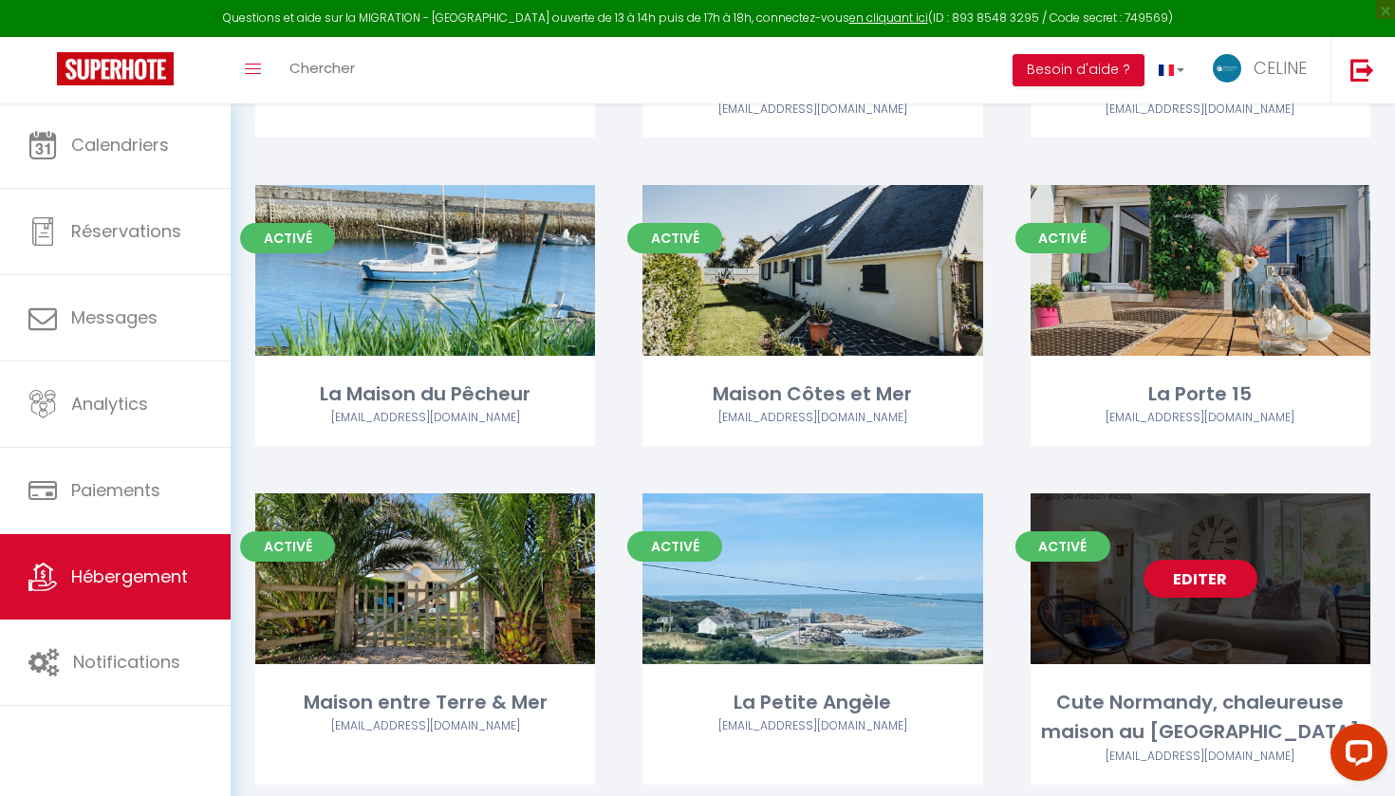
scroll to position [770, 0]
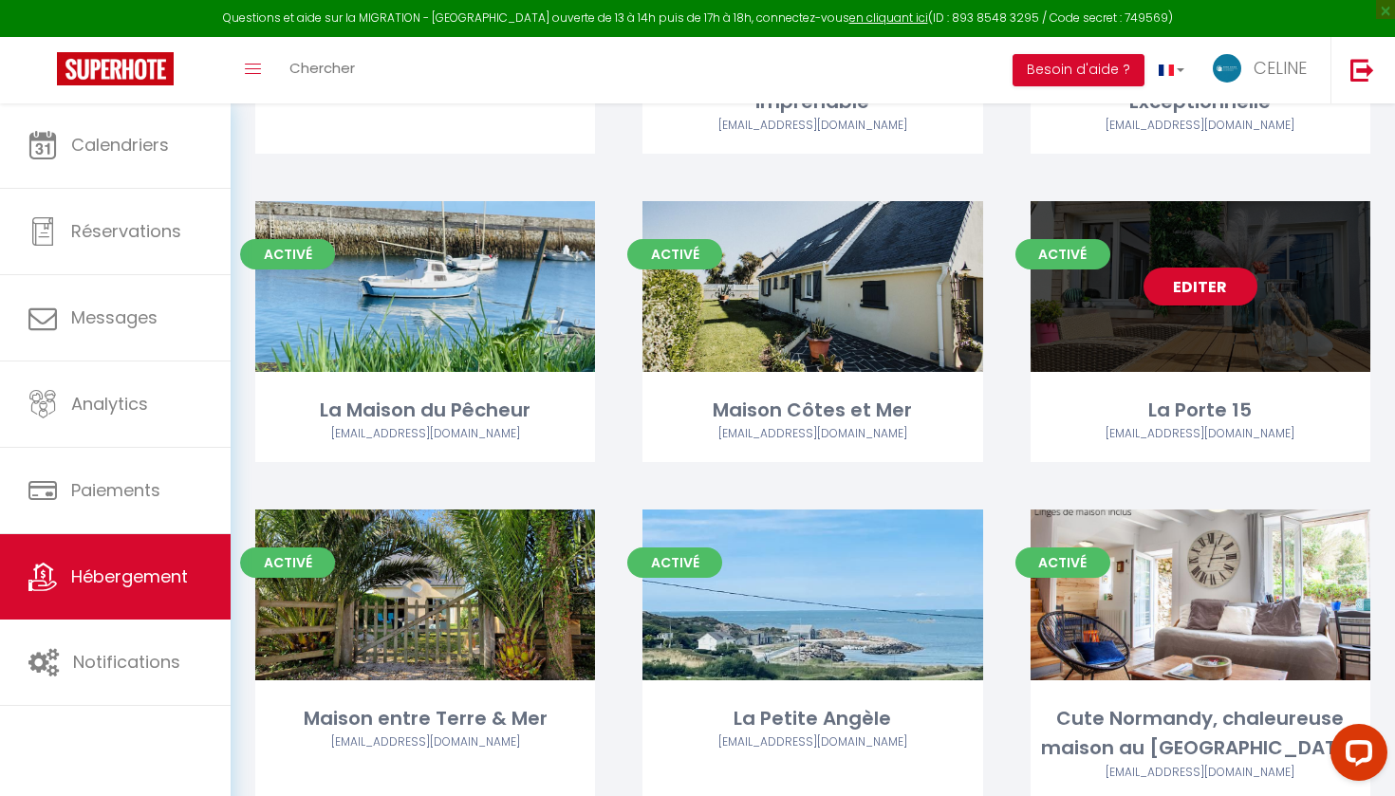
click at [1210, 291] on link "Editer" at bounding box center [1201, 287] width 114 height 38
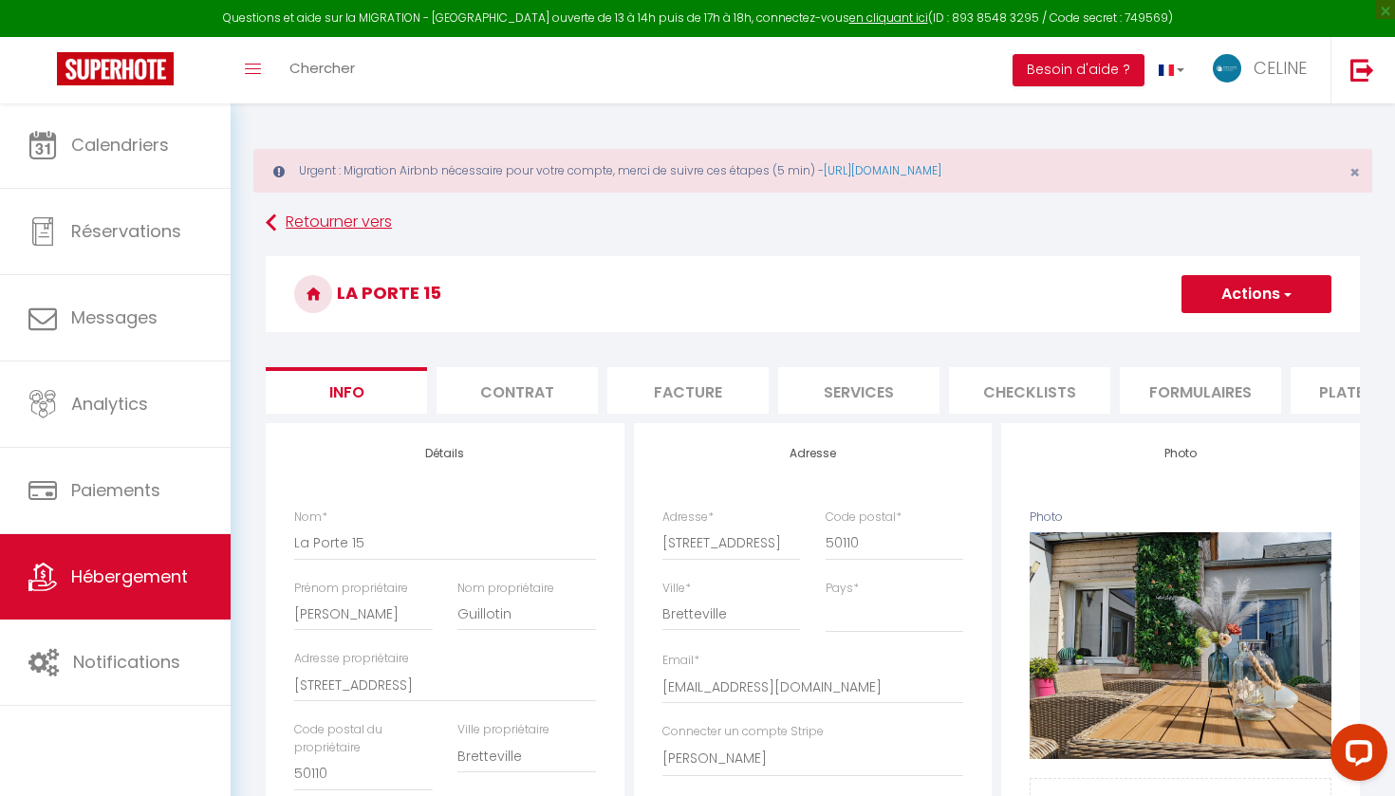
click at [278, 221] on link "Retourner vers" at bounding box center [813, 223] width 1094 height 34
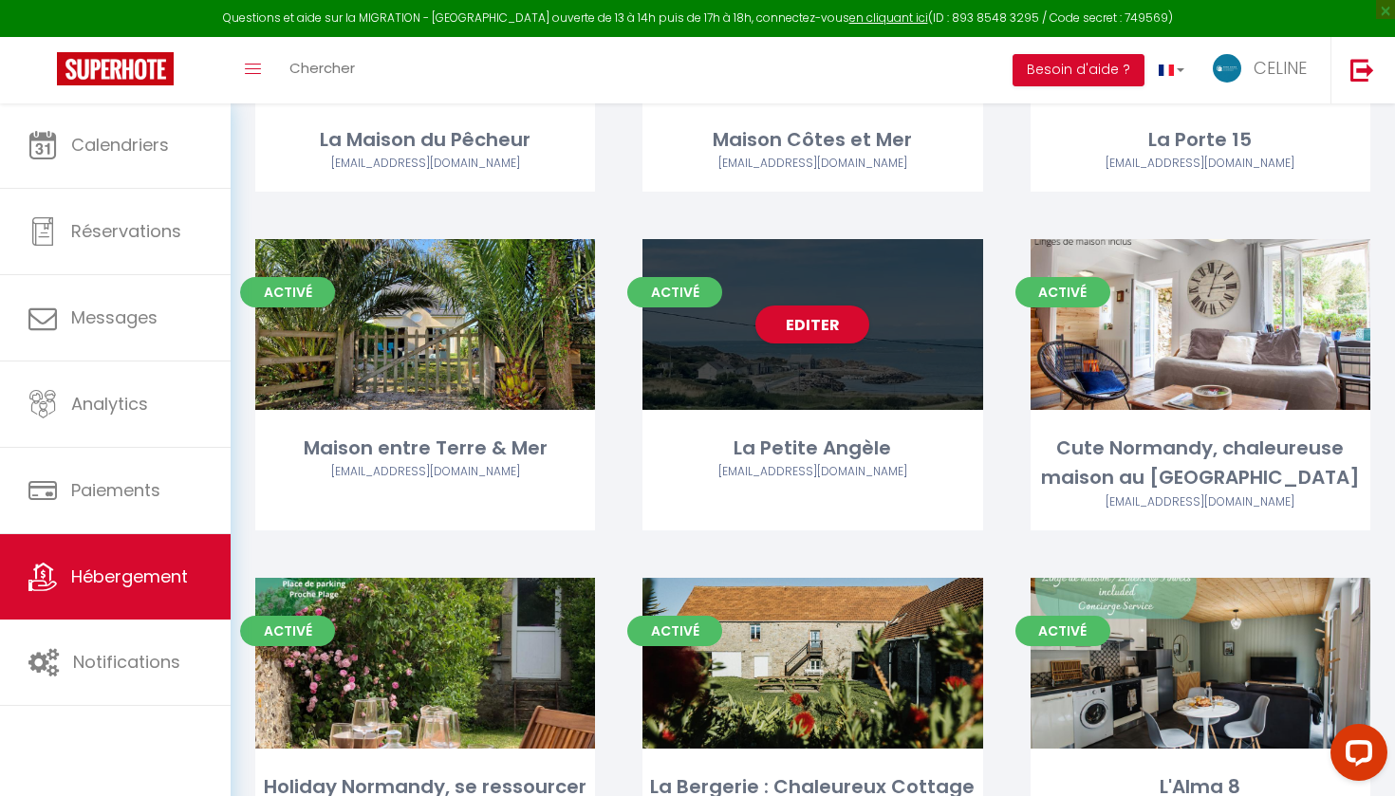
scroll to position [1043, 0]
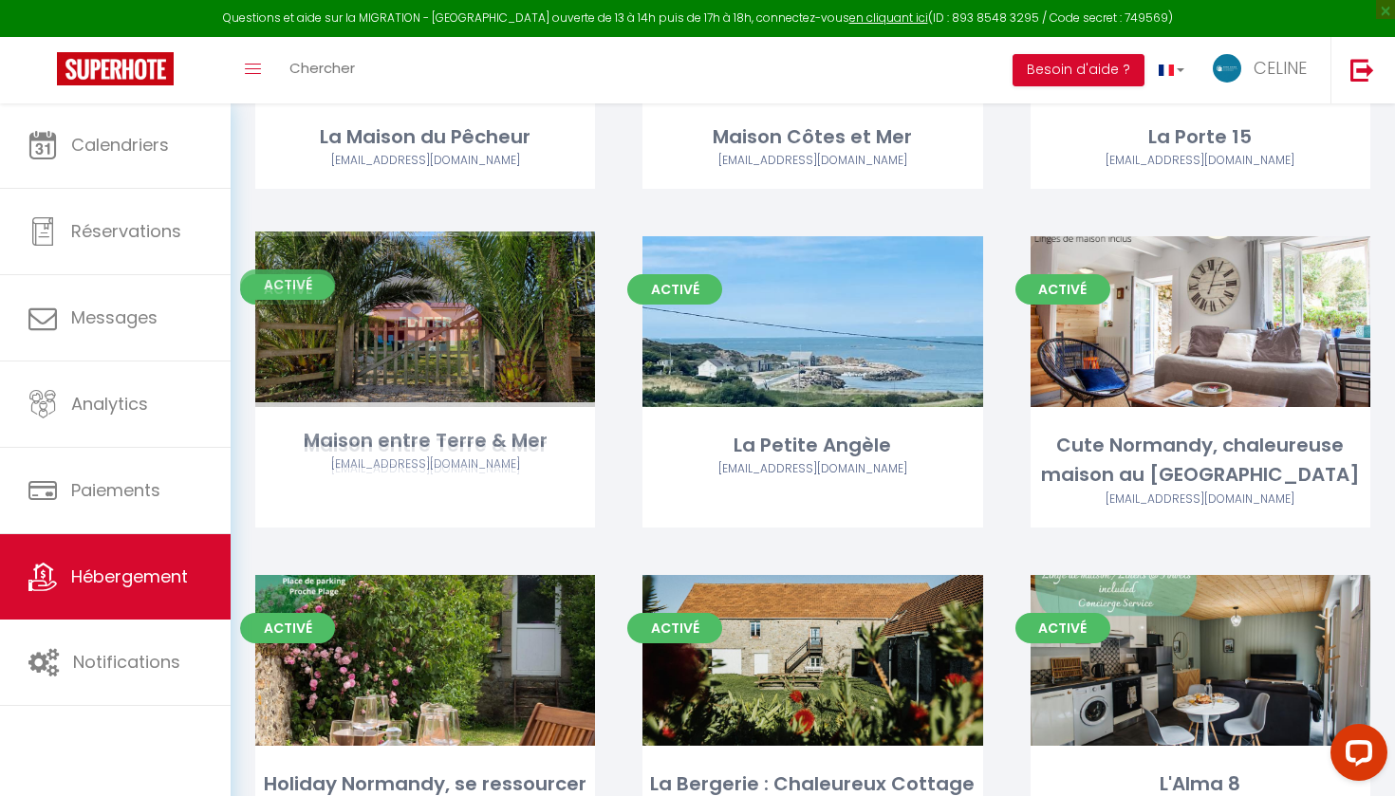
click at [453, 322] on link "Editer" at bounding box center [425, 322] width 114 height 38
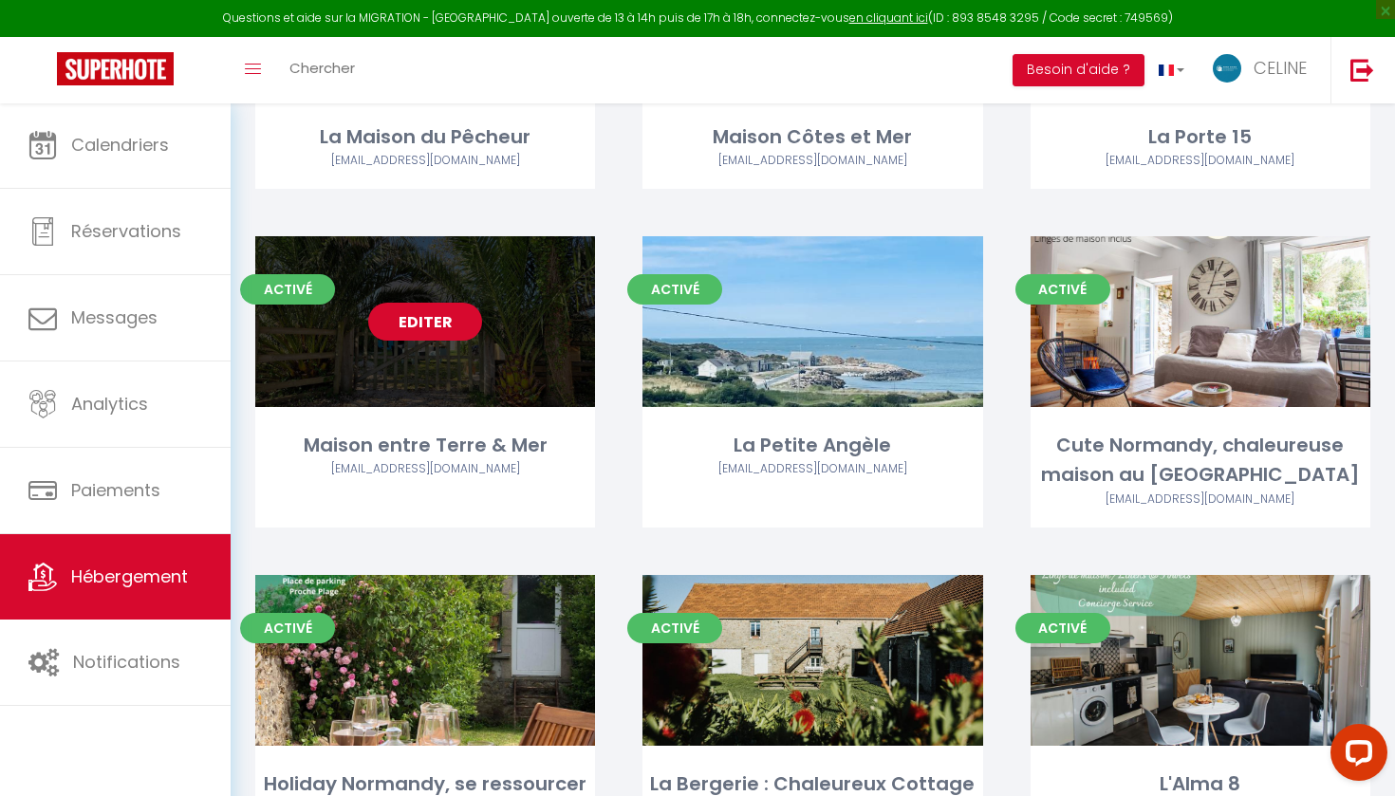
click at [429, 315] on link "Editer" at bounding box center [425, 322] width 114 height 38
click at [398, 326] on link "Editer" at bounding box center [425, 322] width 114 height 38
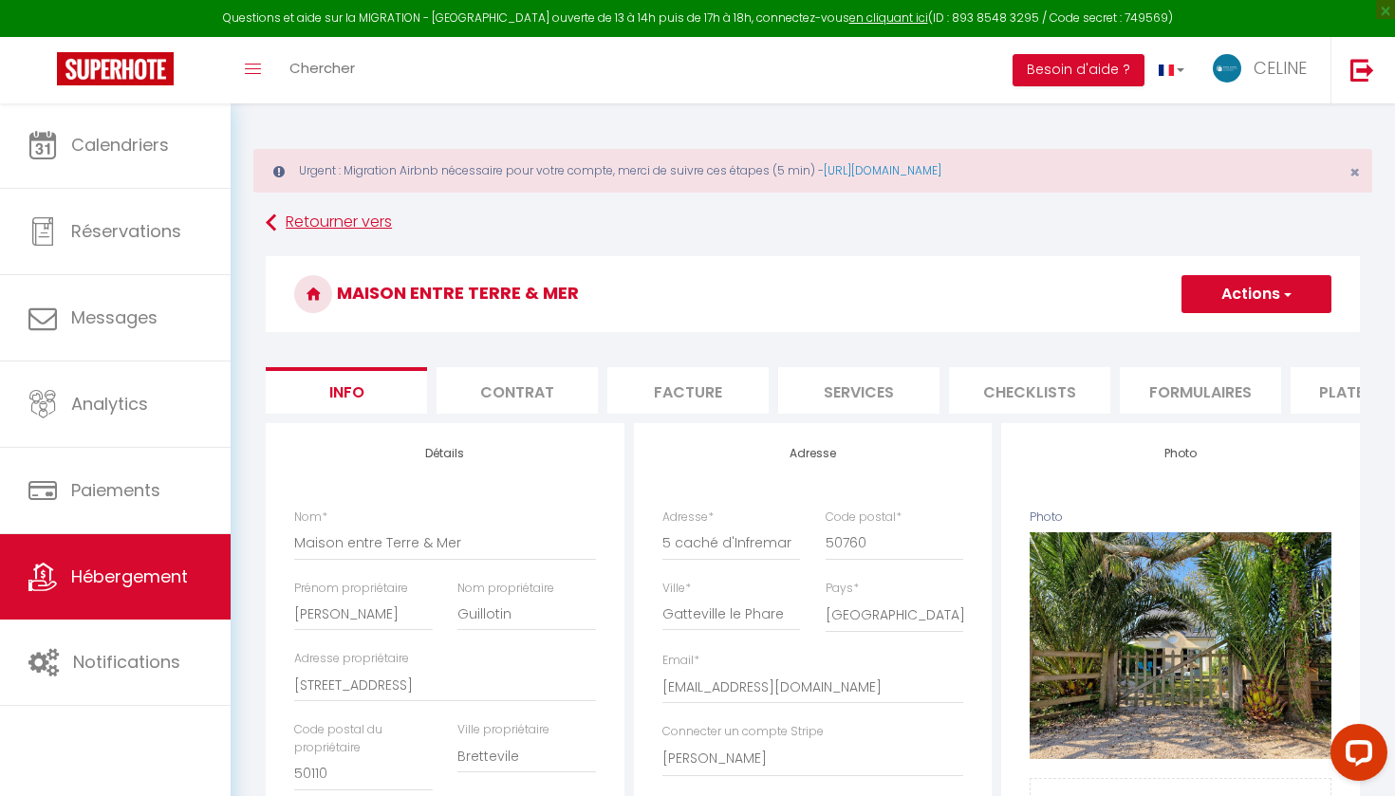
click at [289, 217] on link "Retourner vers" at bounding box center [813, 223] width 1094 height 34
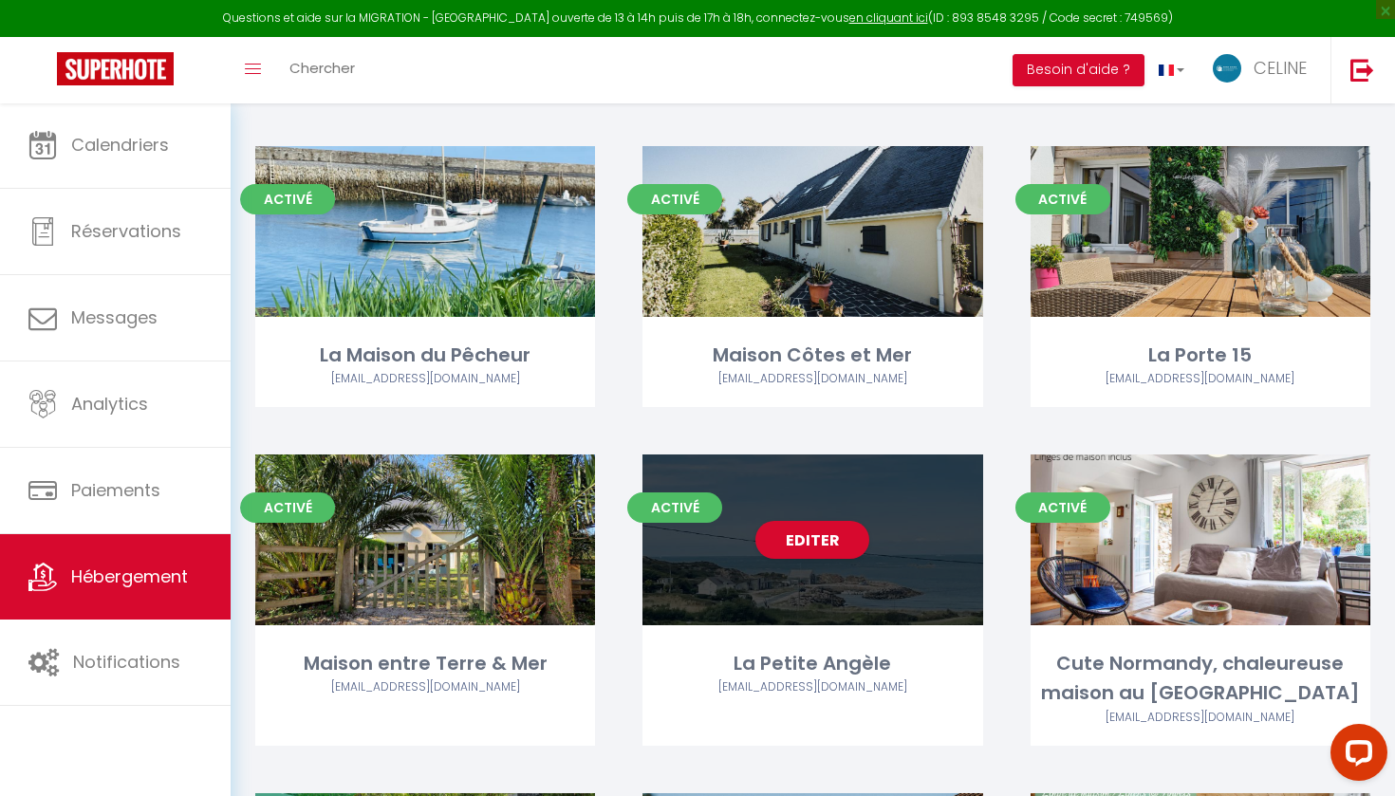
scroll to position [826, 0]
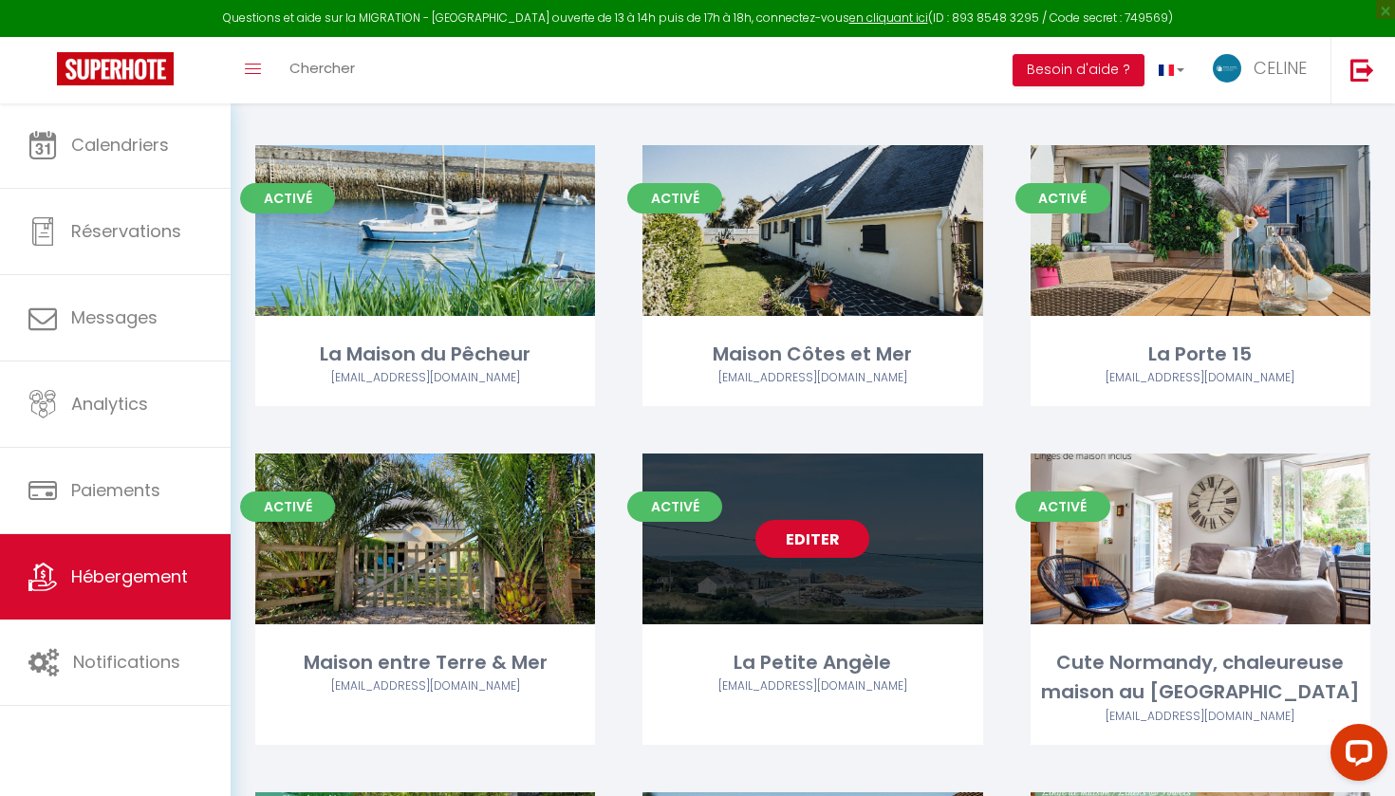
click at [801, 552] on link "Editer" at bounding box center [812, 539] width 114 height 38
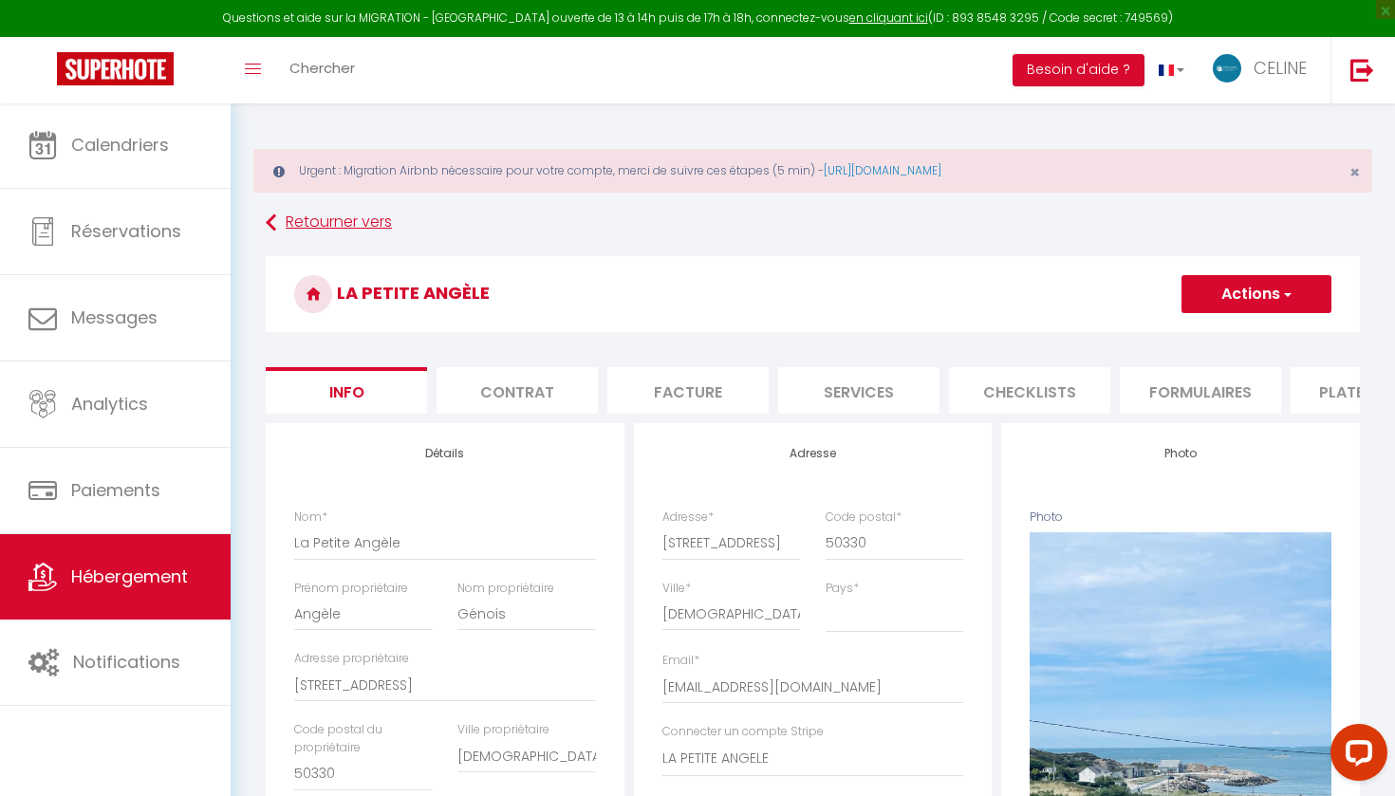
click at [311, 225] on link "Retourner vers" at bounding box center [813, 223] width 1094 height 34
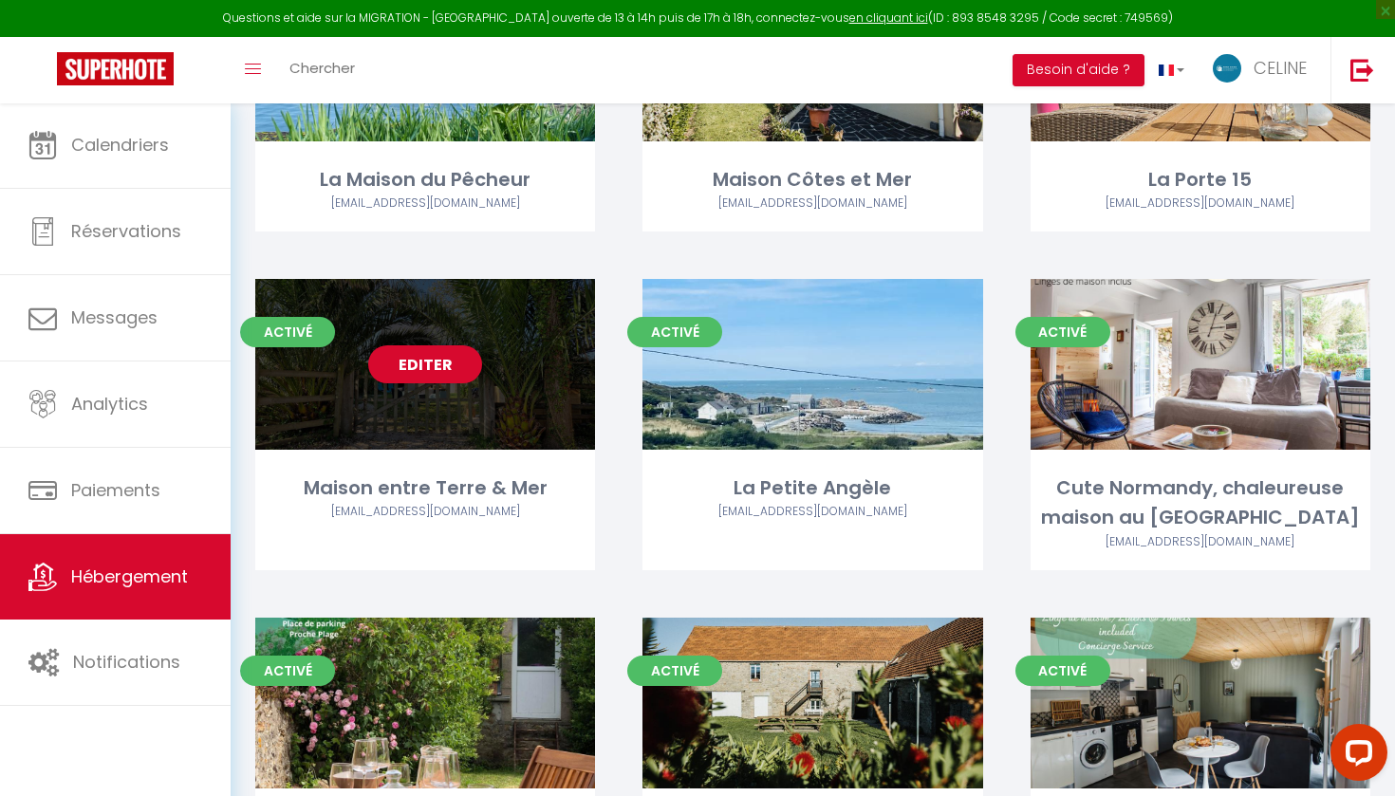
scroll to position [1001, 0]
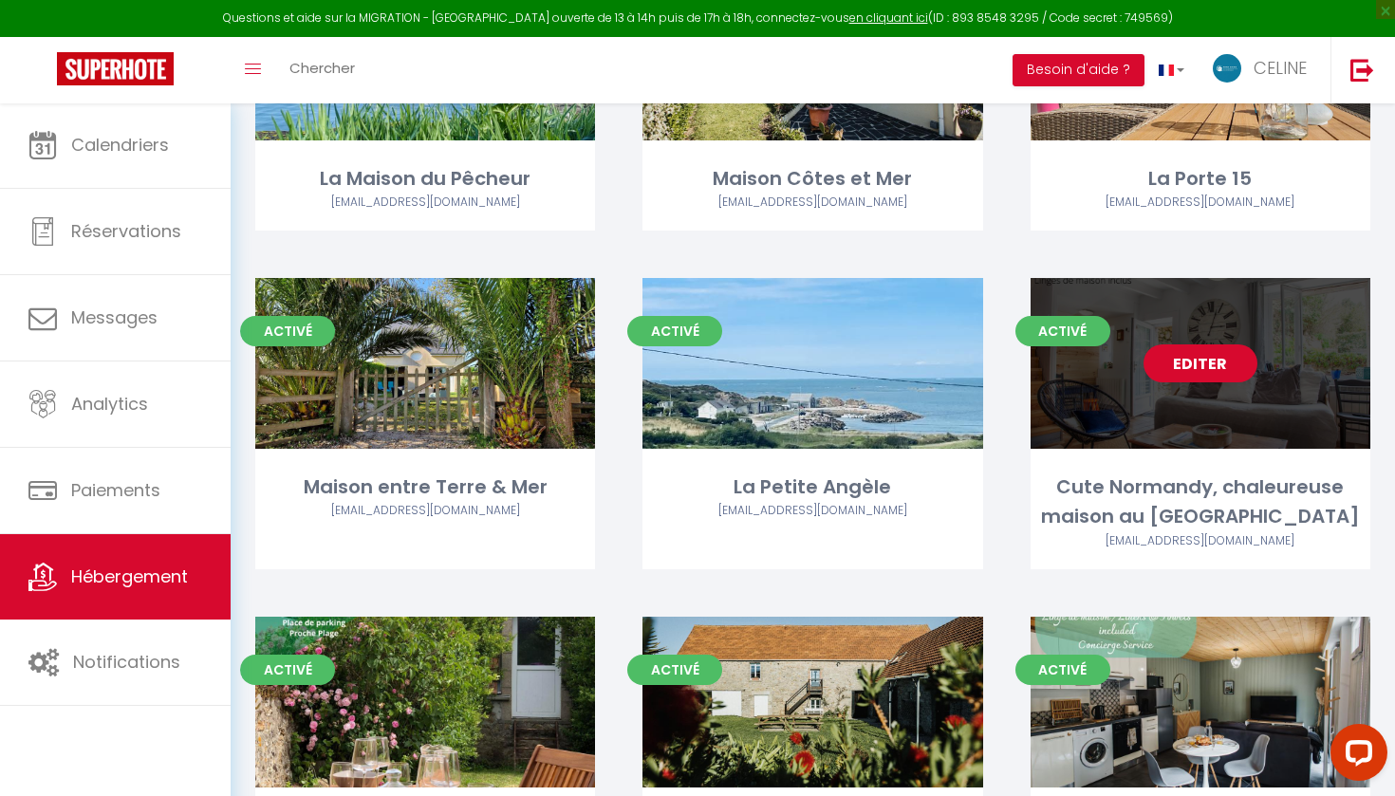
click at [1197, 366] on link "Editer" at bounding box center [1201, 363] width 114 height 38
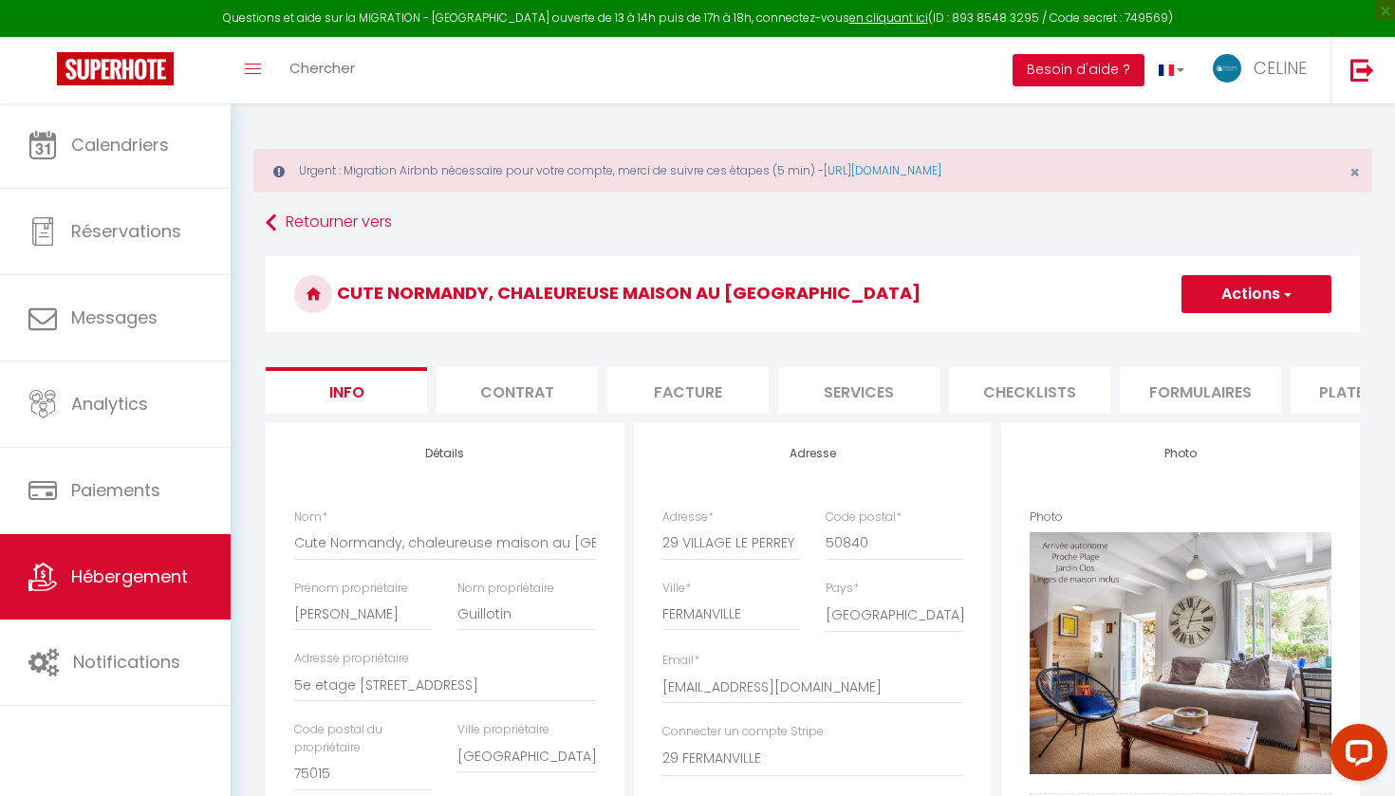
click at [185, 566] on link "Hébergement" at bounding box center [115, 576] width 231 height 85
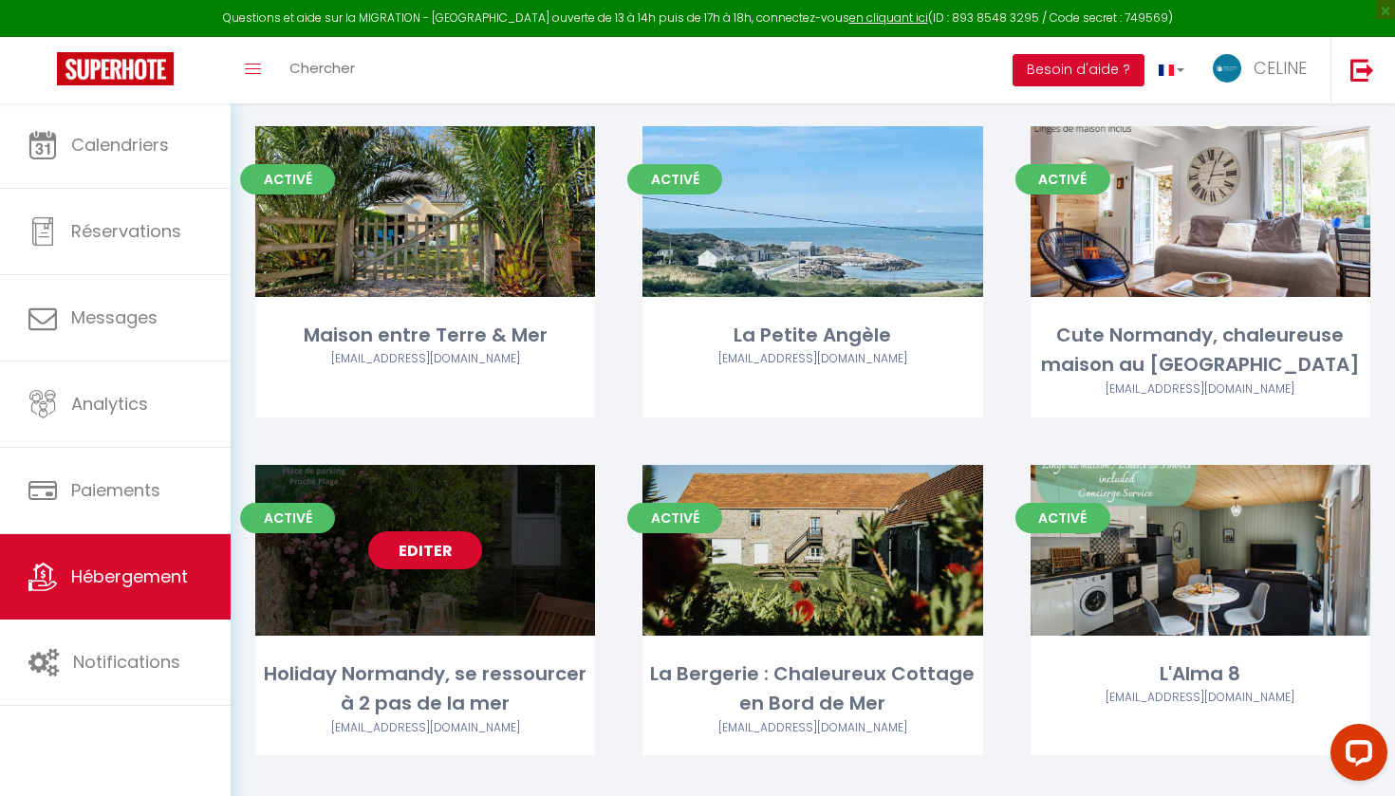
scroll to position [1185, 0]
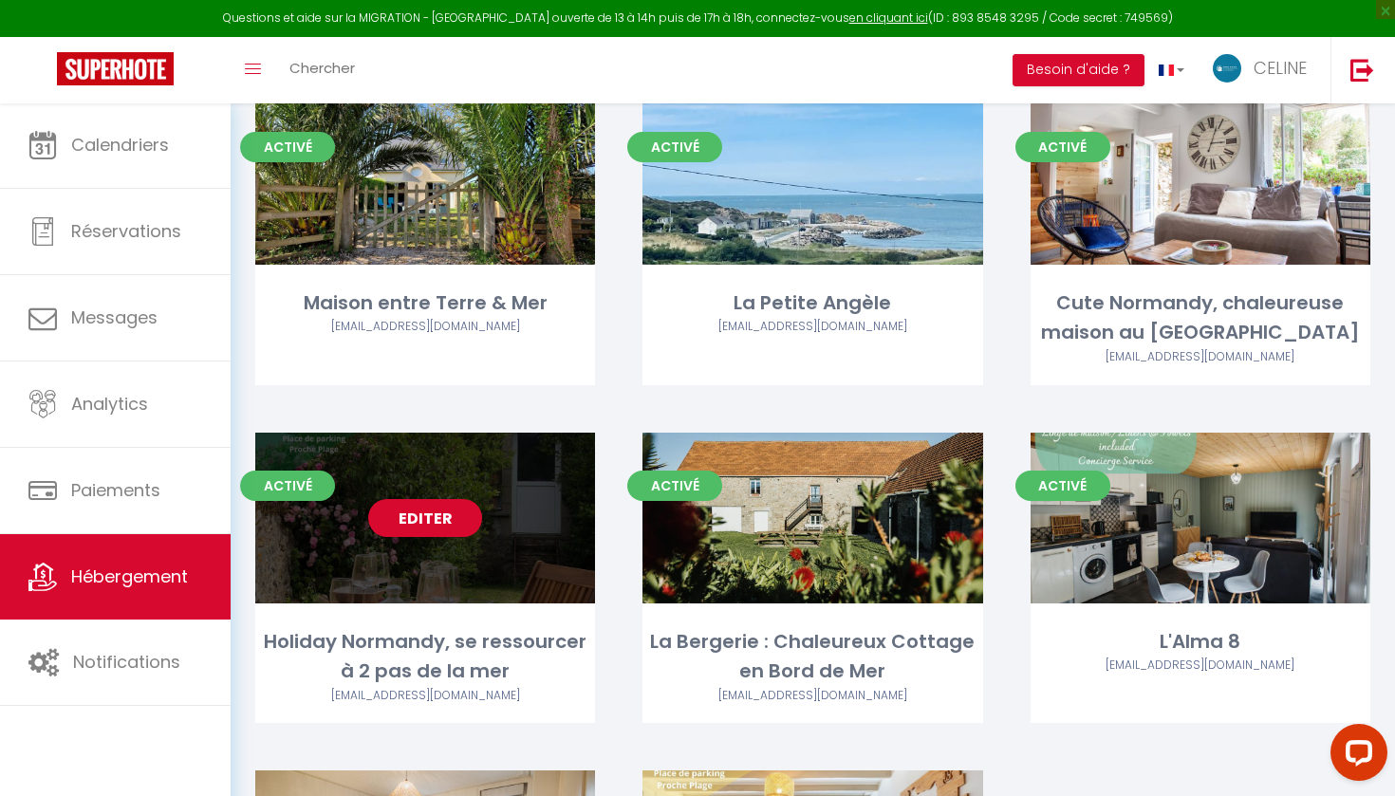
click at [433, 513] on link "Editer" at bounding box center [425, 518] width 114 height 38
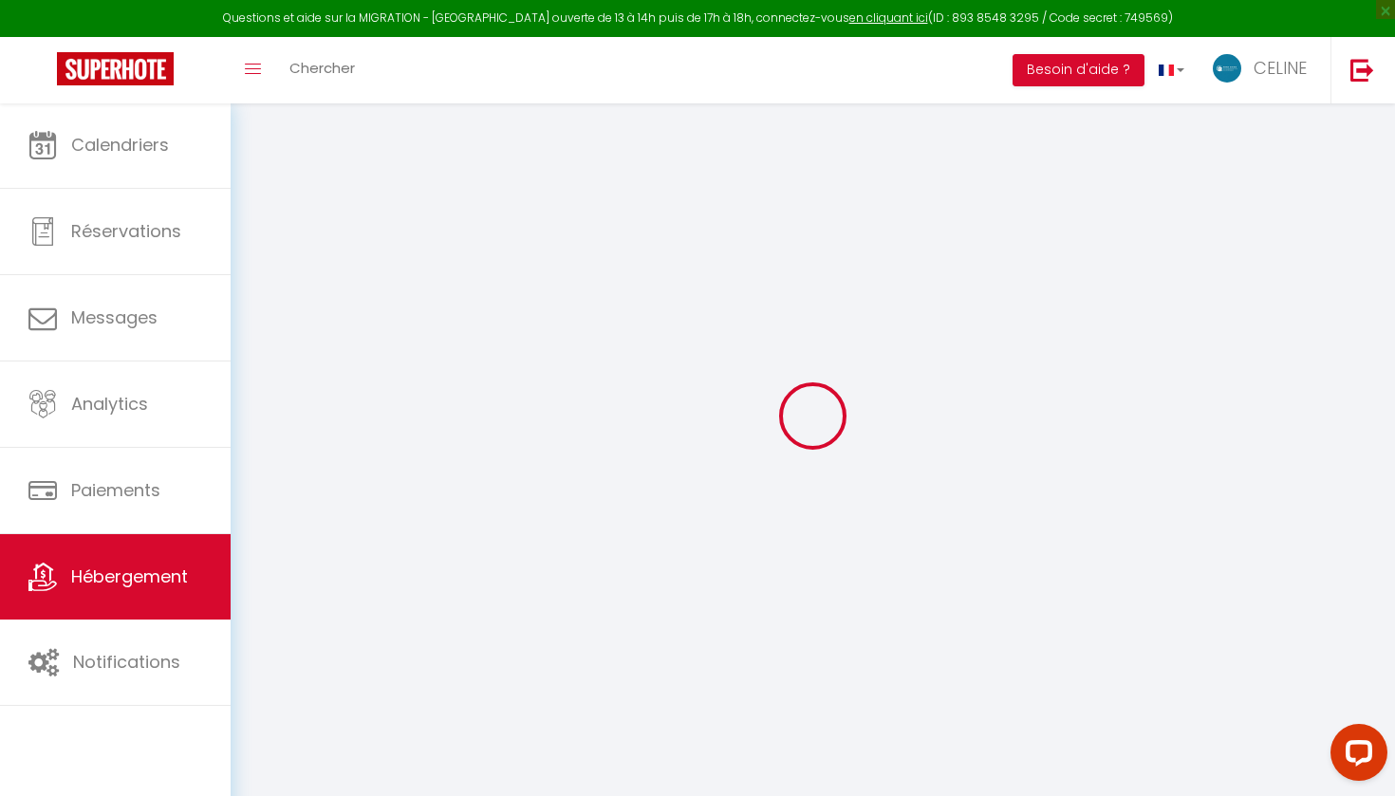
scroll to position [102, 0]
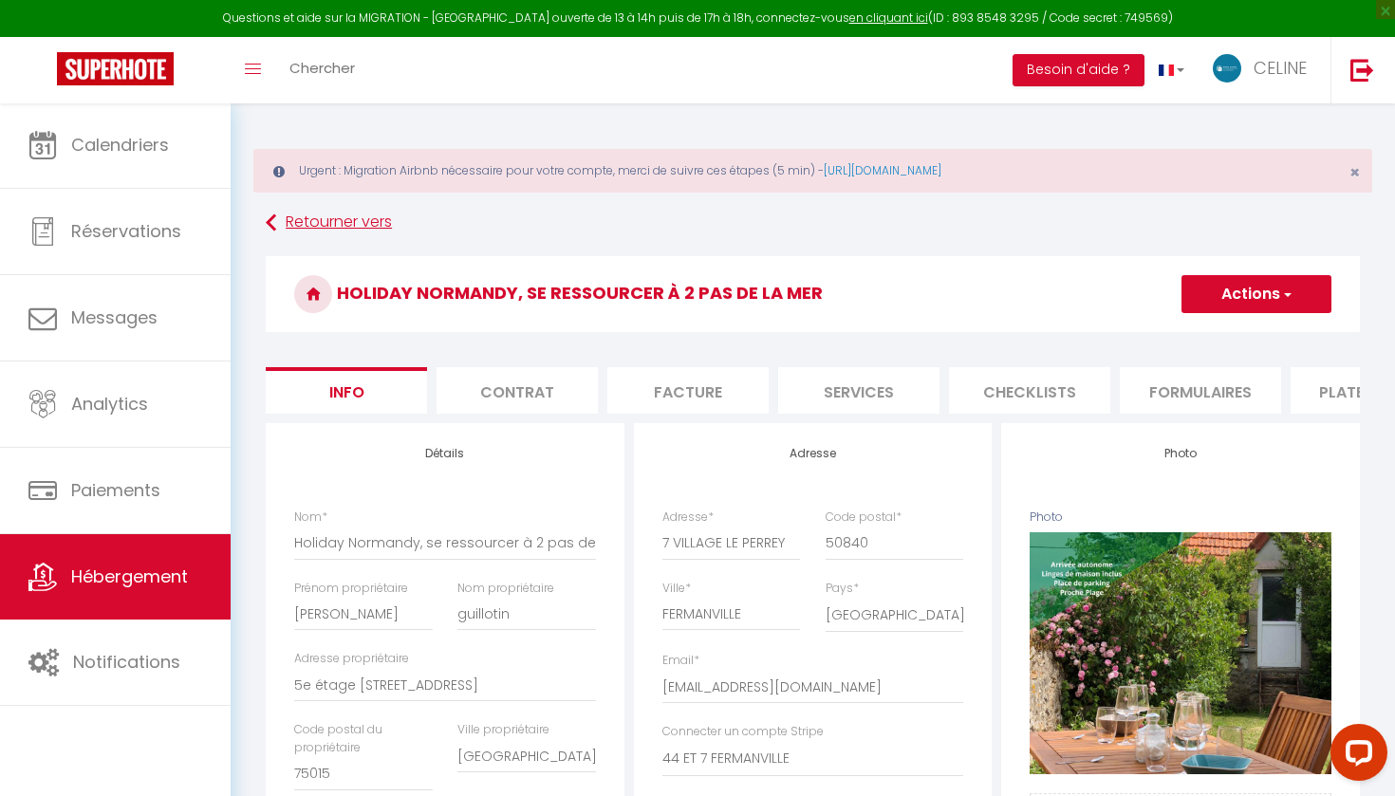
click at [310, 221] on link "Retourner vers" at bounding box center [813, 223] width 1094 height 34
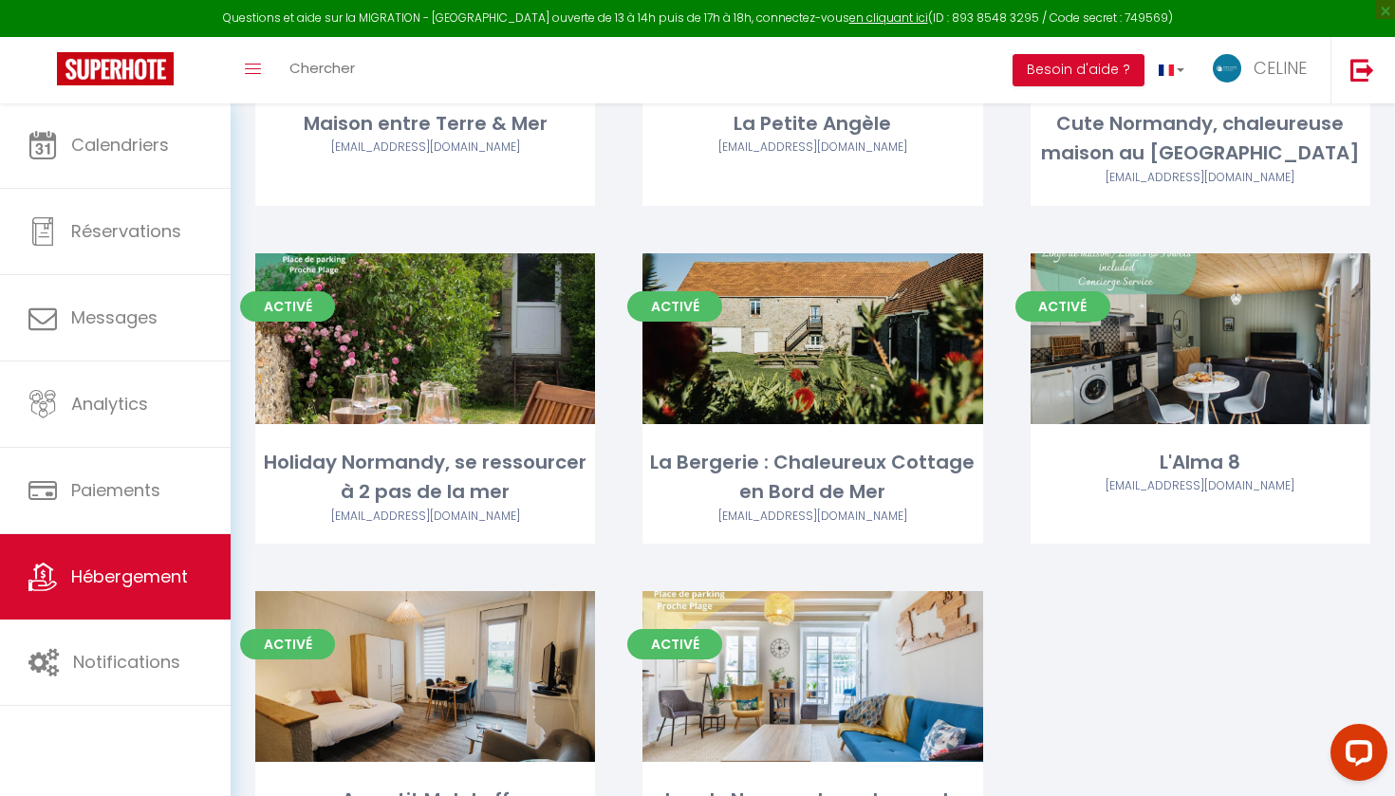
scroll to position [1370, 0]
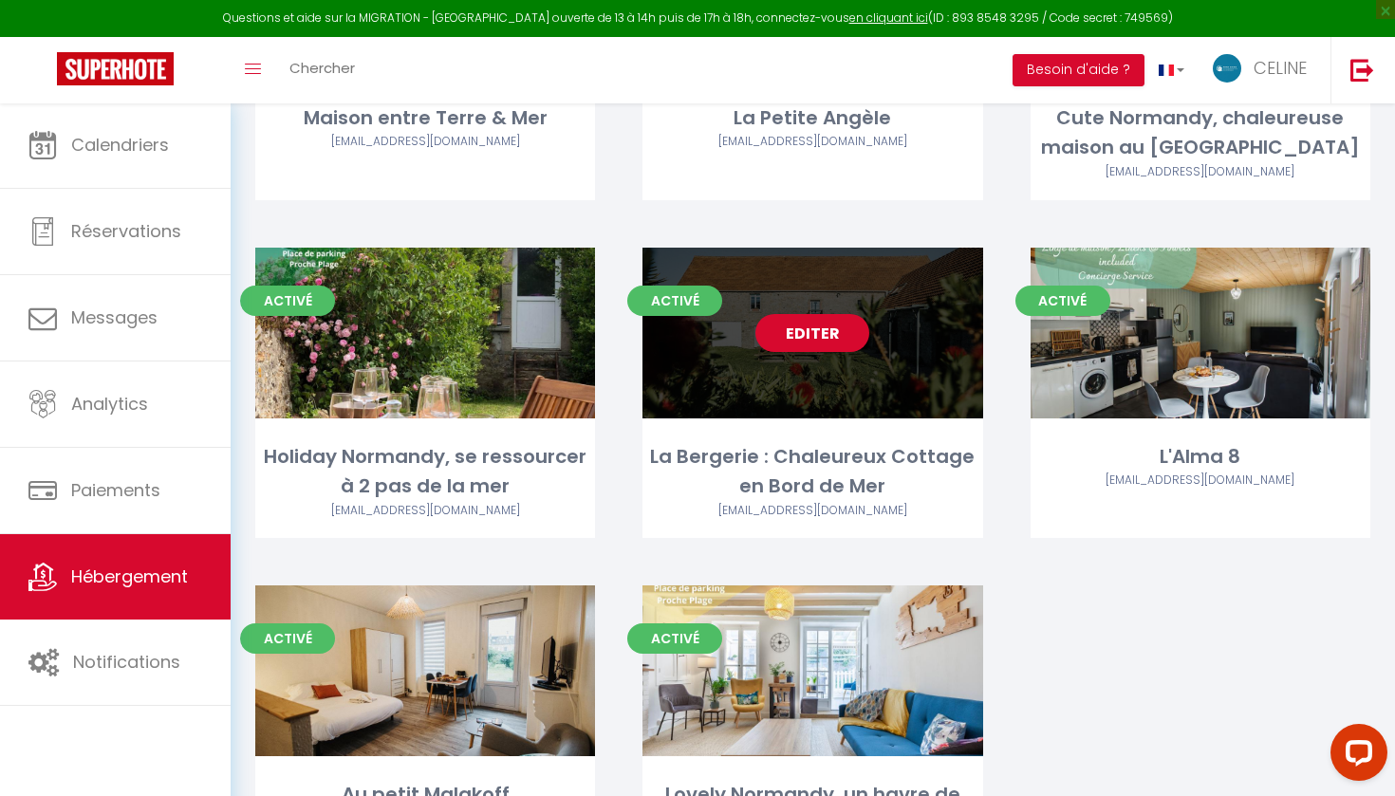
click at [792, 348] on div "Editer" at bounding box center [812, 333] width 340 height 171
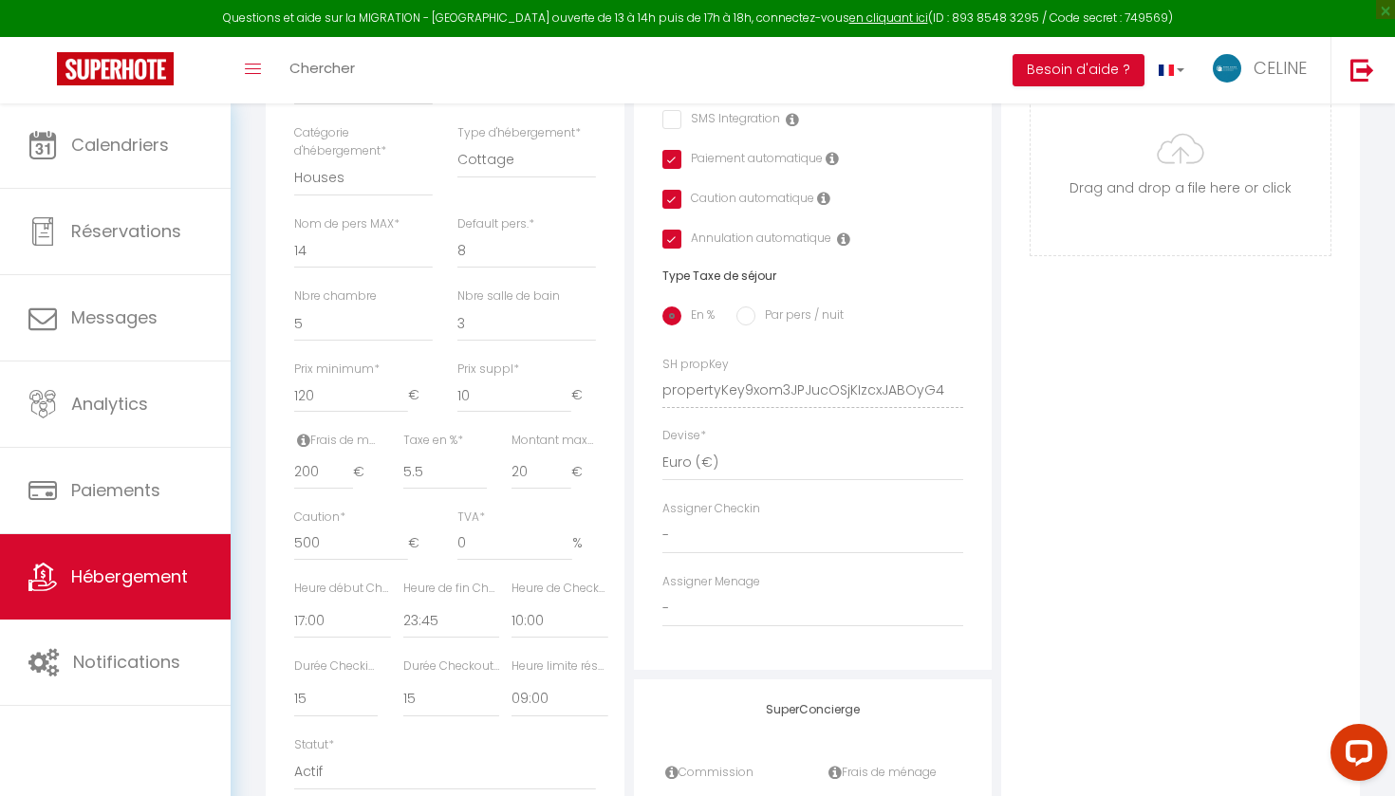
scroll to position [721, 0]
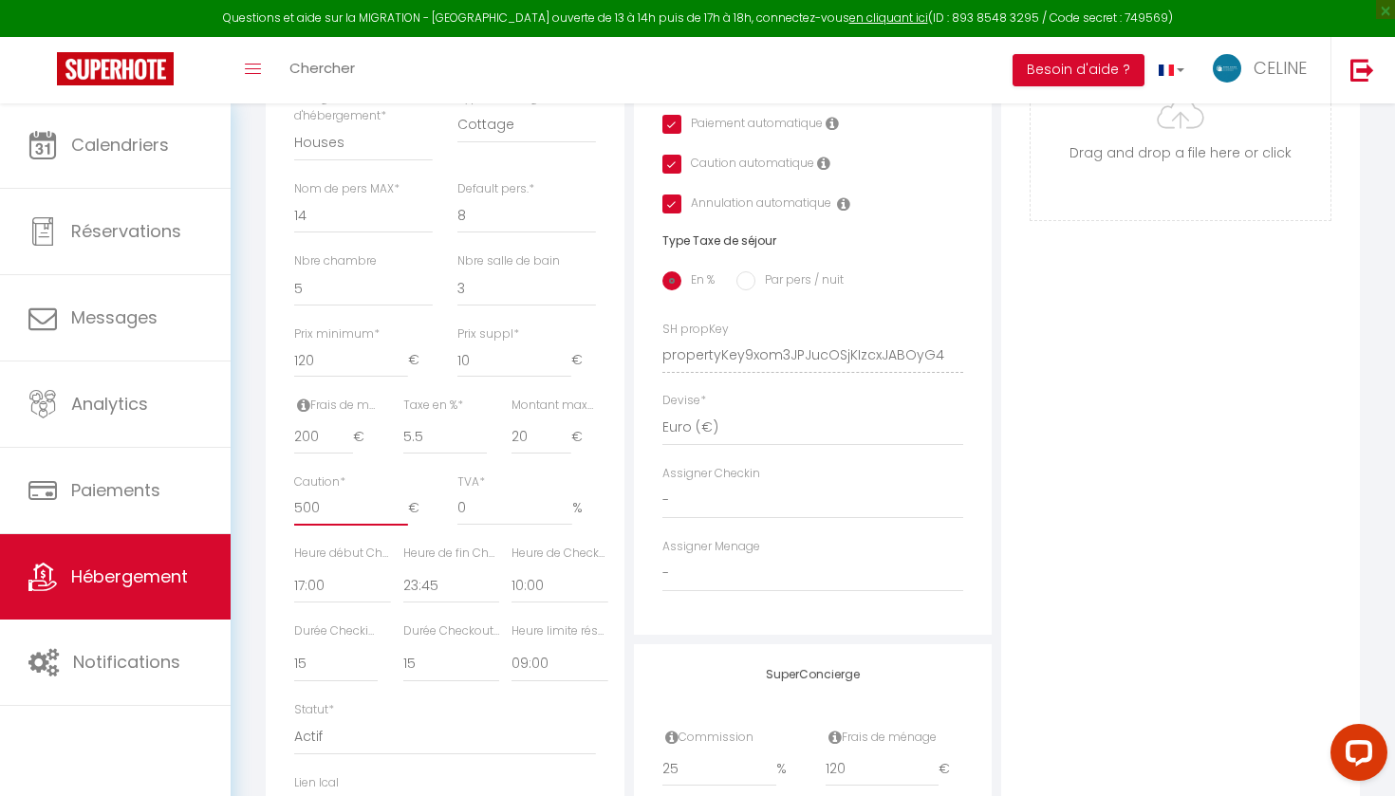
click at [303, 493] on input "500" at bounding box center [351, 509] width 114 height 34
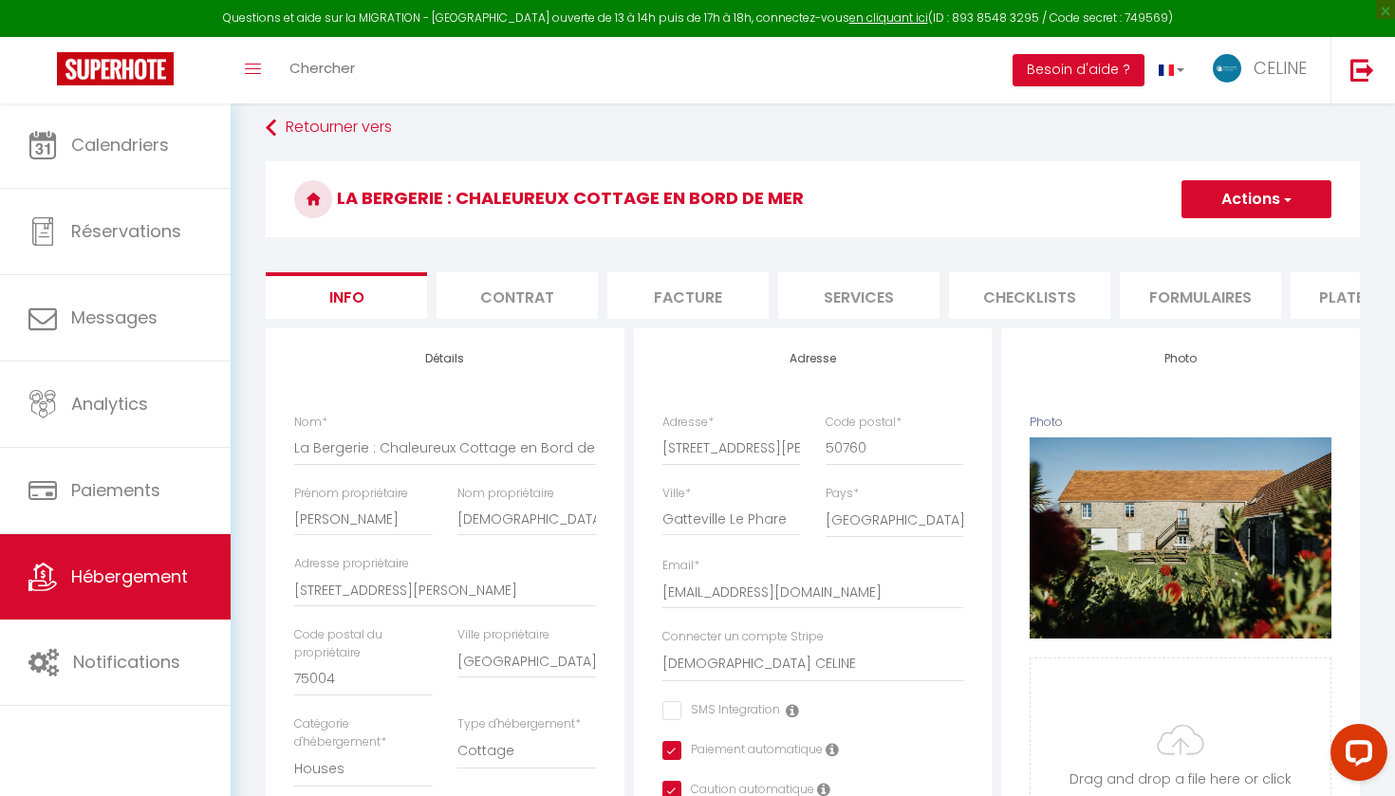
scroll to position [87, 0]
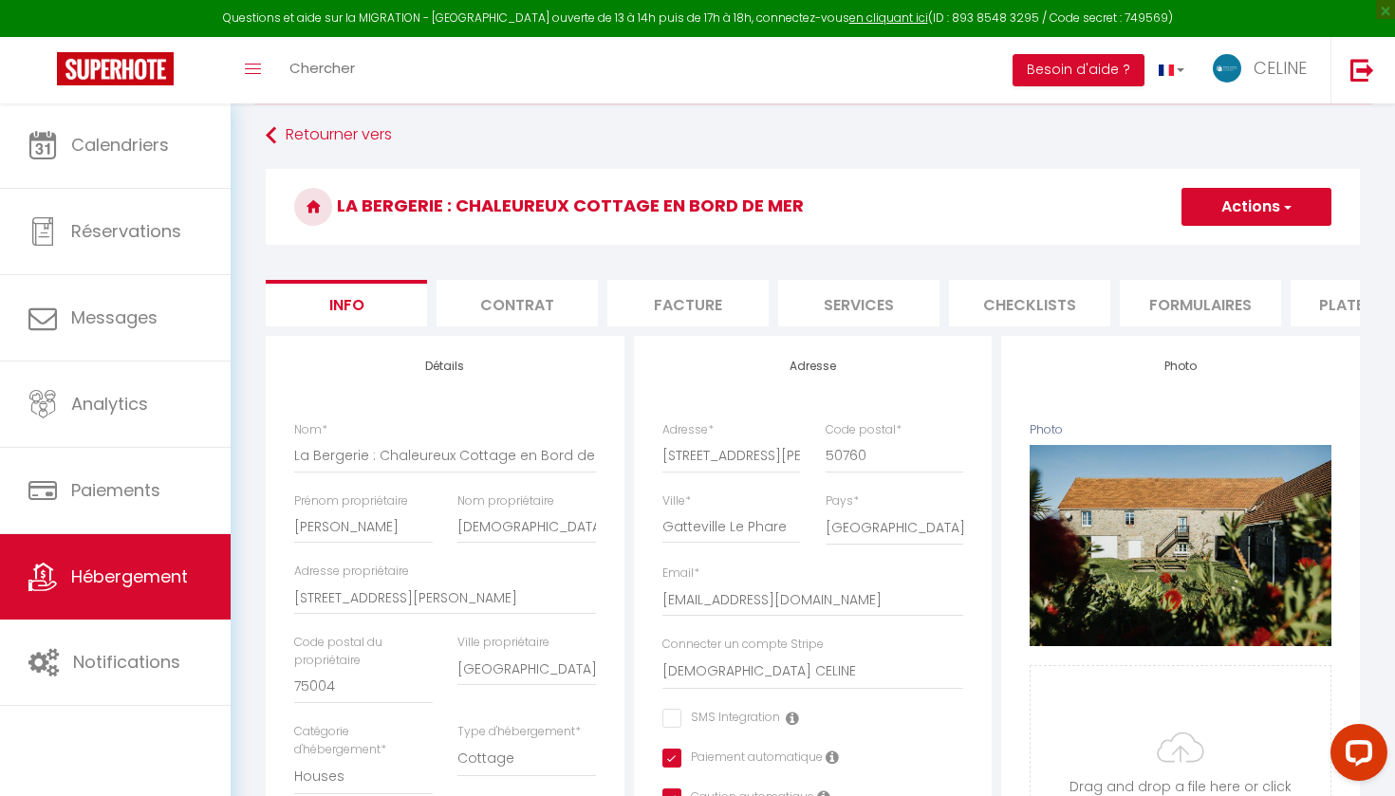
click at [1238, 200] on button "Actions" at bounding box center [1257, 207] width 150 height 38
click at [1188, 250] on input "Enregistrer" at bounding box center [1181, 248] width 70 height 19
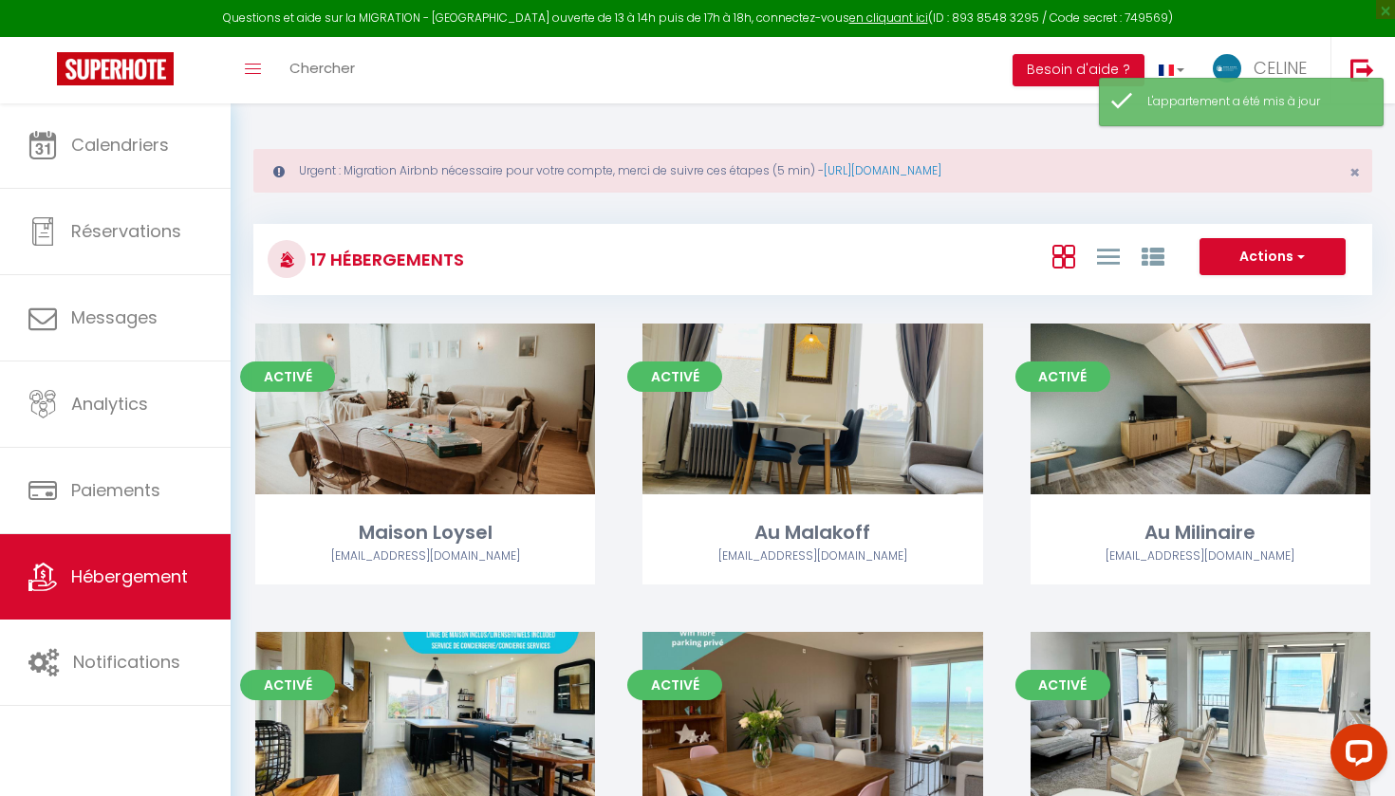
click at [187, 592] on link "Hébergement" at bounding box center [115, 576] width 231 height 85
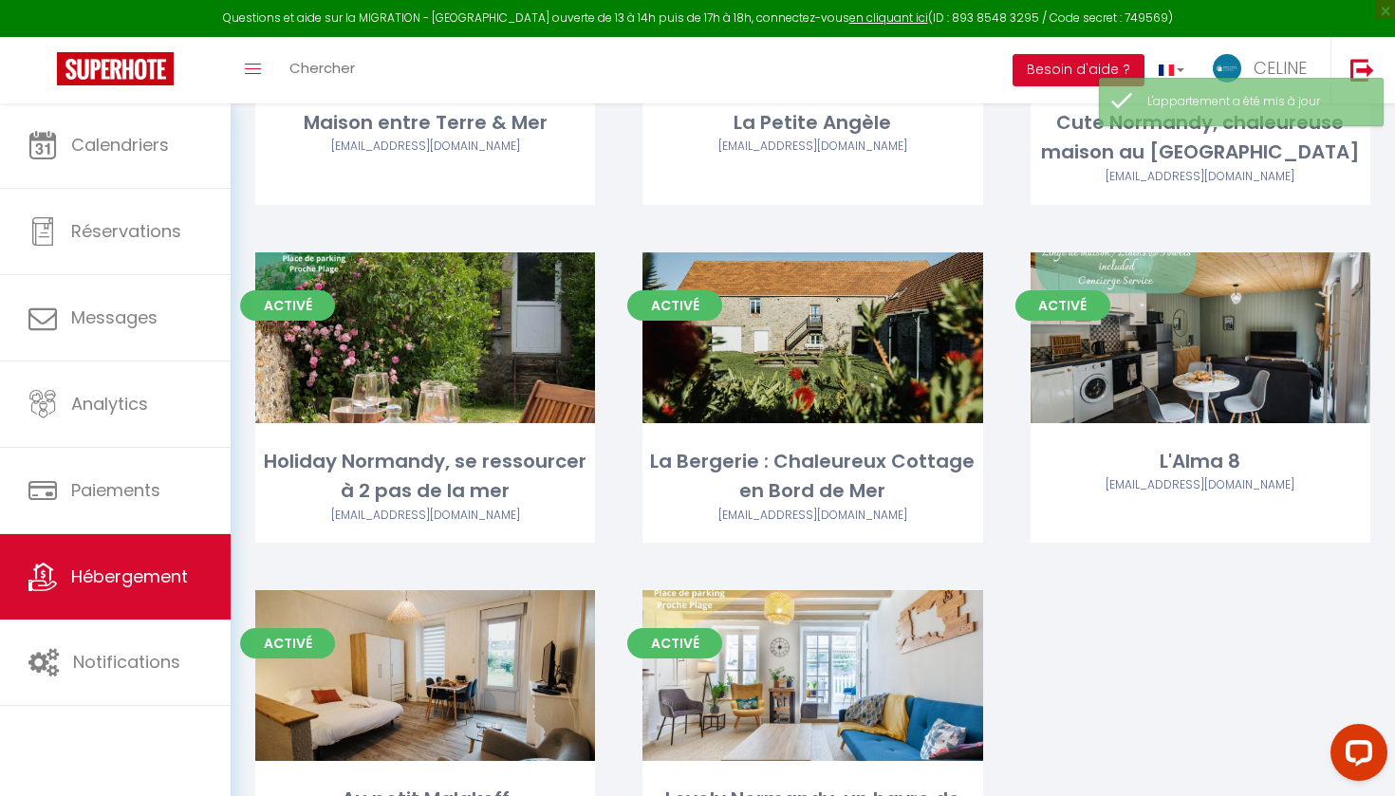
scroll to position [1433, 0]
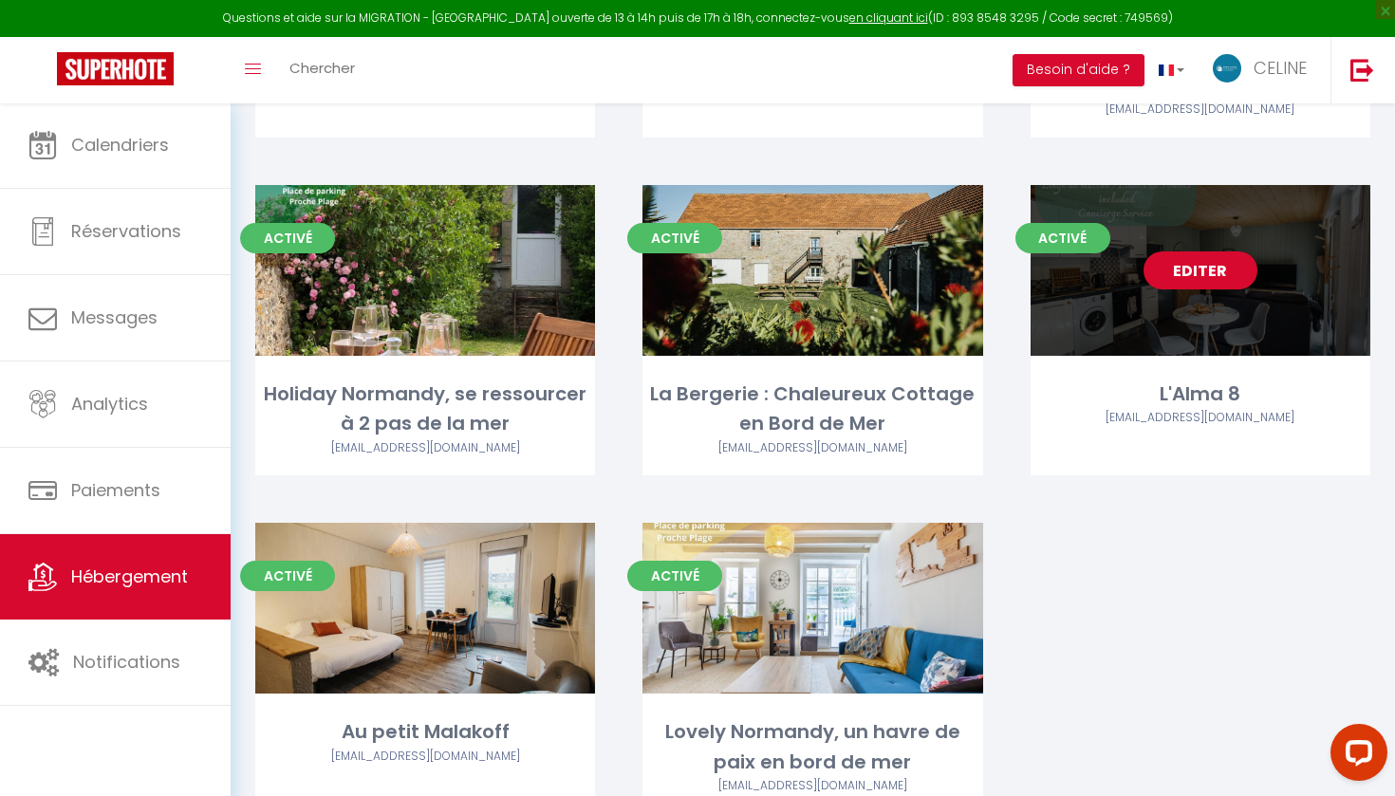
click at [1204, 275] on link "Editer" at bounding box center [1201, 270] width 114 height 38
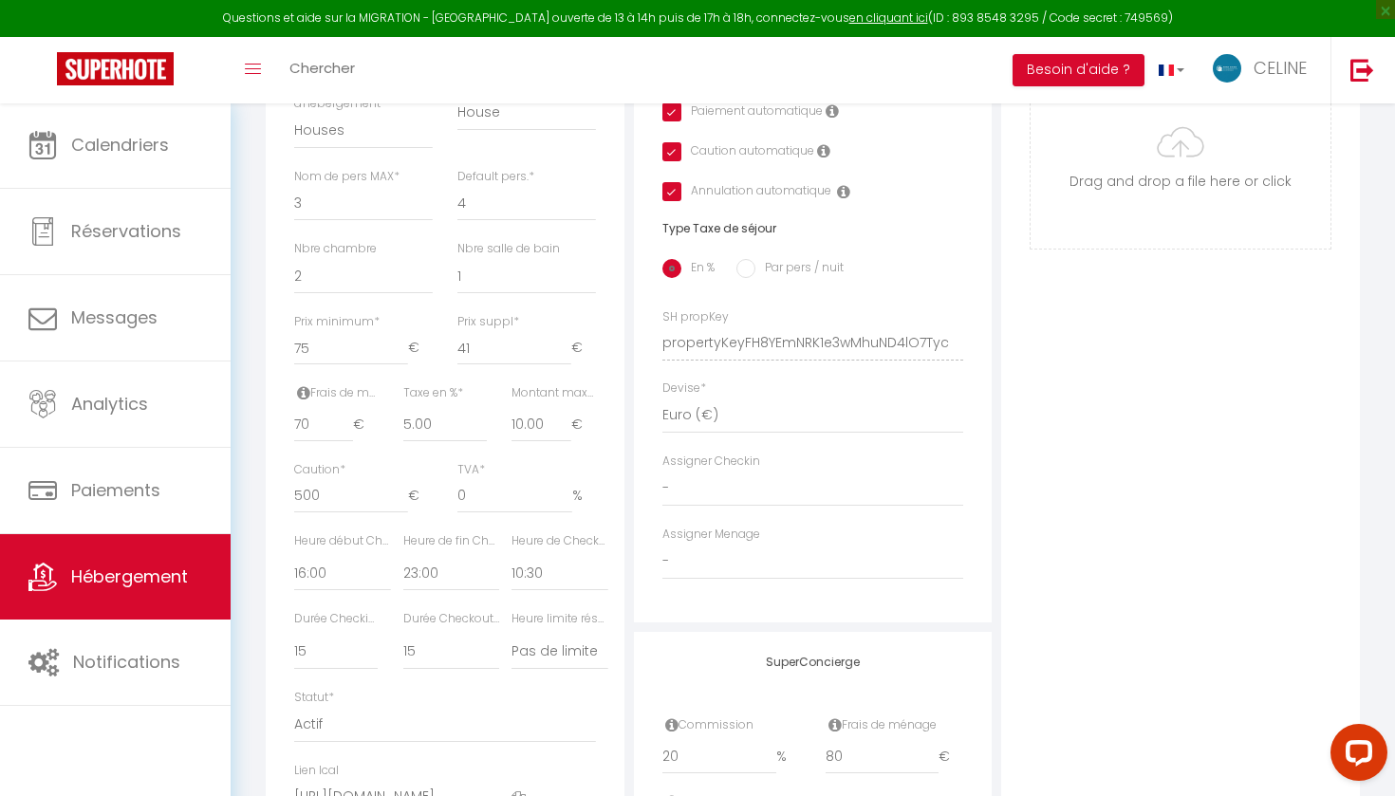
scroll to position [773, 0]
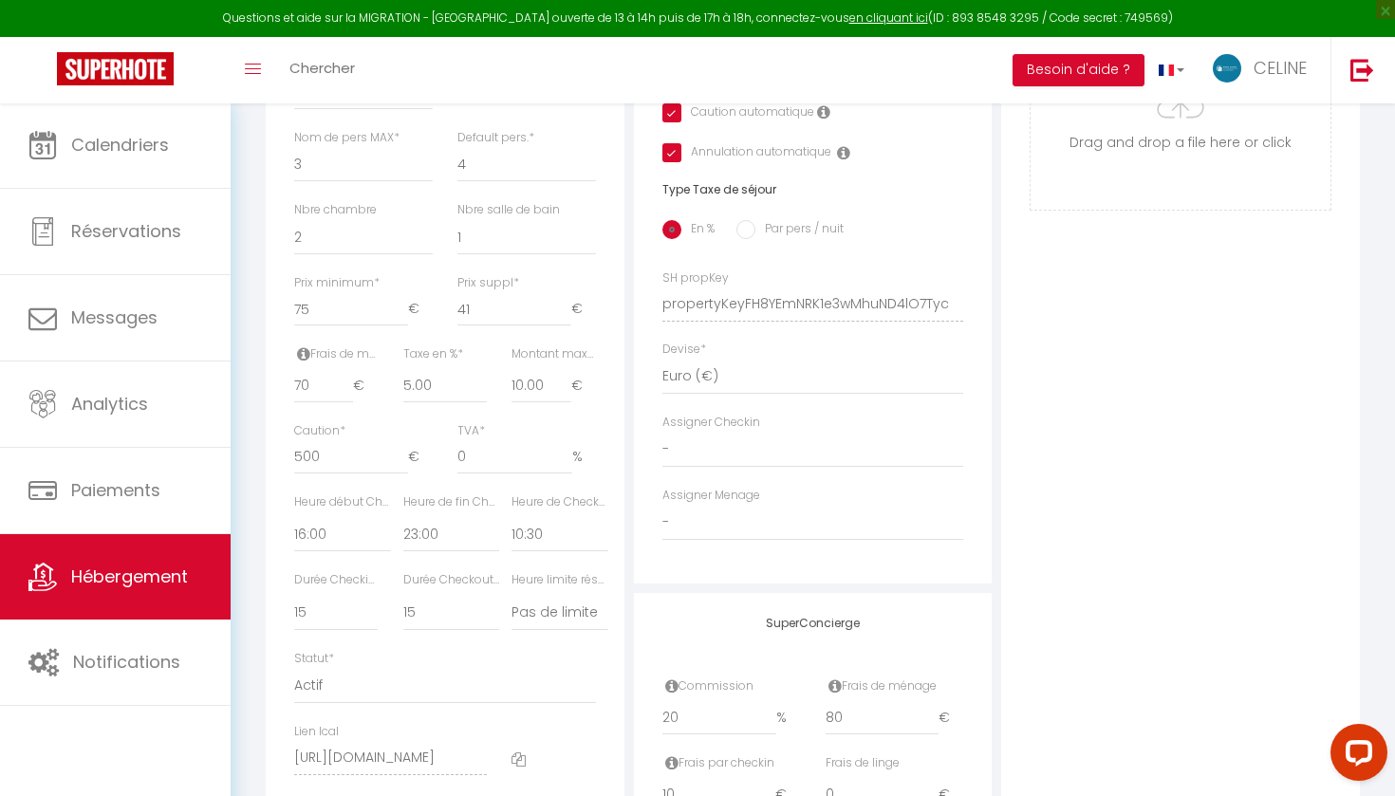
click at [193, 574] on link "Hébergement" at bounding box center [115, 576] width 231 height 85
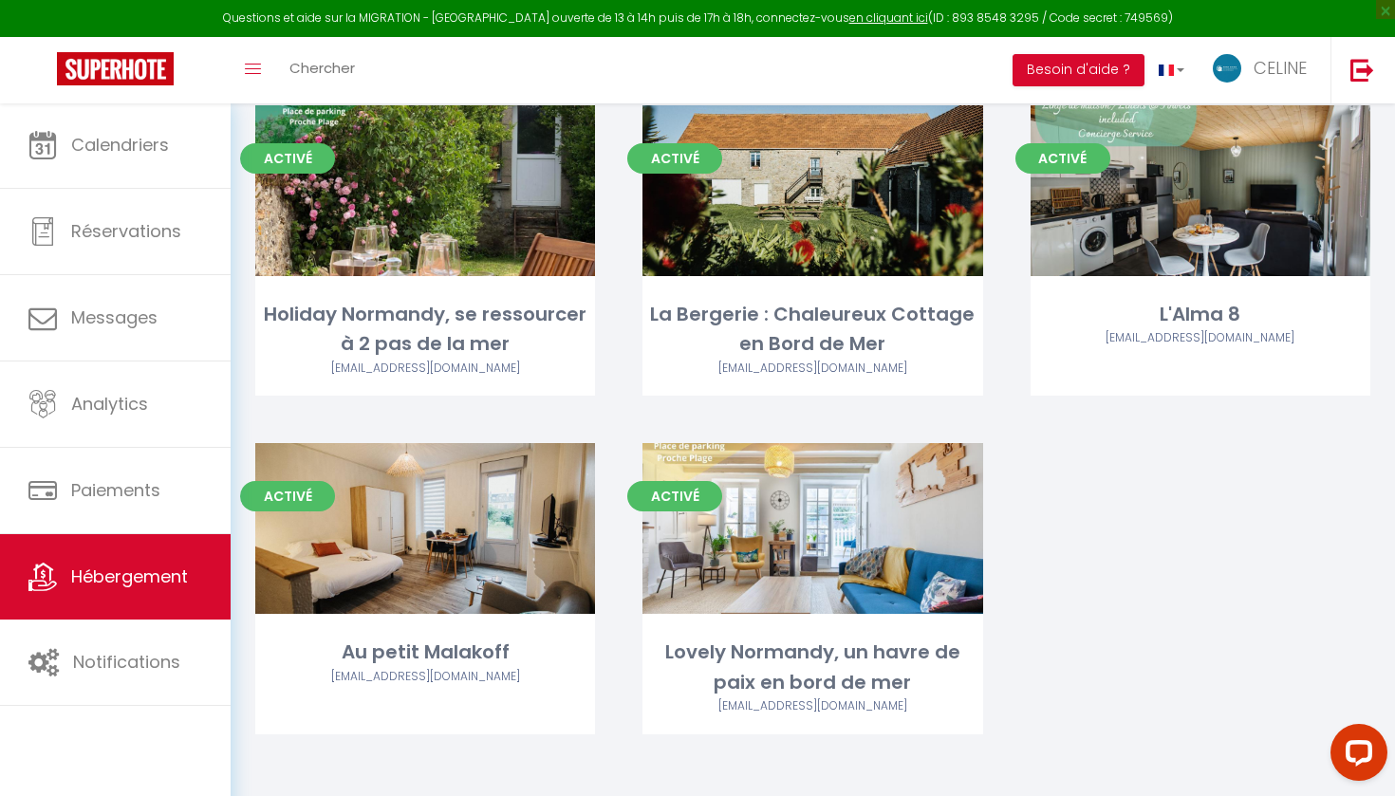
scroll to position [1512, 0]
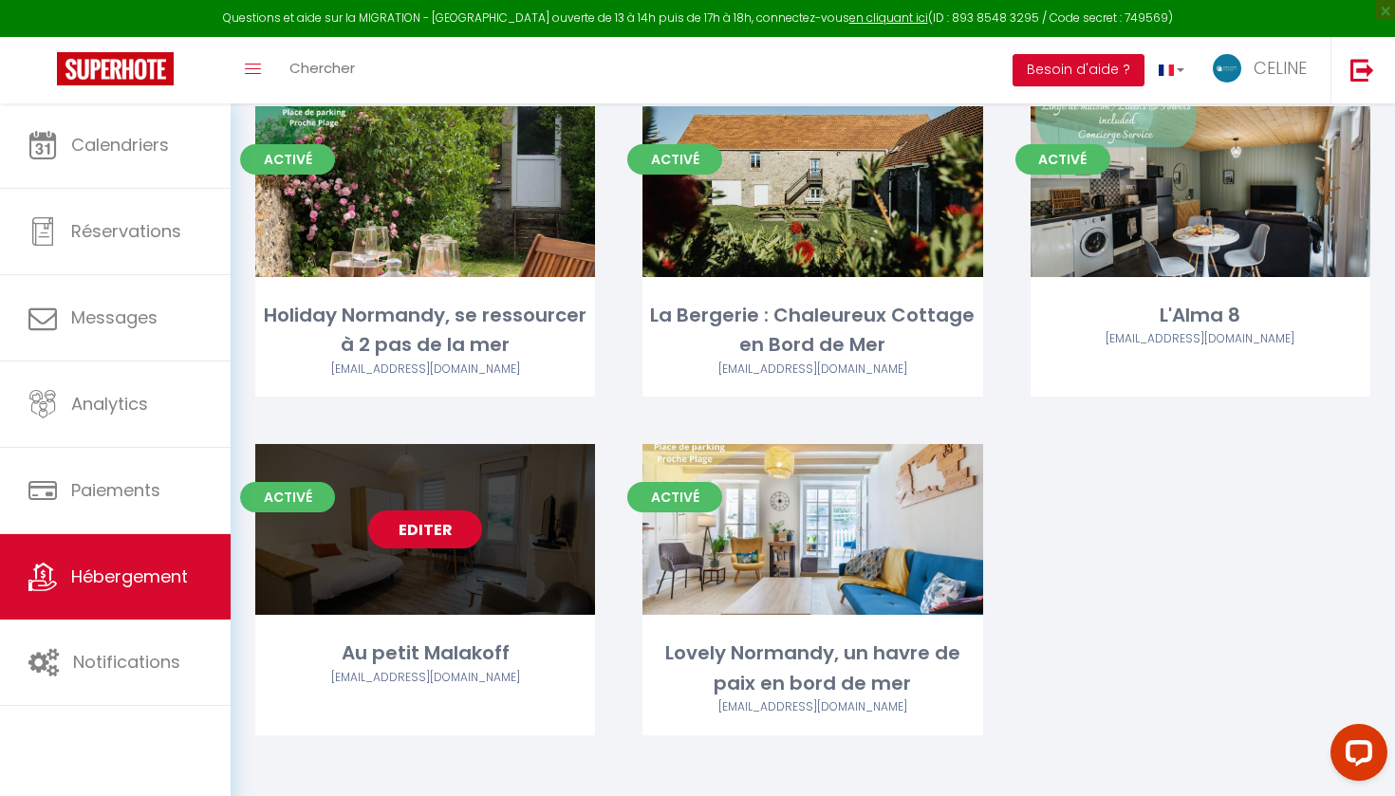
click at [434, 534] on link "Editer" at bounding box center [425, 530] width 114 height 38
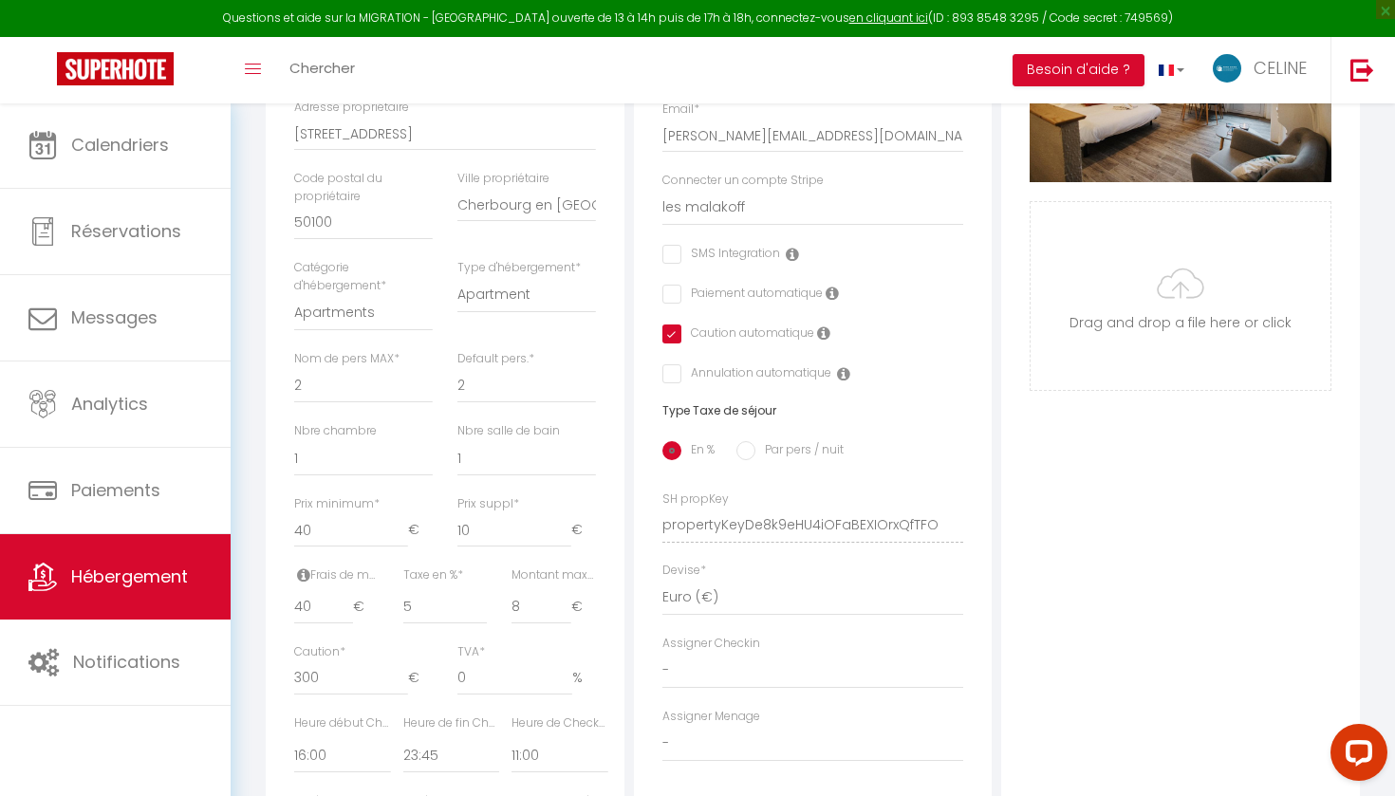
scroll to position [741, 0]
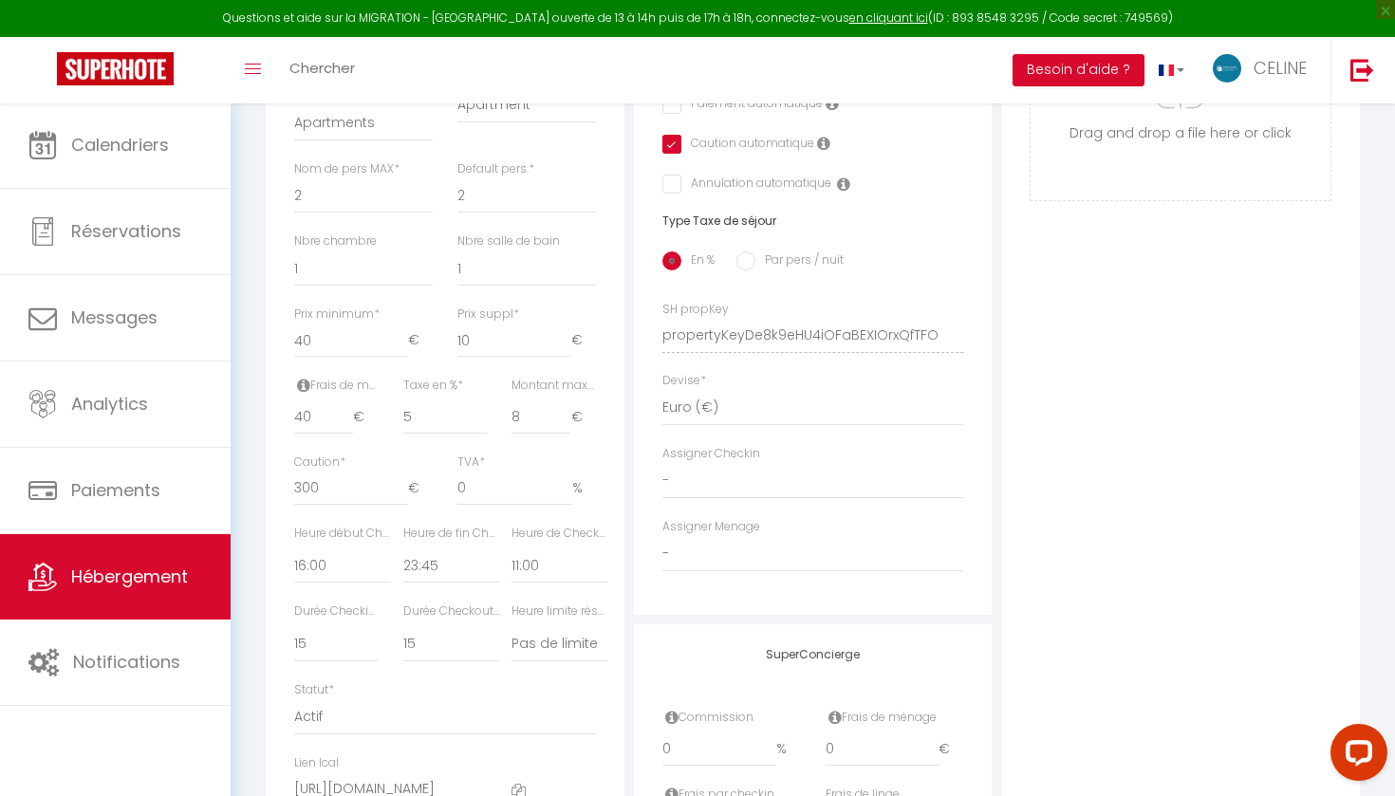
click at [141, 578] on span "Hébergement" at bounding box center [129, 577] width 117 height 24
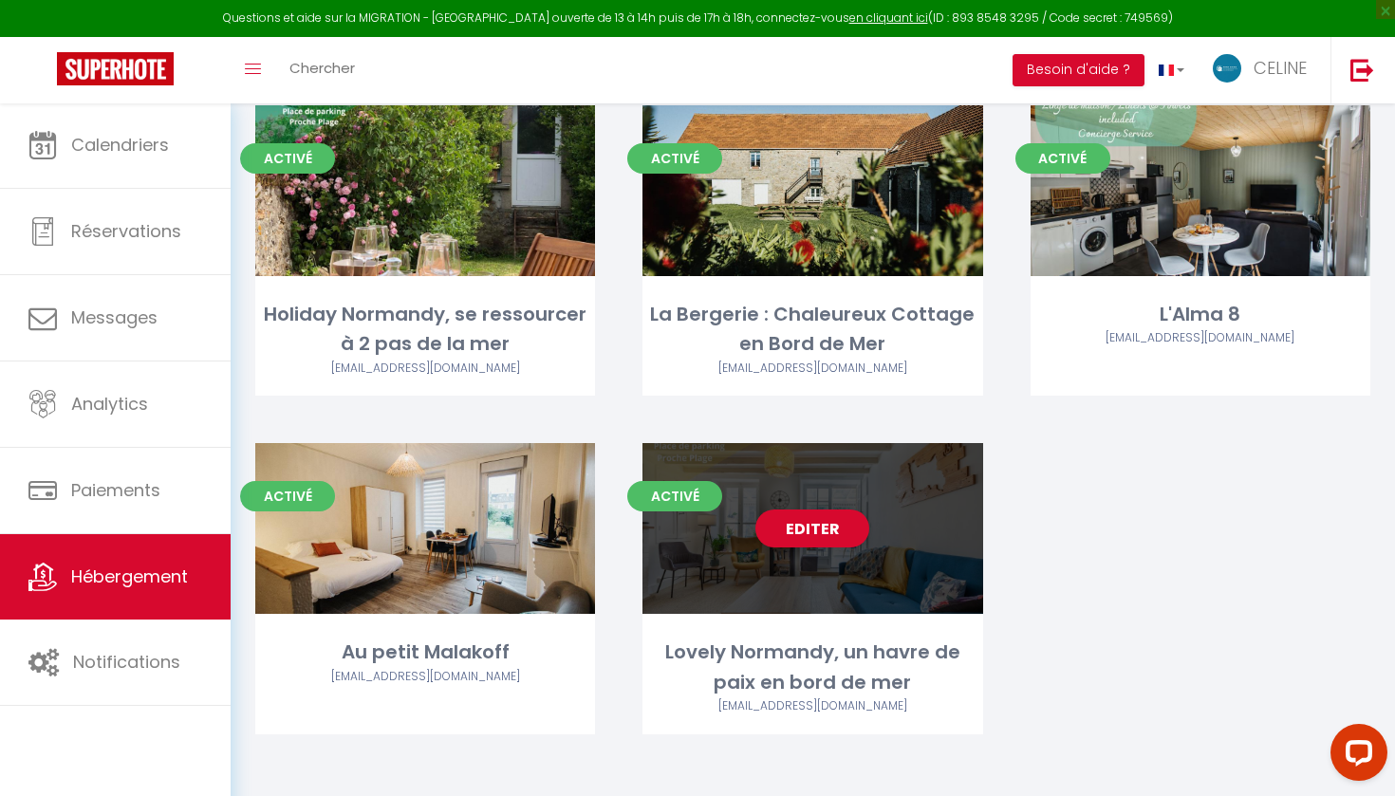
scroll to position [1512, 0]
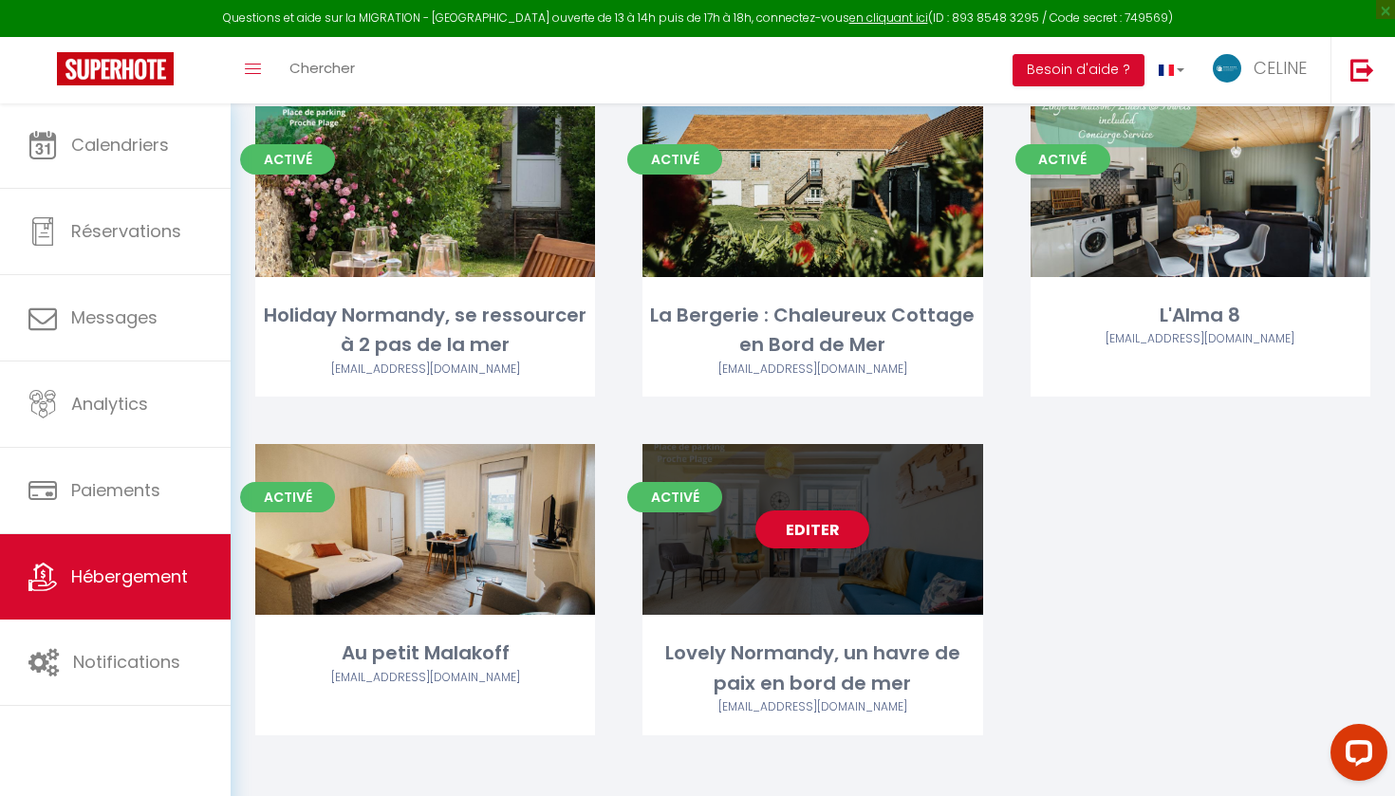
click at [776, 619] on div "Activé Editer Lovely Normandy, un havre de paix en bord de mer [EMAIL_ADDRESS][…" at bounding box center [812, 589] width 340 height 291
